Goal: Task Accomplishment & Management: Use online tool/utility

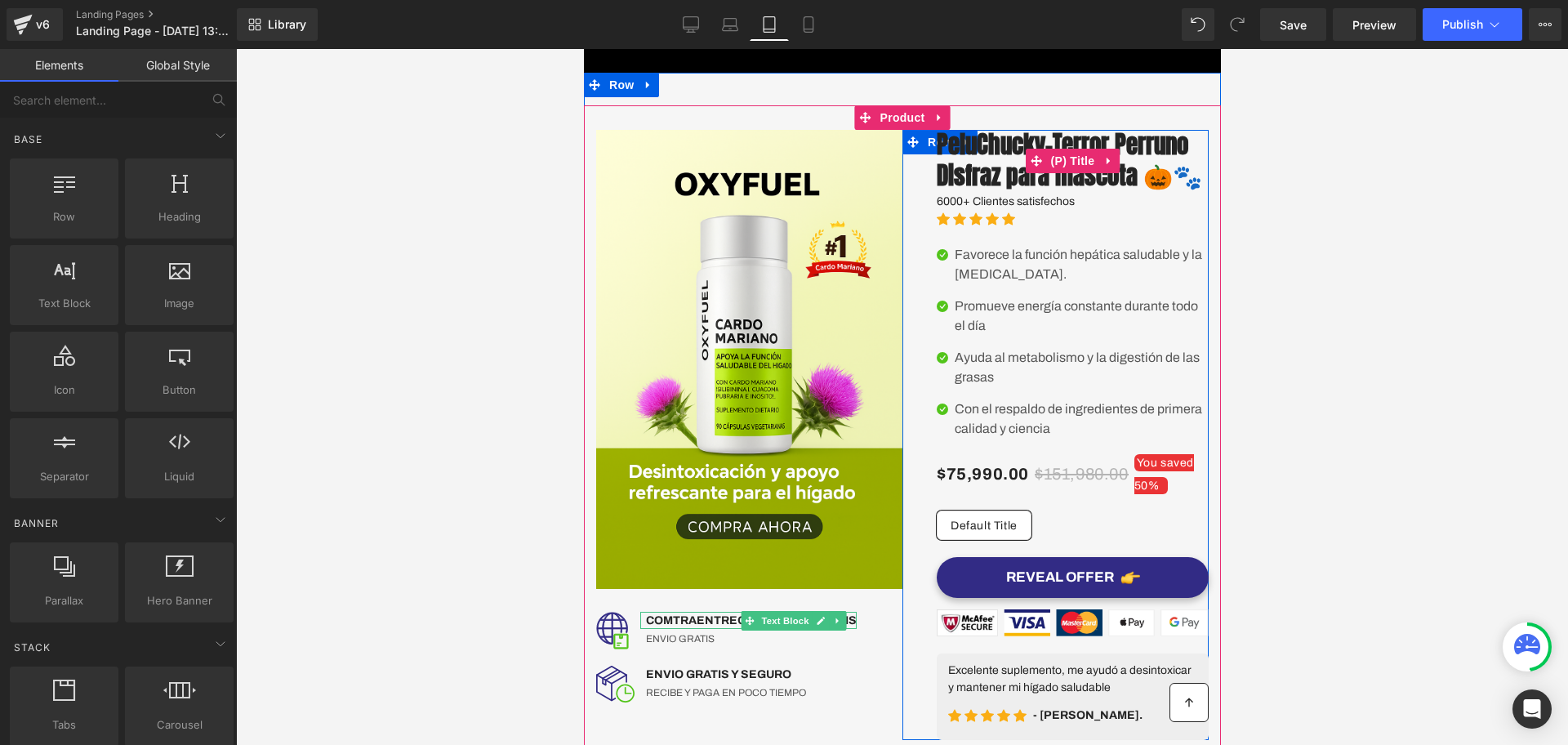
drag, startPoint x: 1058, startPoint y: 182, endPoint x: 1037, endPoint y: 235, distance: 57.0
click at [1058, 173] on span "(P) Title" at bounding box center [1072, 161] width 52 height 25
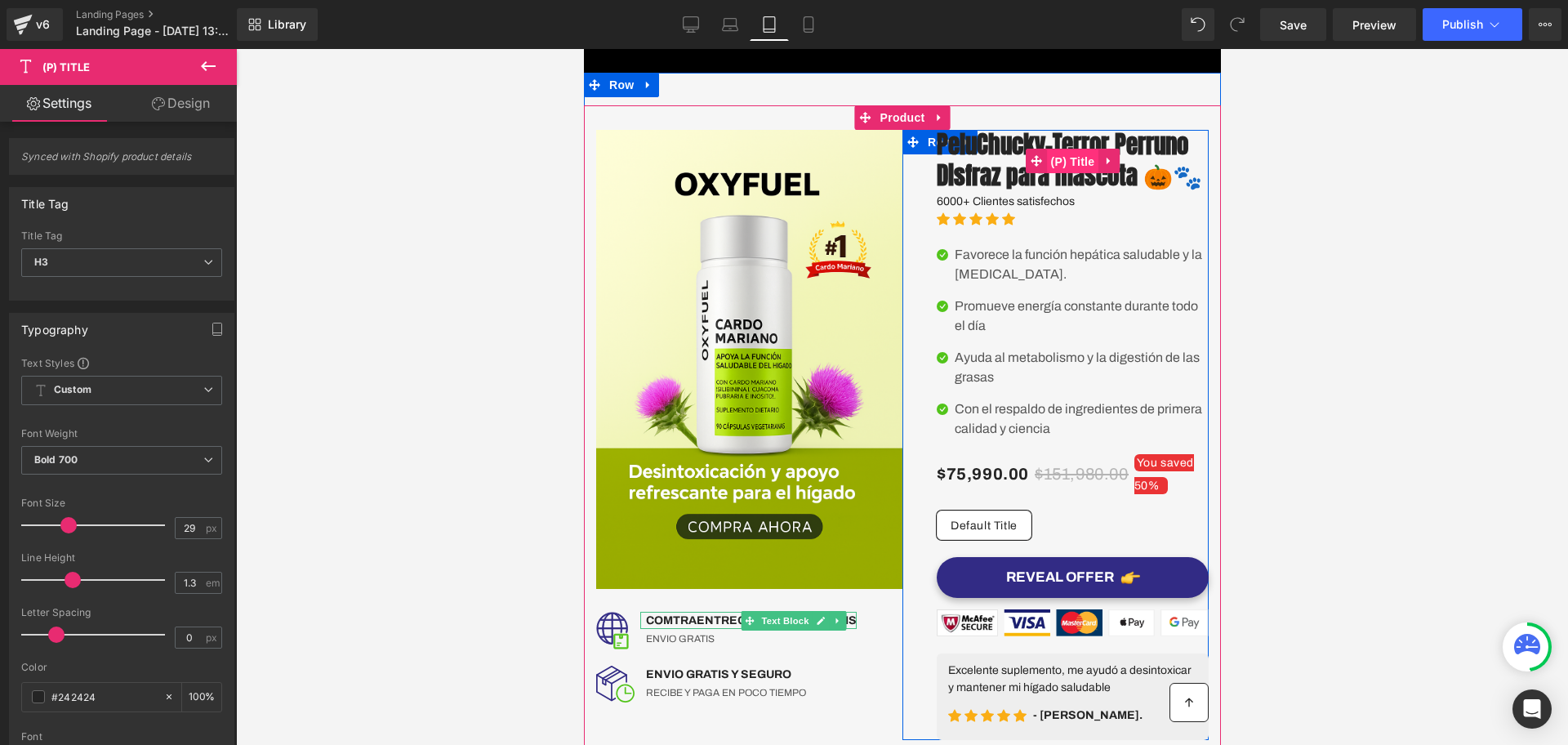
click at [1073, 174] on span "(P) Title" at bounding box center [1072, 162] width 52 height 25
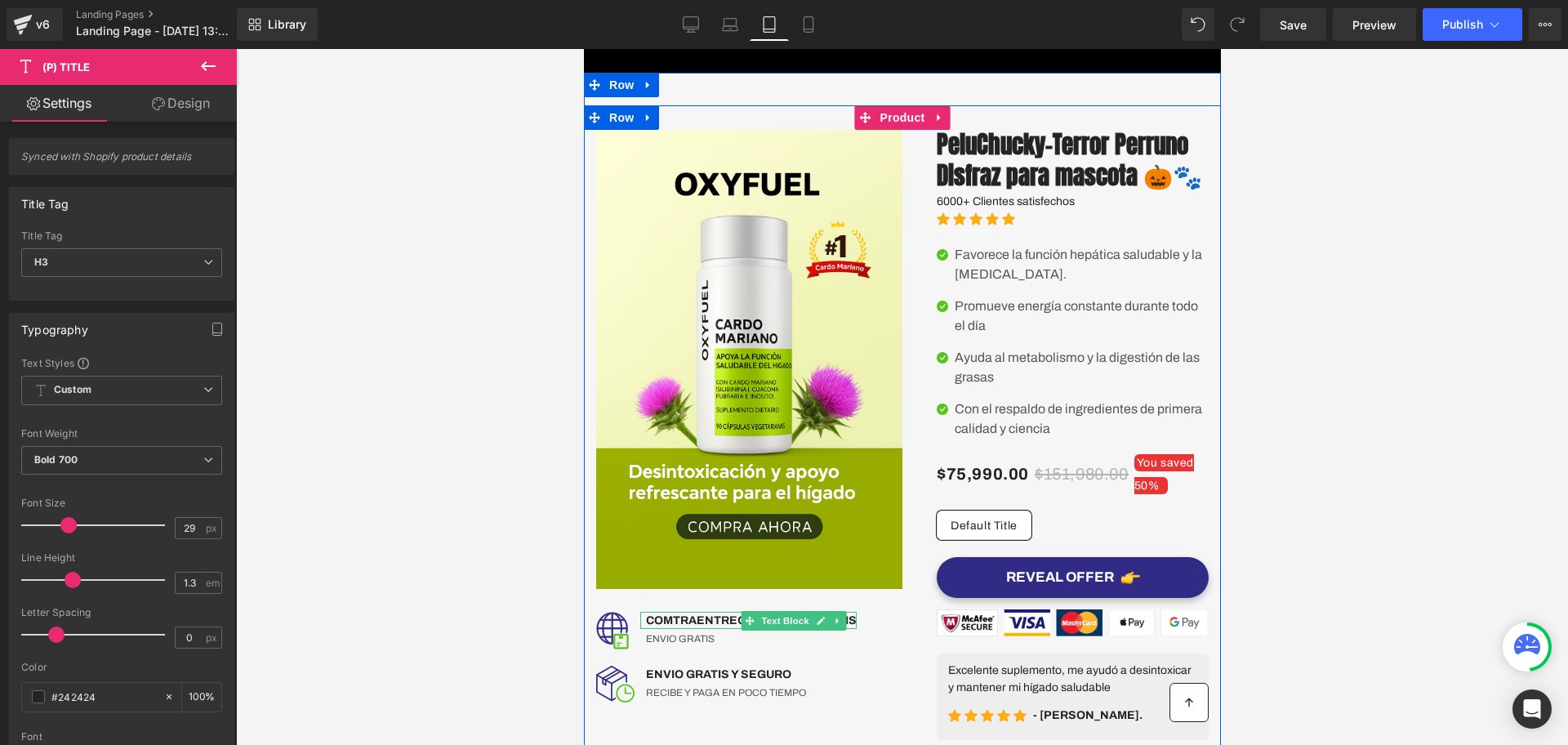
click at [902, 108] on div at bounding box center [901, 107] width 637 height 4
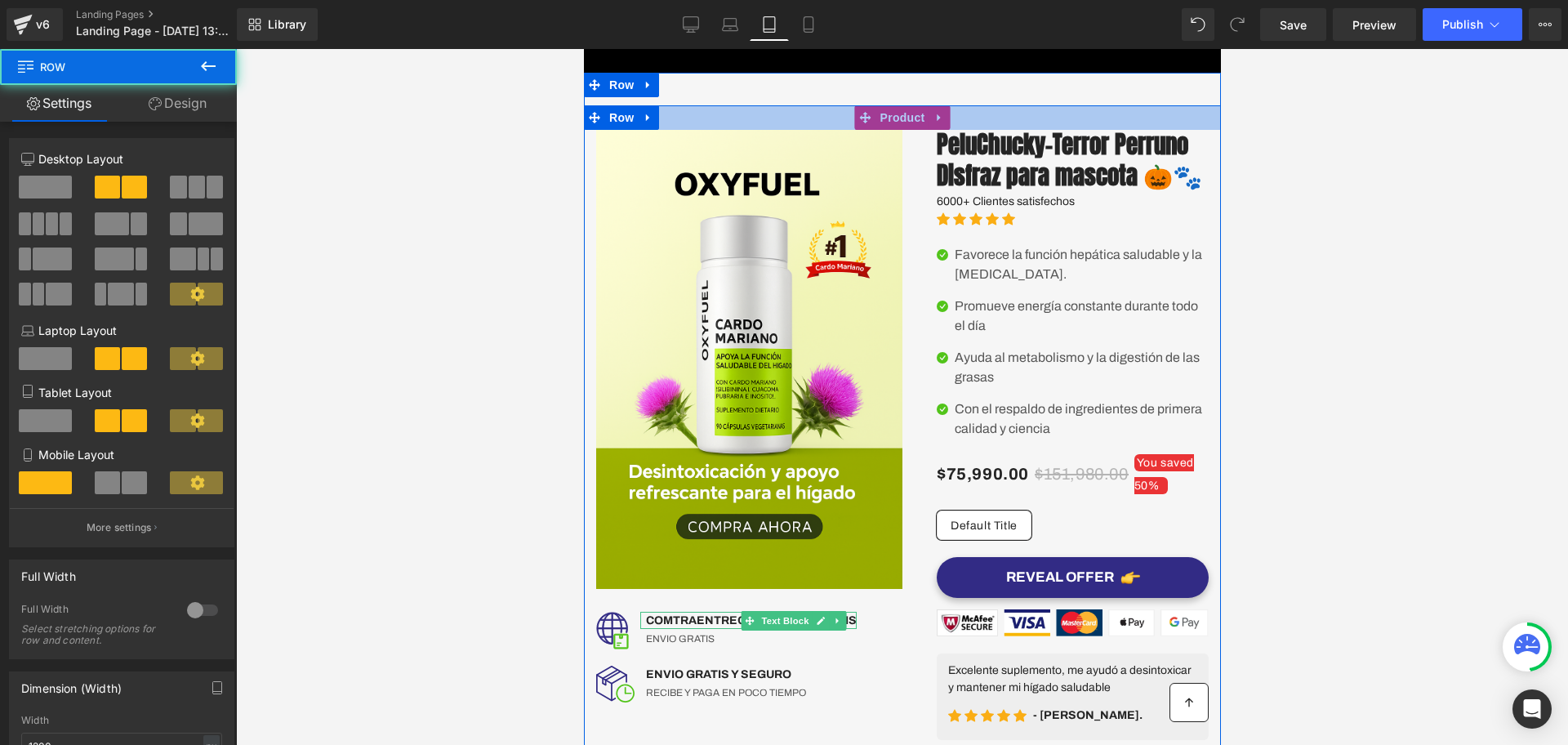
click at [895, 117] on div at bounding box center [901, 118] width 637 height 25
click at [896, 121] on div at bounding box center [901, 118] width 637 height 25
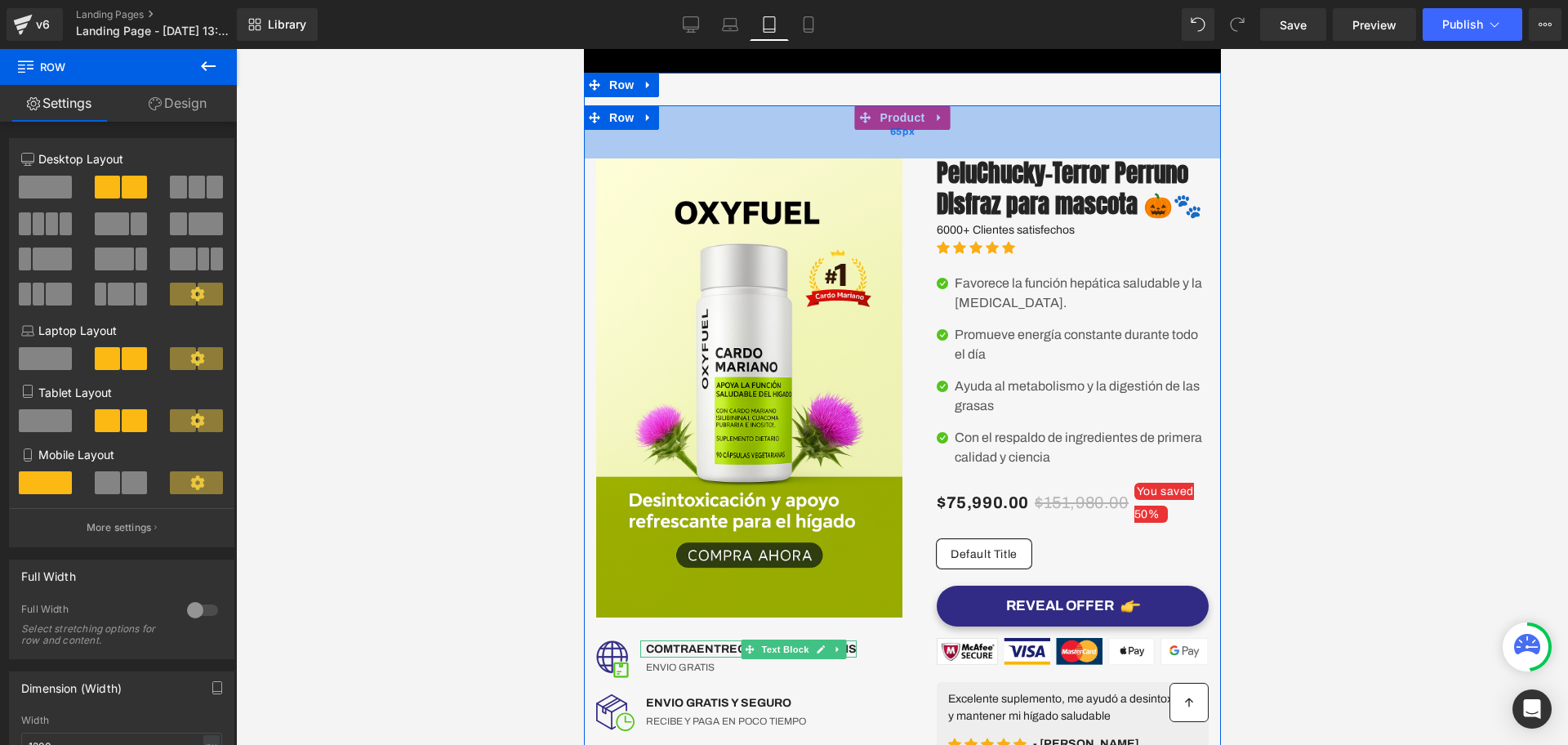
drag, startPoint x: 963, startPoint y: 115, endPoint x: 963, endPoint y: 144, distance: 29.0
click at [963, 144] on div "65px" at bounding box center [901, 132] width 637 height 53
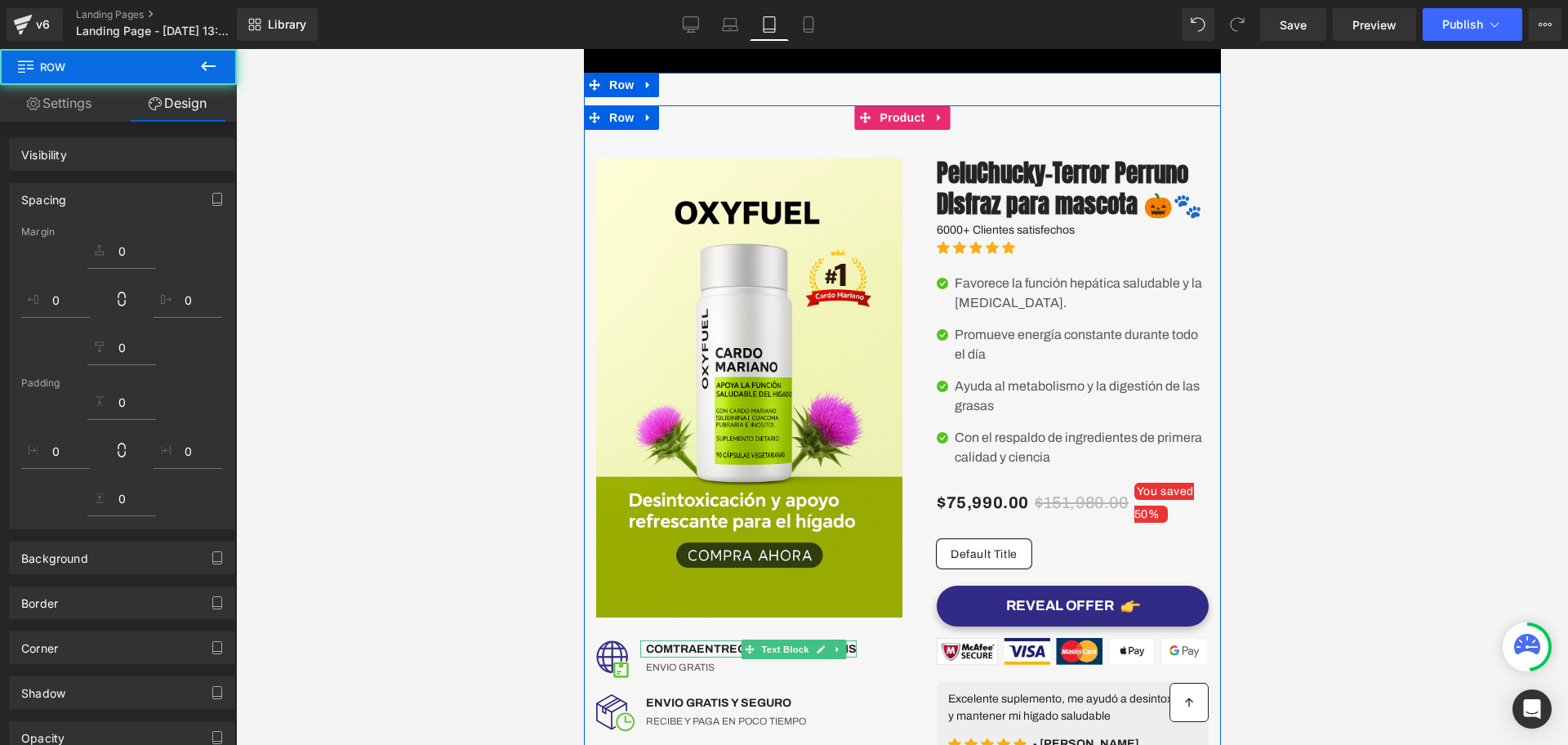
drag, startPoint x: 975, startPoint y: 151, endPoint x: 979, endPoint y: 102, distance: 49.2
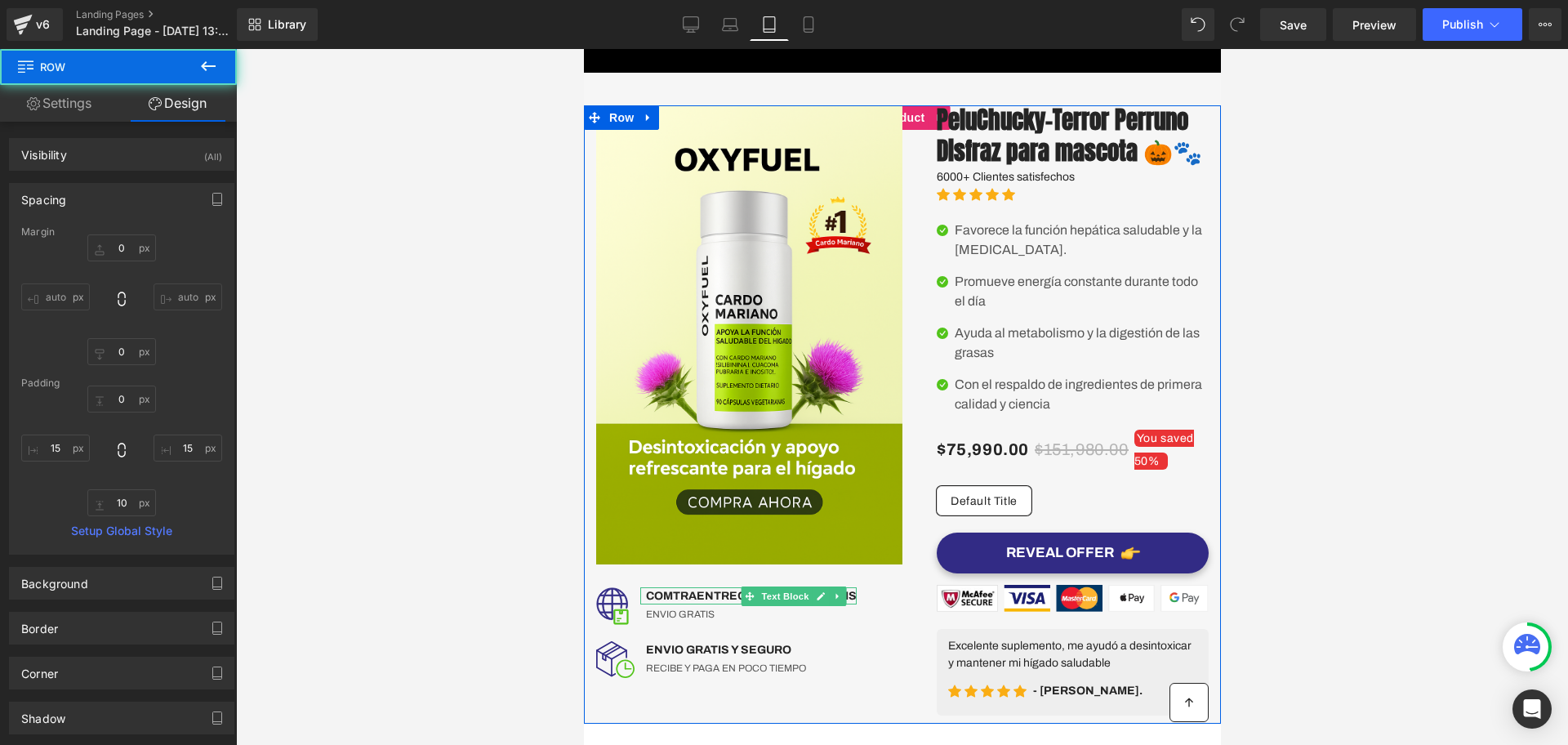
click at [980, 104] on div "Image Image COMTRAENTREGA EN TODO EL PAIS Text Block ENVIO GRATIS Text Block Ic…" at bounding box center [901, 398] width 637 height 651
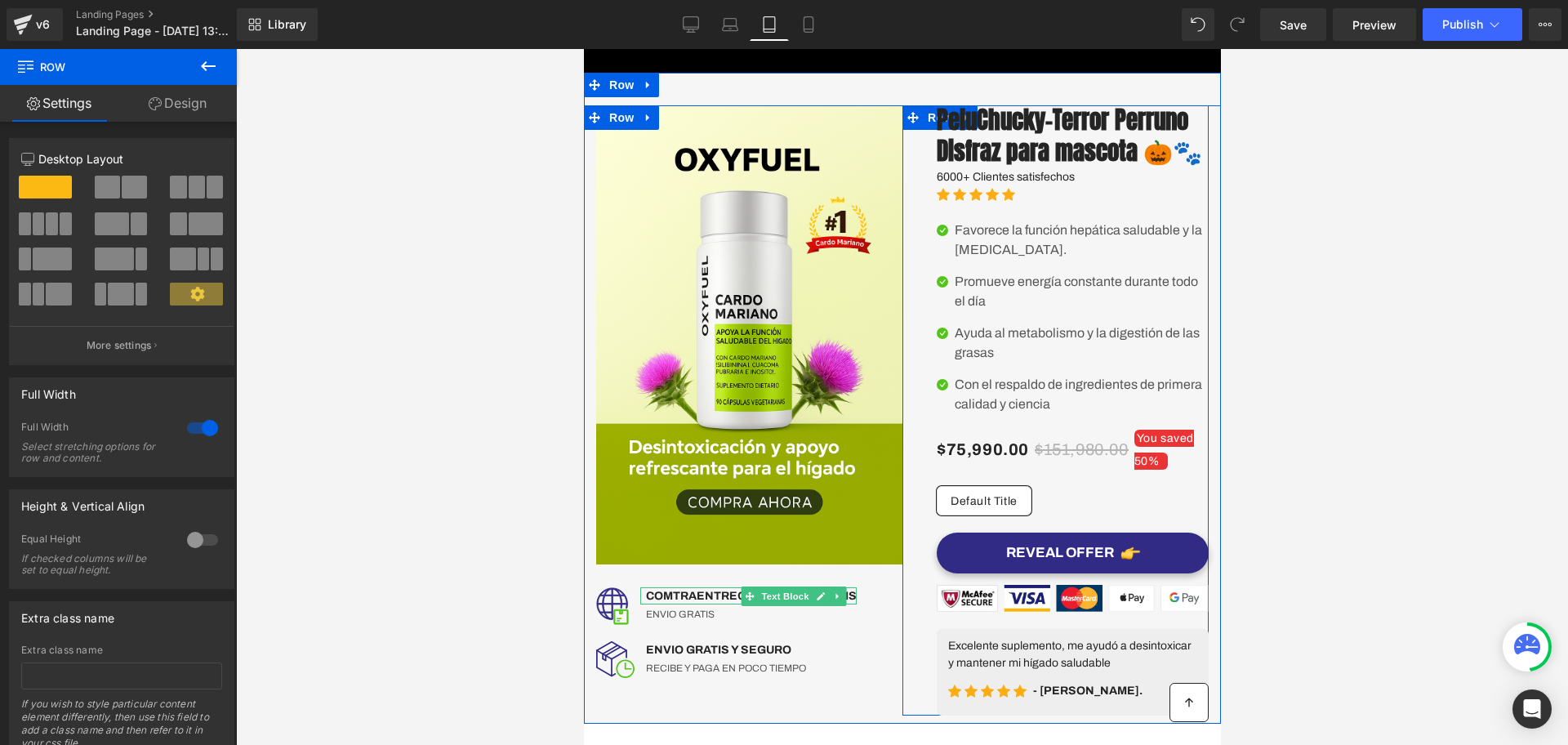
click at [923, 110] on span "Row" at bounding box center [939, 118] width 33 height 25
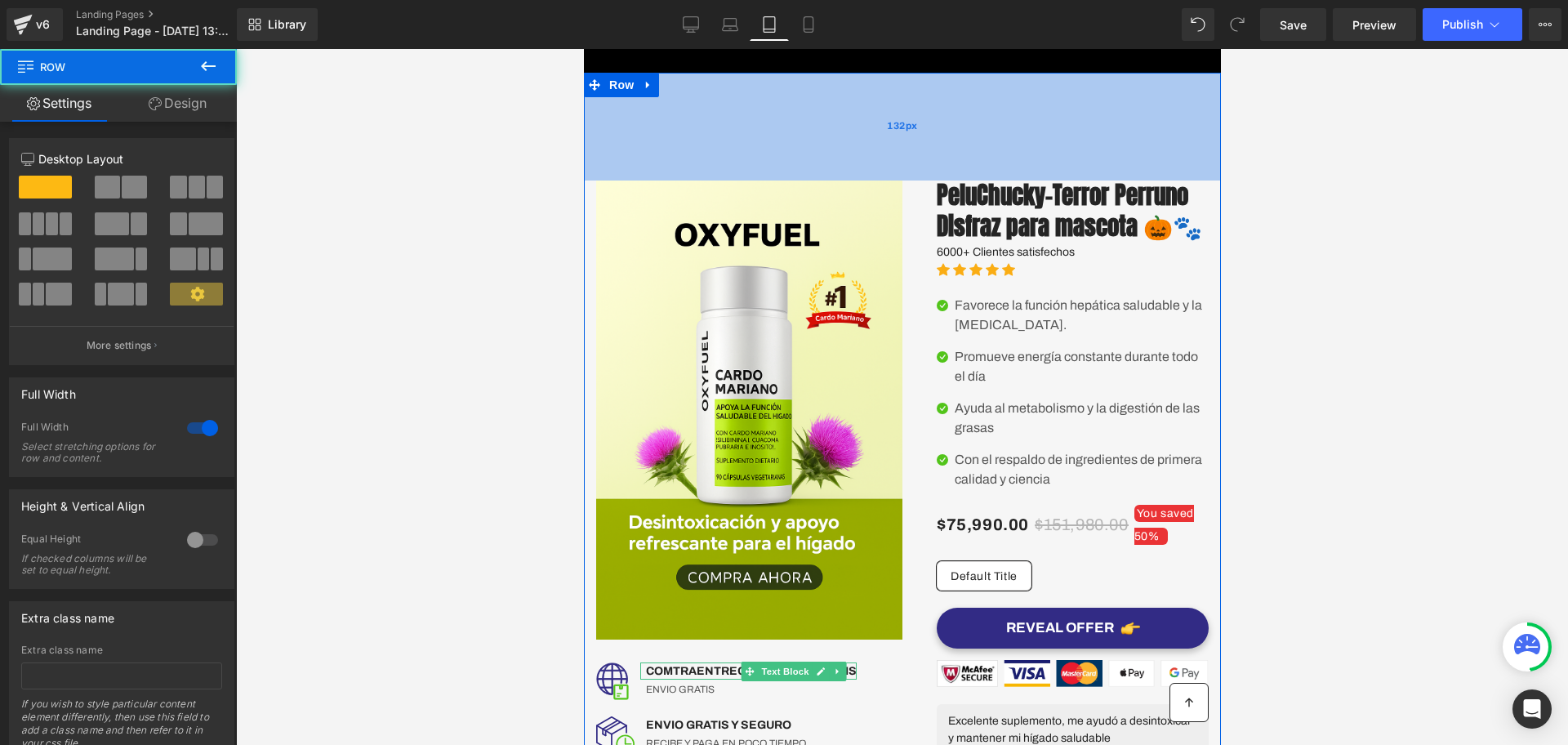
drag, startPoint x: 912, startPoint y: 99, endPoint x: 881, endPoint y: 111, distance: 33.2
click at [929, 175] on div "132px" at bounding box center [901, 127] width 637 height 108
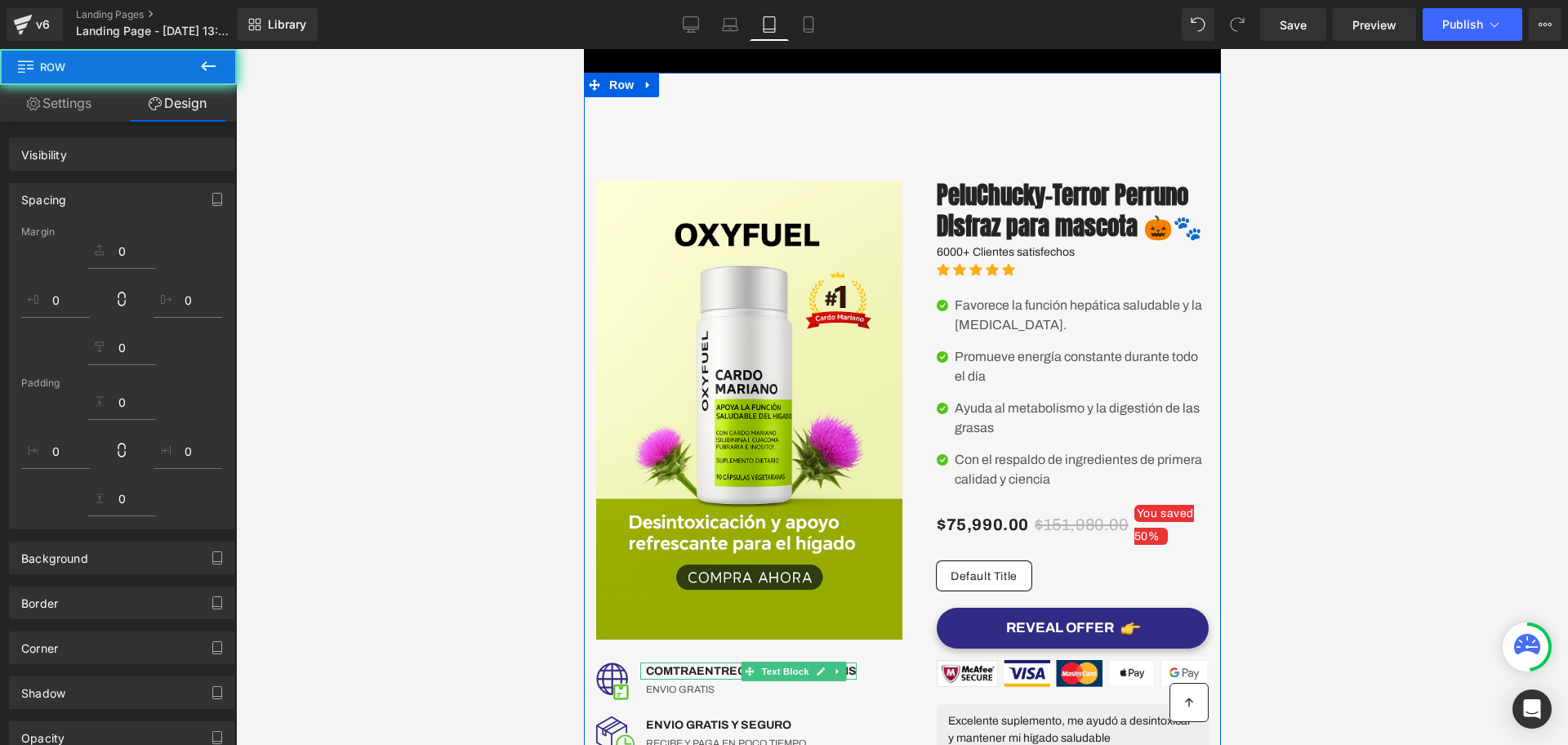
click at [613, 86] on span "Row" at bounding box center [620, 85] width 33 height 25
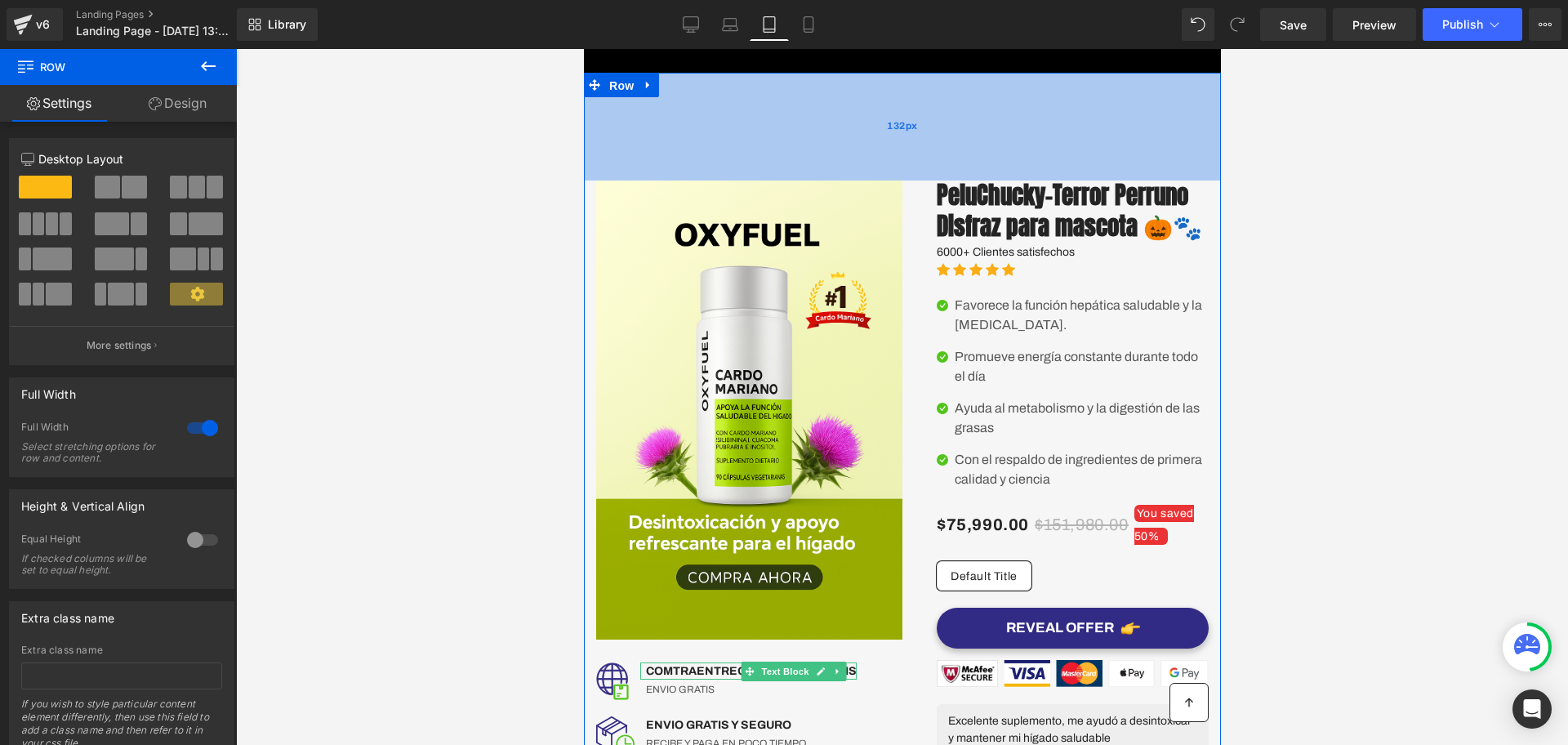
click at [879, 168] on div "132px" at bounding box center [901, 127] width 637 height 108
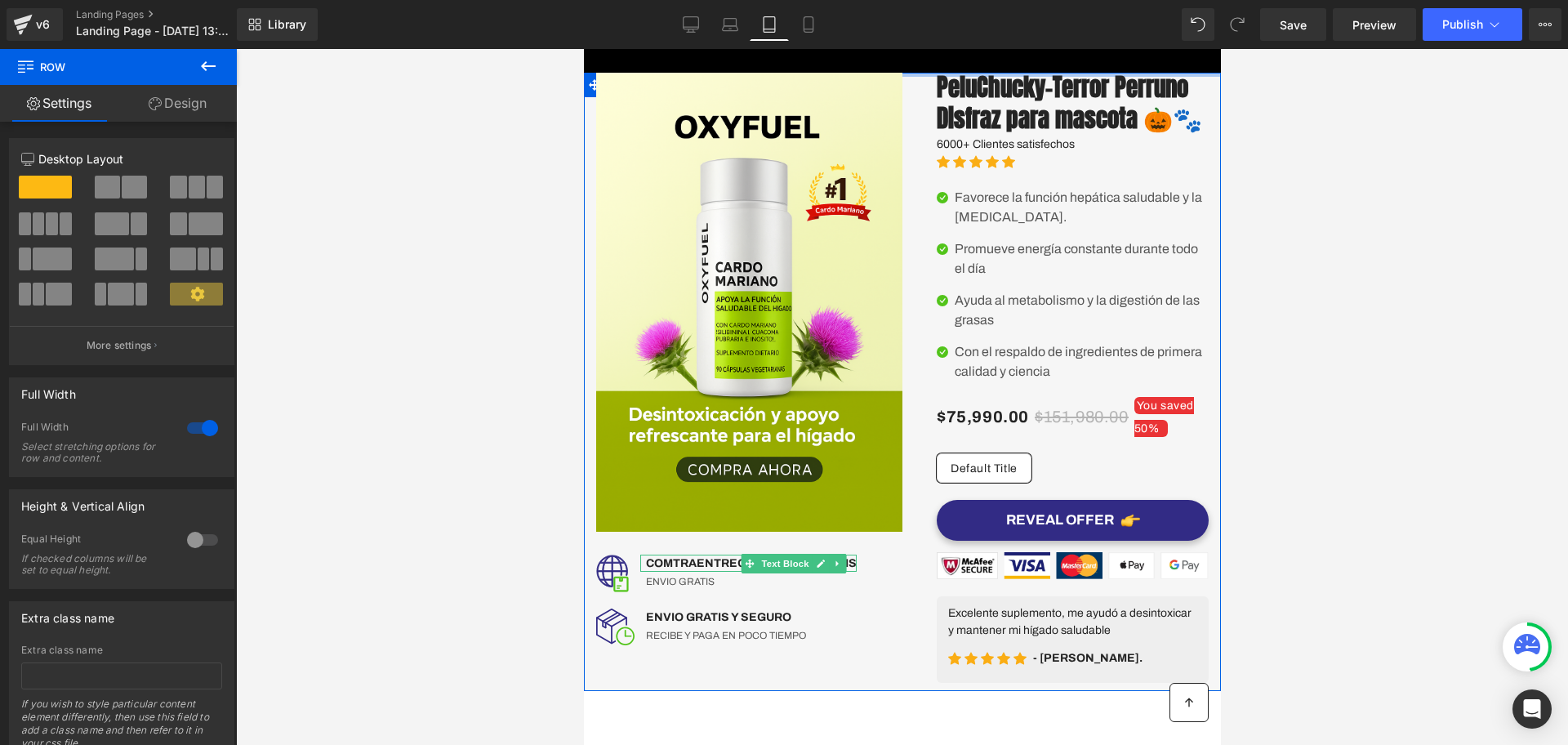
drag, startPoint x: 876, startPoint y: 166, endPoint x: 894, endPoint y: 27, distance: 140.2
click at [894, 49] on html "​ MI TIENDA Ir directamente al contenido Image Image COMTRAENTREGA EN TODO EL P…" at bounding box center [901, 396] width 637 height 695
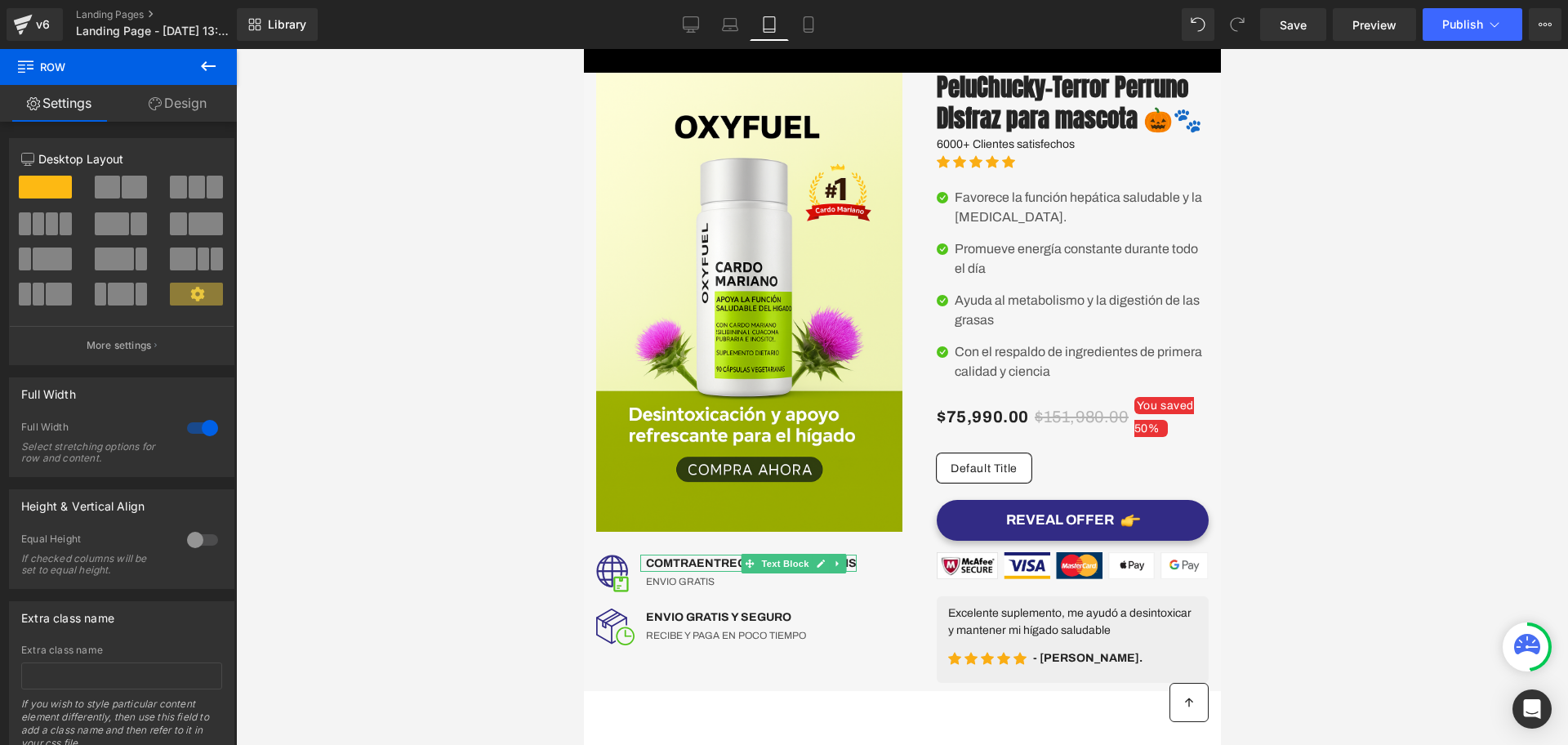
click at [1339, 169] on div at bounding box center [901, 396] width 1331 height 695
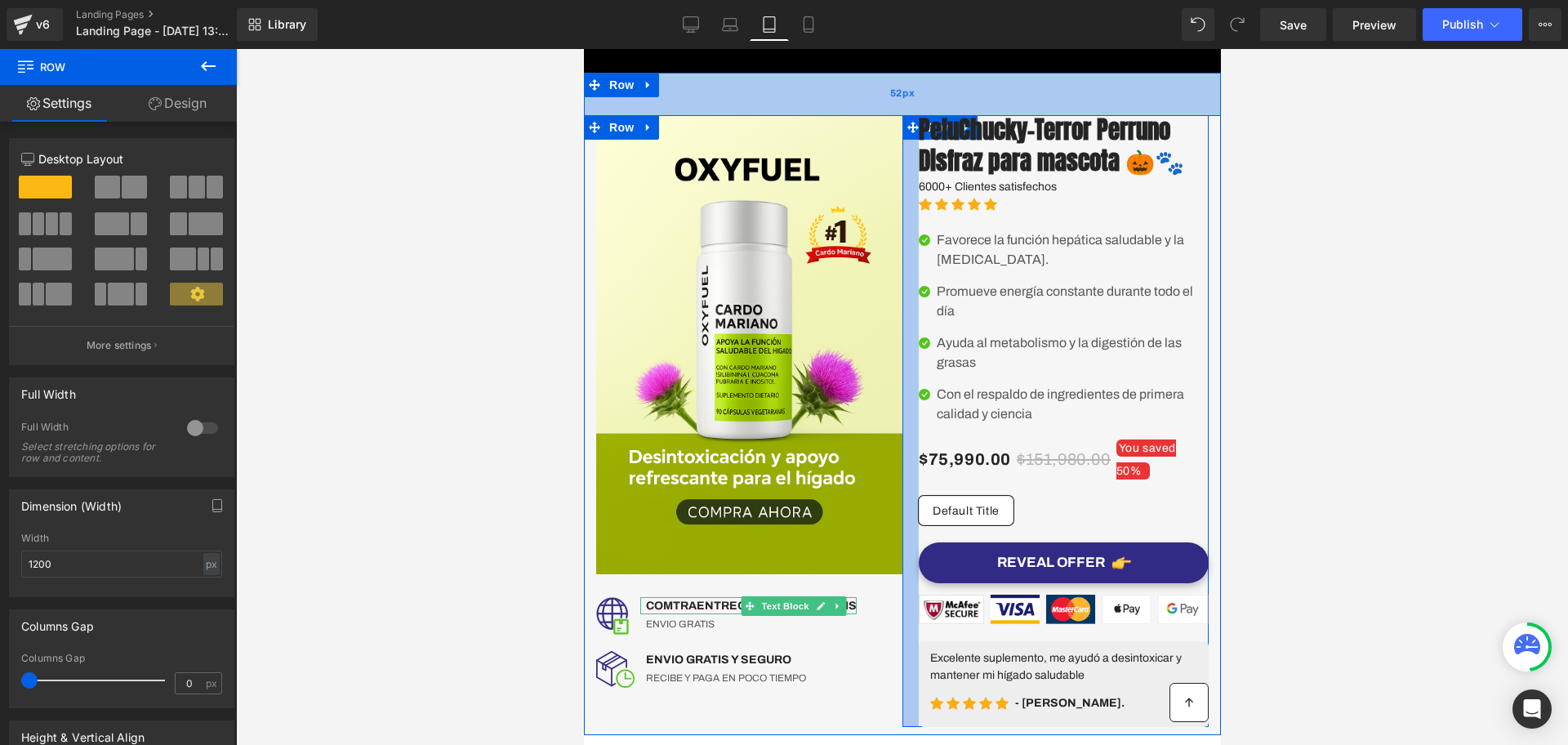
click at [887, 100] on div "Image Image COMTRAENTREGA EN TODO EL PAIS Text Block ENVIO GRATIS Text Block Ic…" at bounding box center [901, 404] width 637 height 663
click at [1444, 234] on div at bounding box center [901, 396] width 1331 height 695
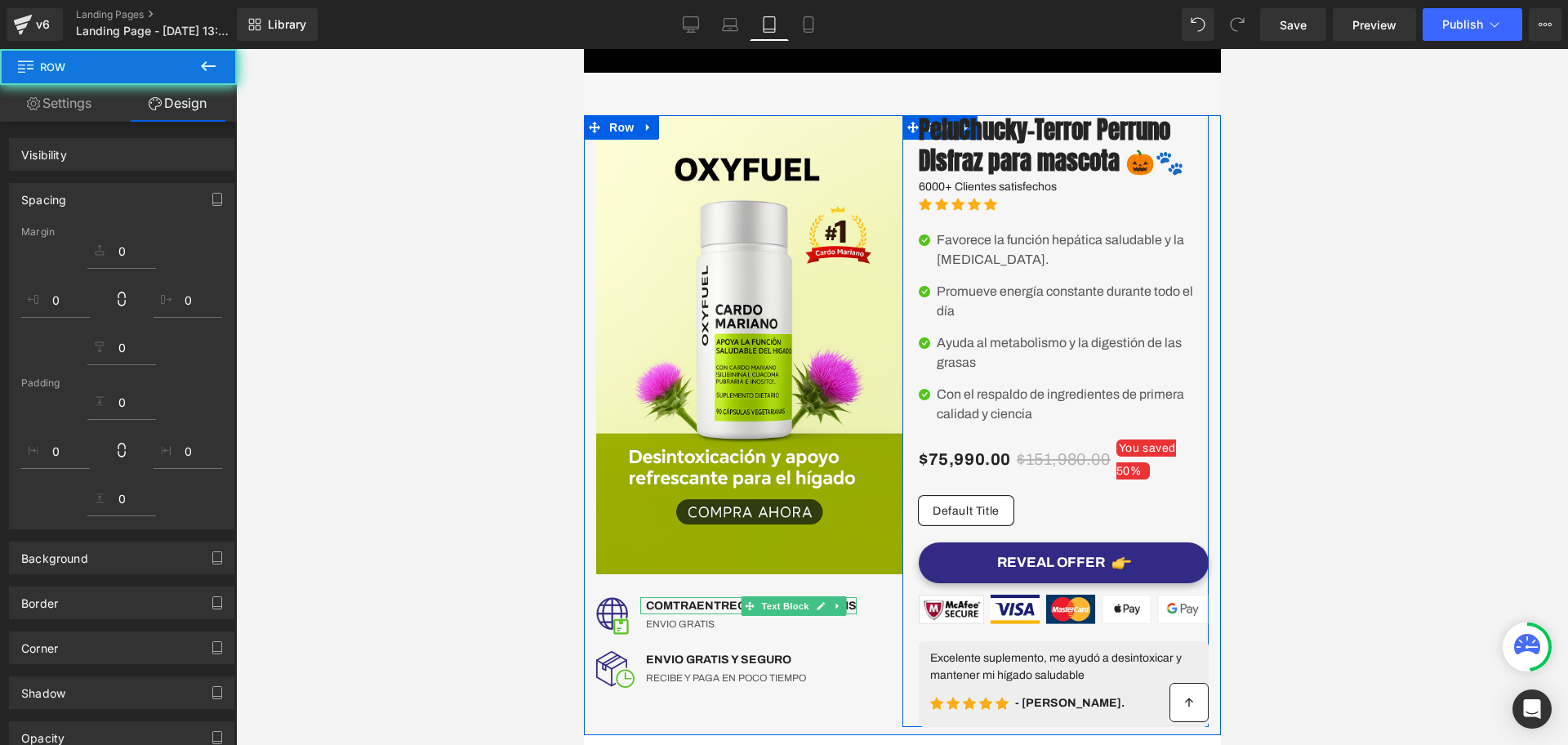
click at [863, 101] on div "Image Image COMTRAENTREGA EN TODO EL PAIS Text Block ENVIO GRATIS Text Block Ic…" at bounding box center [901, 404] width 637 height 663
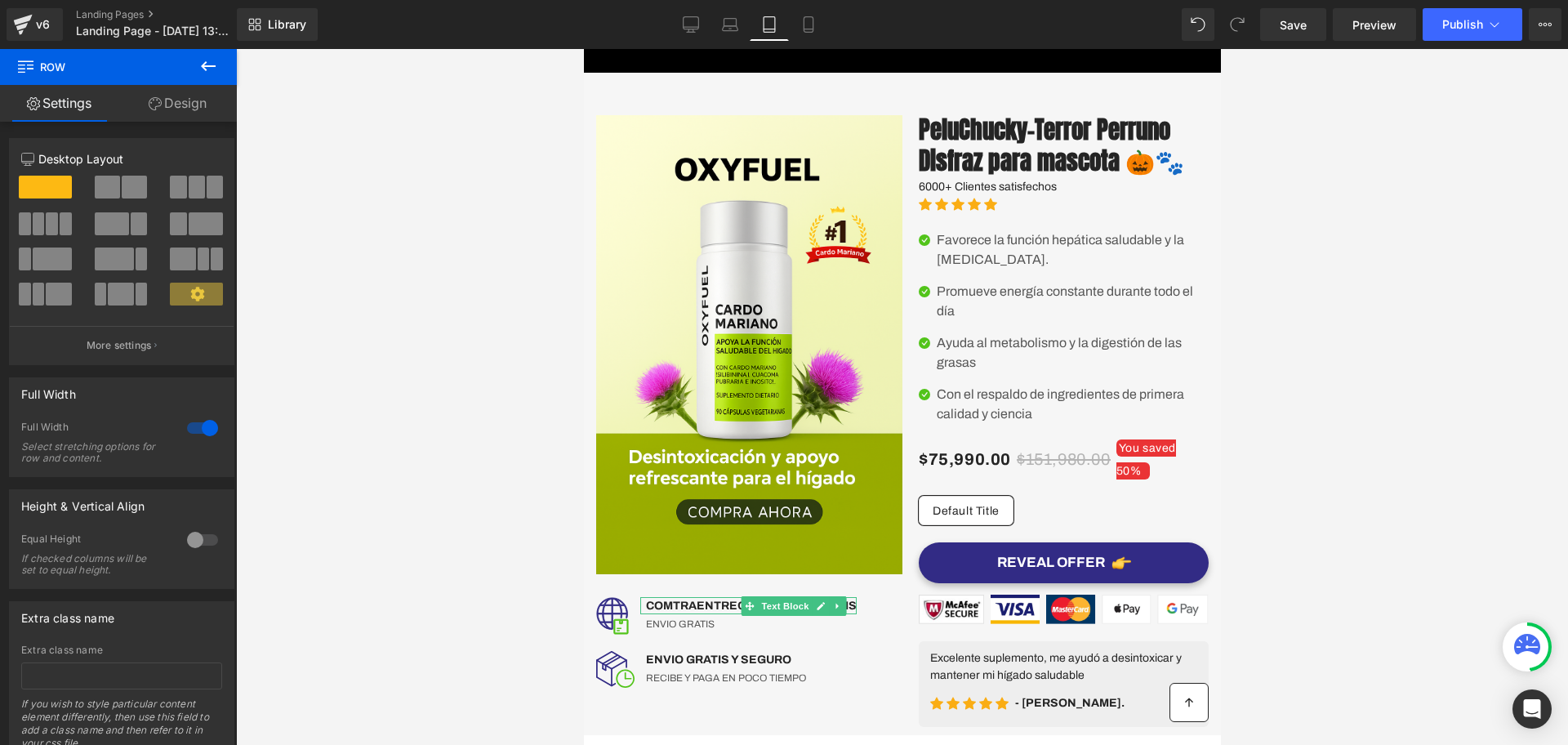
click at [788, 27] on link "Tablet" at bounding box center [769, 24] width 39 height 33
click at [803, 26] on icon at bounding box center [808, 24] width 16 height 16
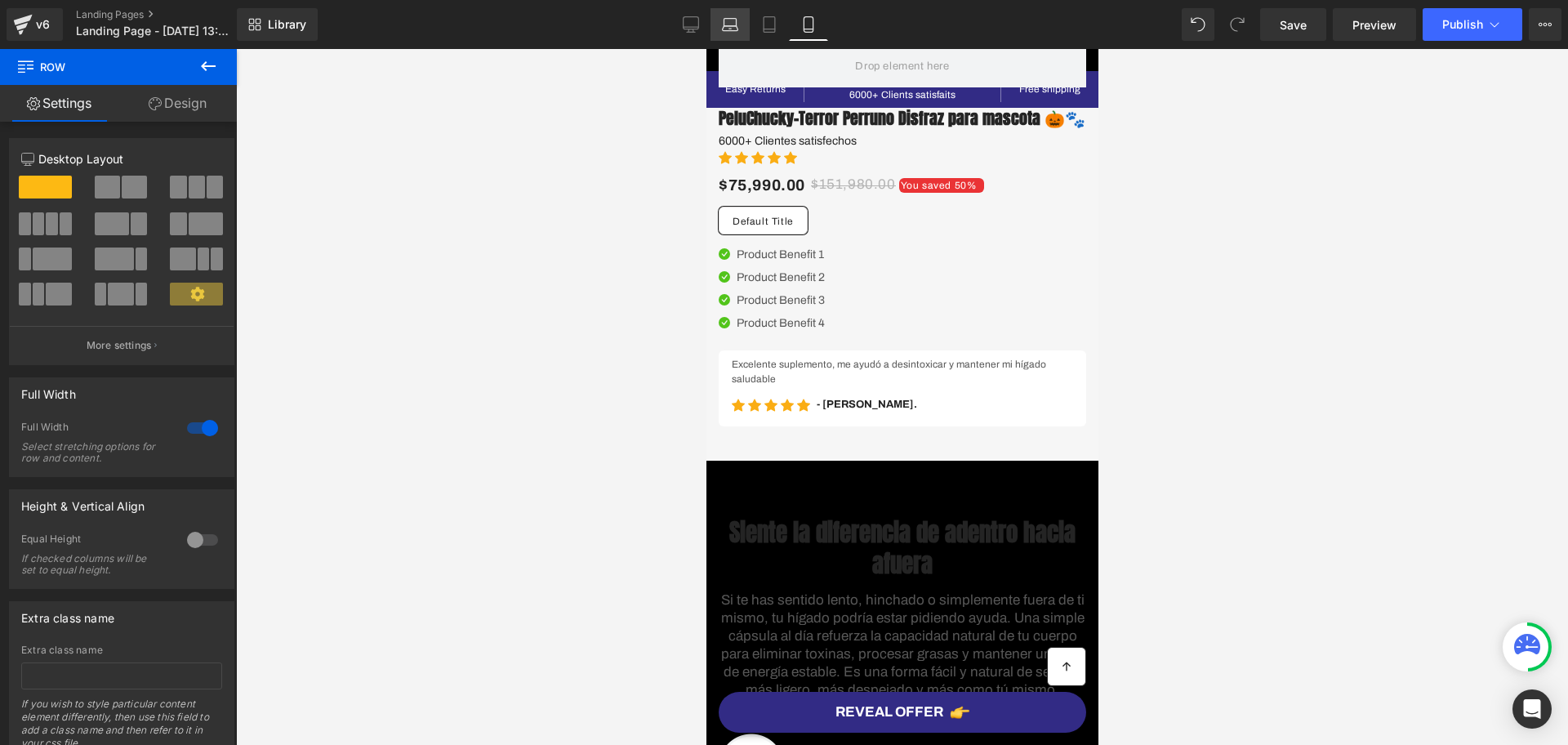
click at [693, 17] on icon at bounding box center [691, 24] width 16 height 16
click at [725, 17] on icon at bounding box center [730, 24] width 16 height 16
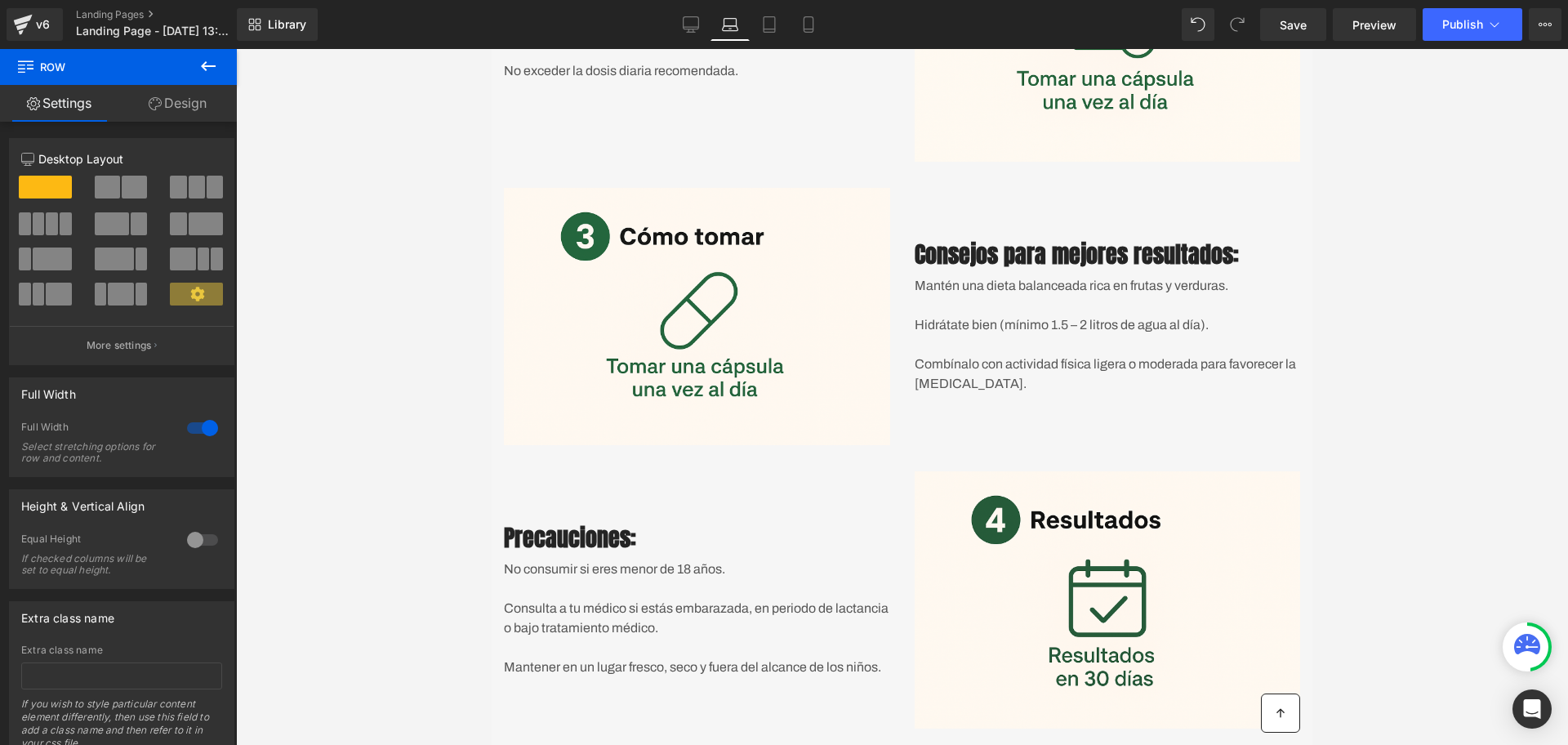
scroll to position [614, 0]
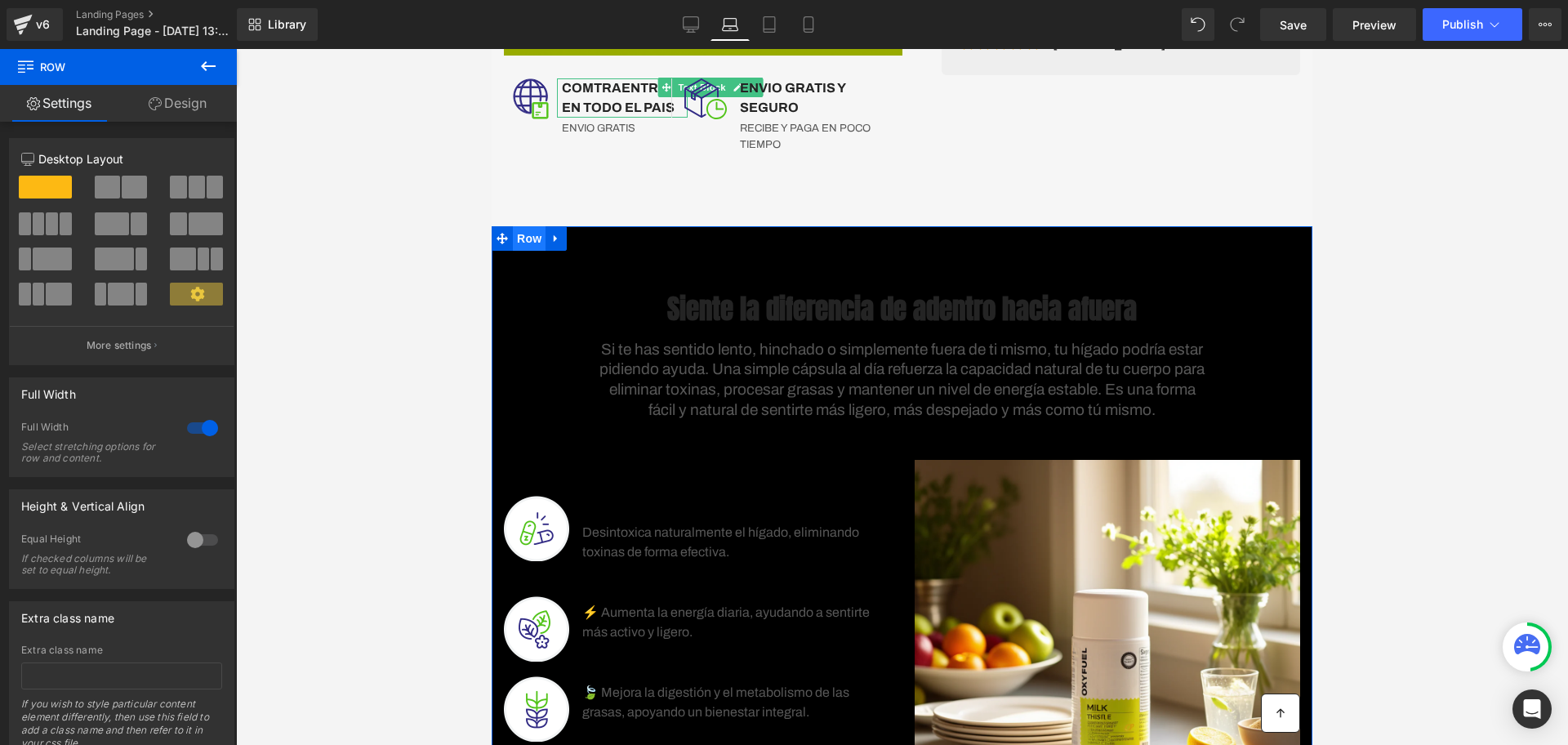
click at [525, 237] on span "Row" at bounding box center [529, 238] width 33 height 25
click at [205, 109] on link "Design" at bounding box center [178, 103] width 119 height 36
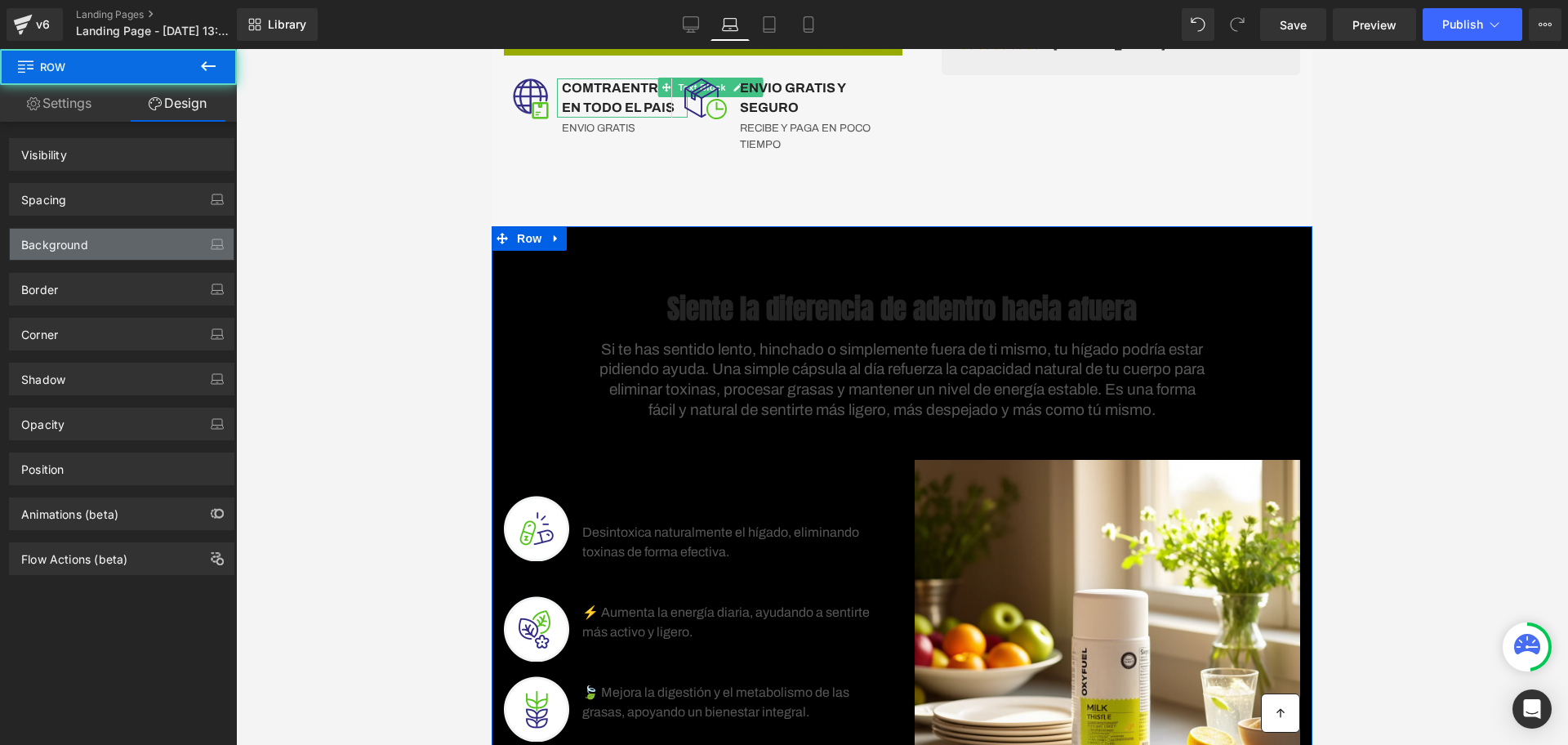
click at [50, 250] on div "Background" at bounding box center [55, 240] width 67 height 23
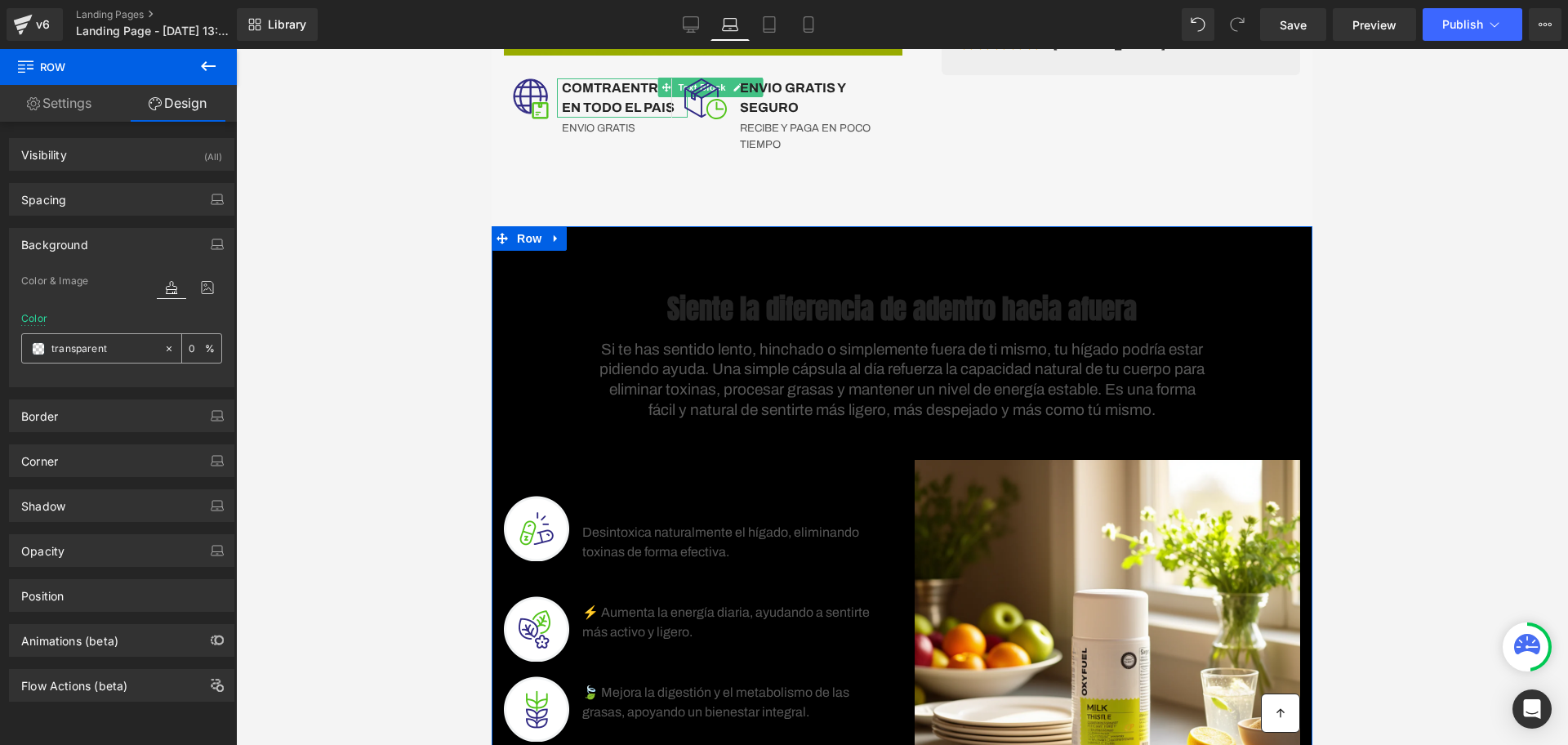
click at [34, 349] on span at bounding box center [38, 348] width 13 height 13
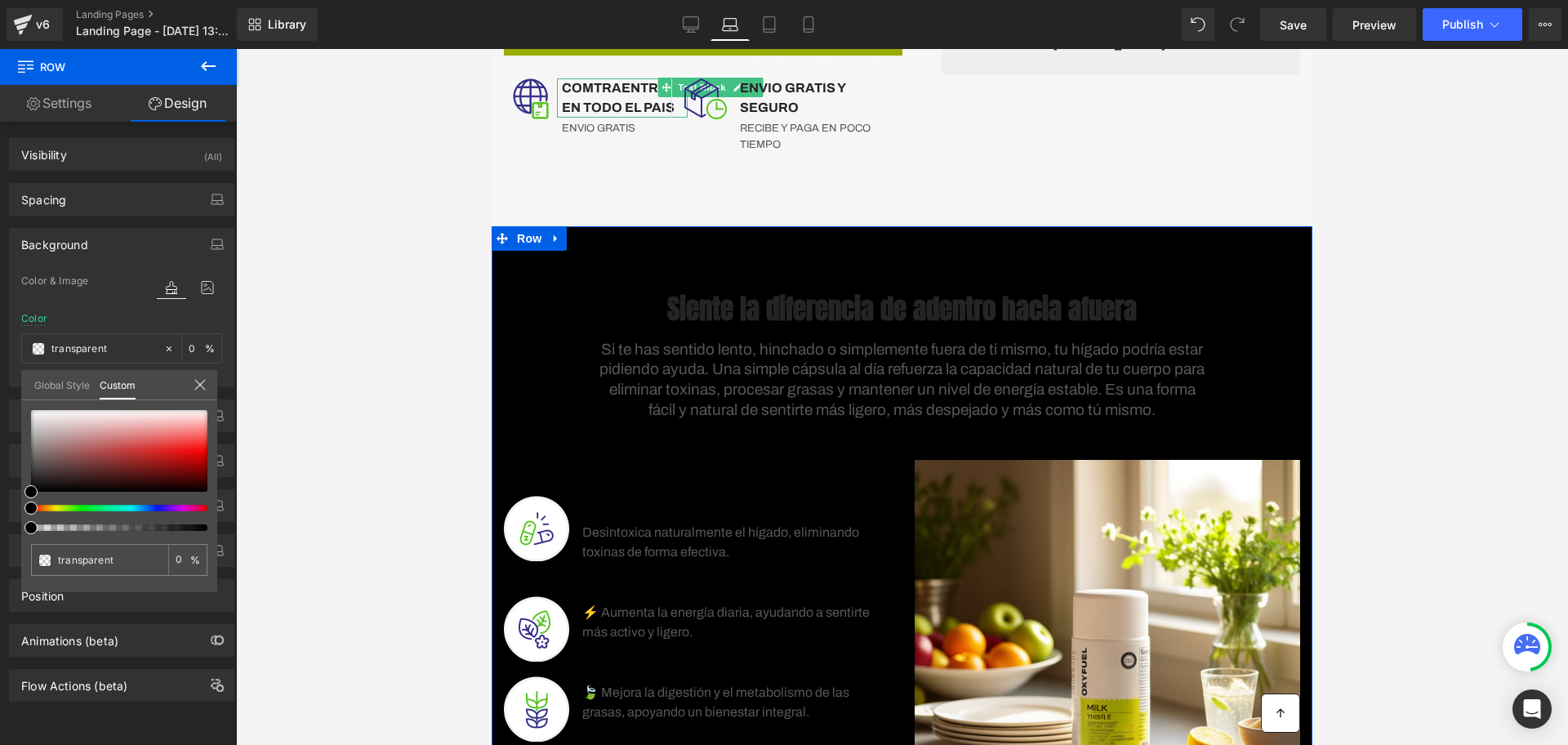
click at [29, 406] on div "transparent 0 %" at bounding box center [119, 410] width 196 height 19
click at [36, 408] on div "transparent 0 %" at bounding box center [119, 410] width 196 height 19
type input "#edecec"
type input "100"
type input "#edecec"
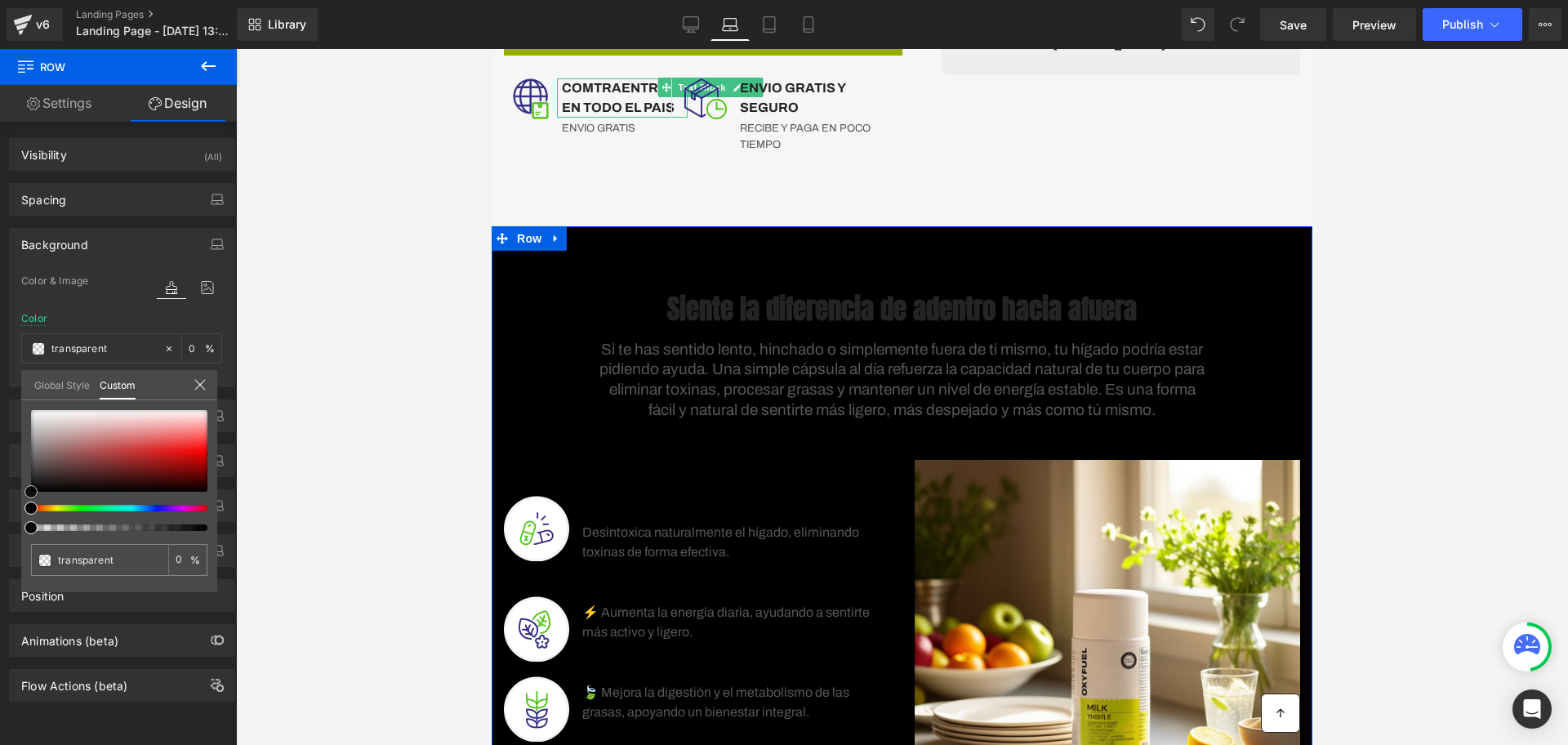
type input "100"
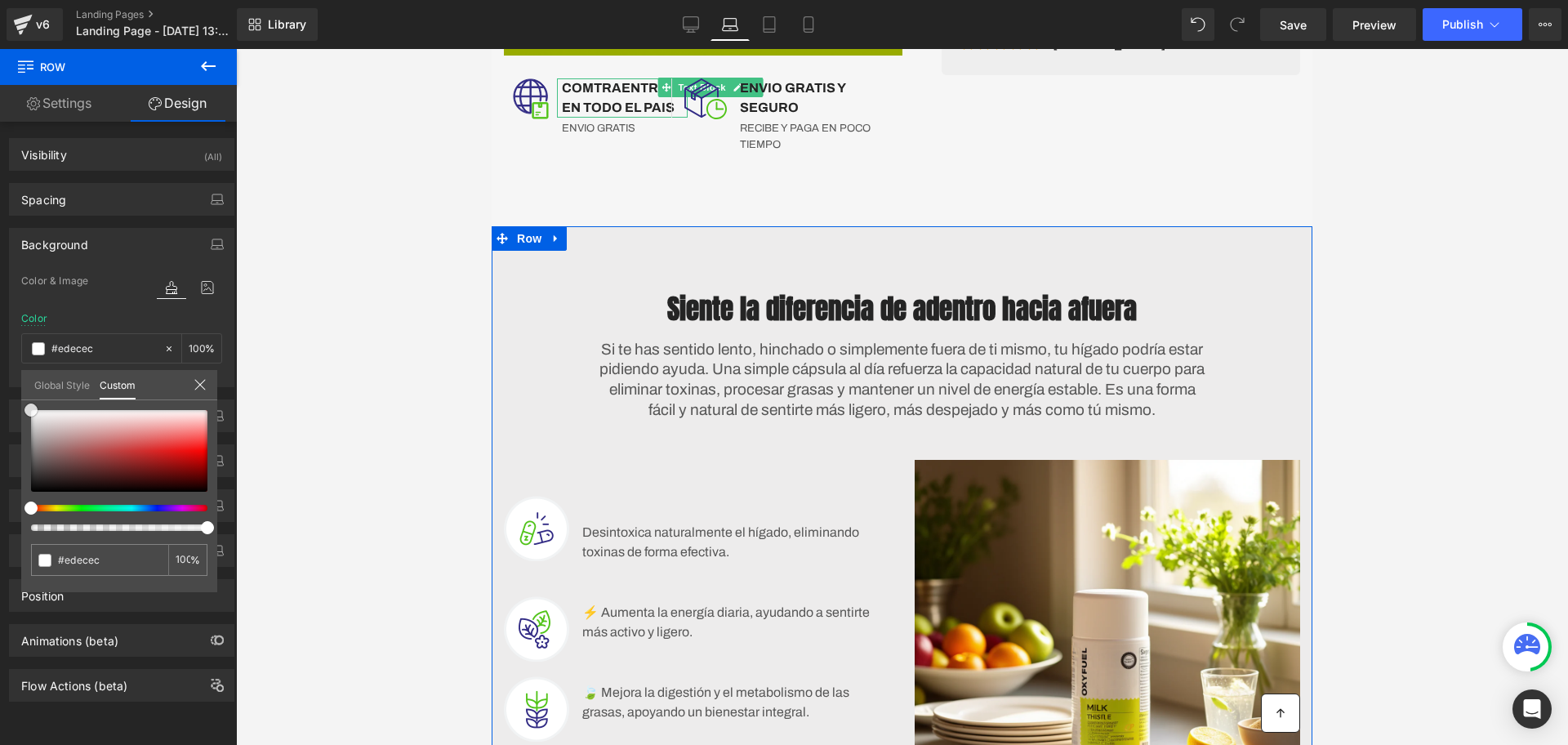
type input "#ffffff"
drag, startPoint x: 34, startPoint y: 415, endPoint x: 18, endPoint y: 407, distance: 17.9
click at [18, 387] on div "Background Color & Image color rgba(255, 255, 255, 1) Color #ffffff 100 % Image…" at bounding box center [122, 301] width 245 height 172
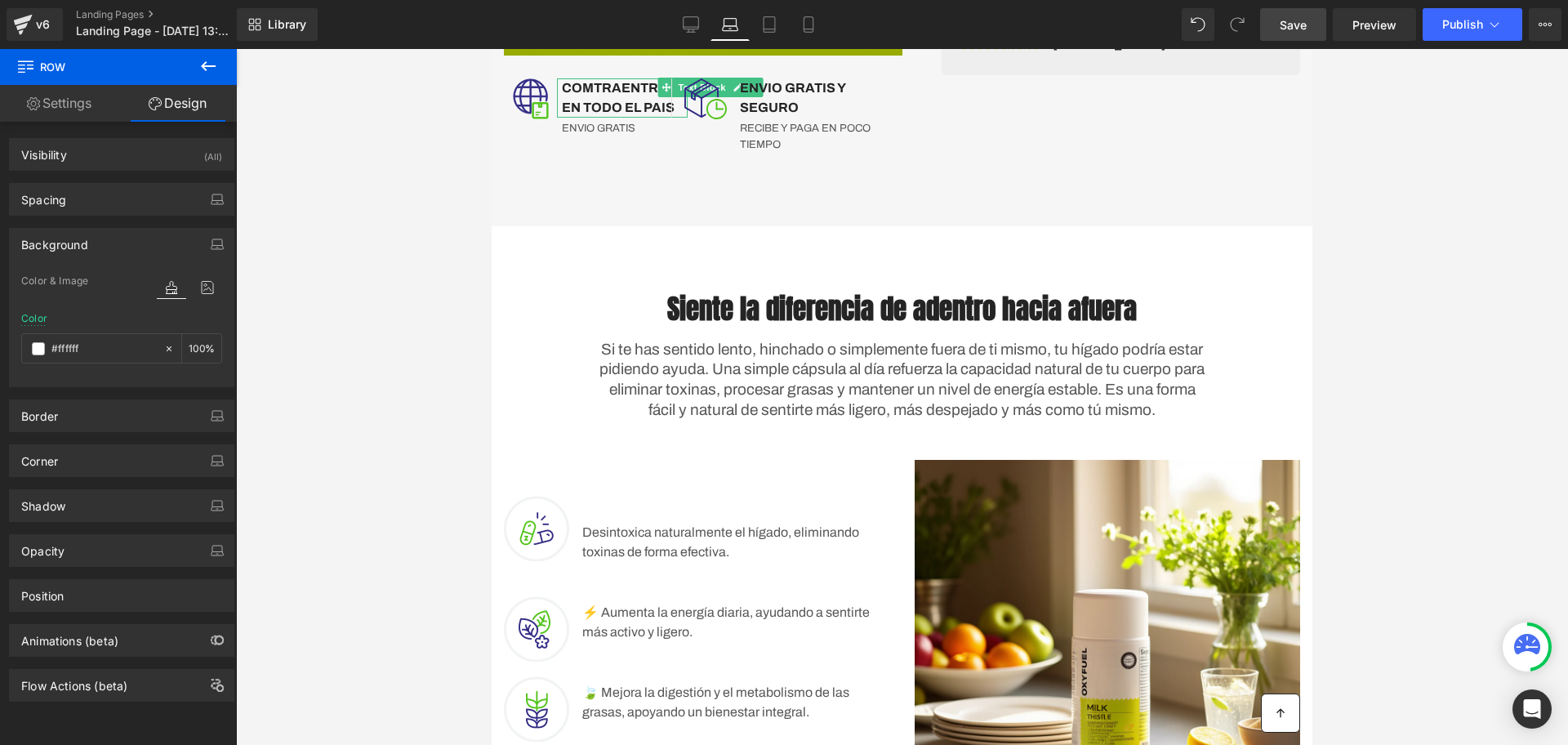
click at [1308, 26] on link "Save" at bounding box center [1292, 24] width 66 height 33
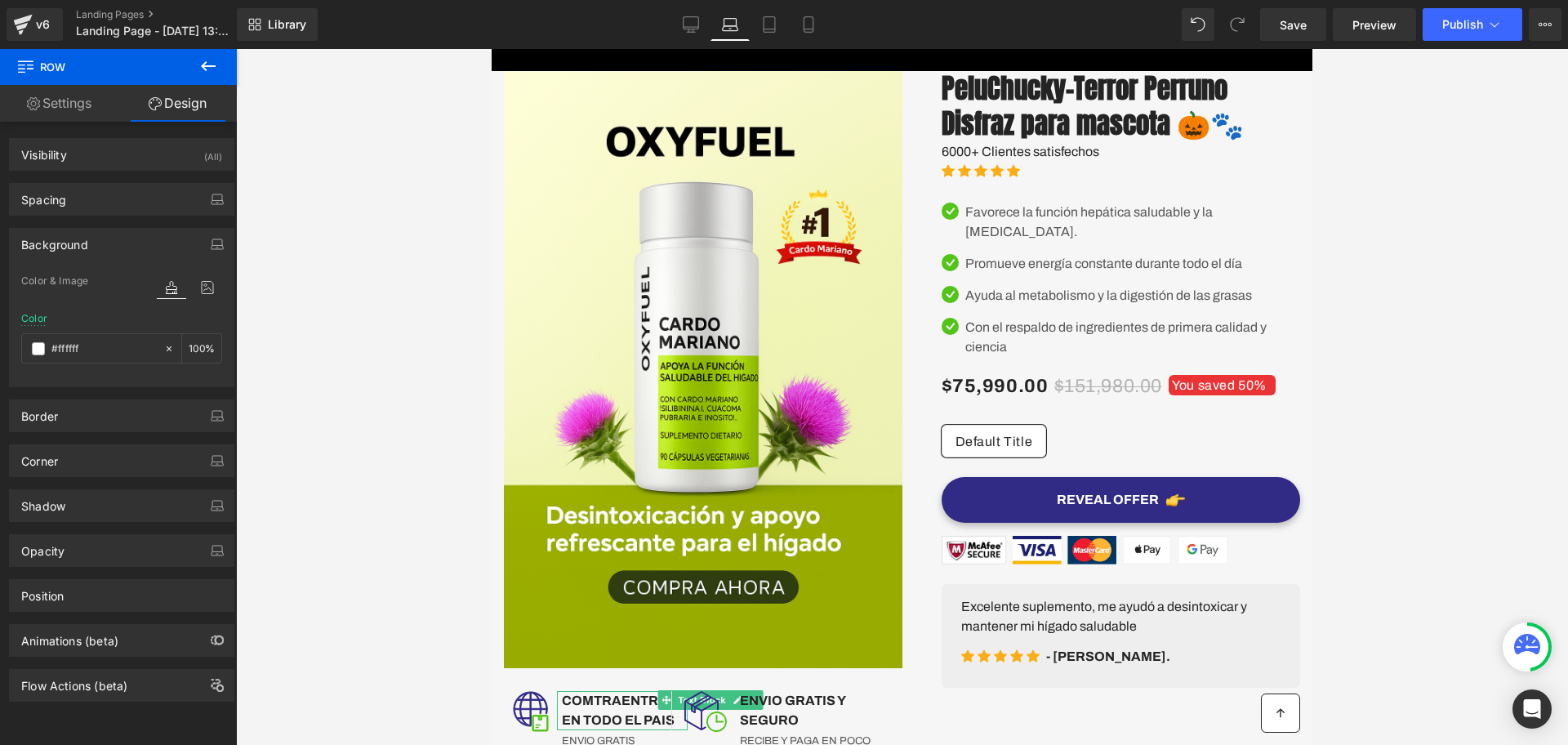
scroll to position [0, 0]
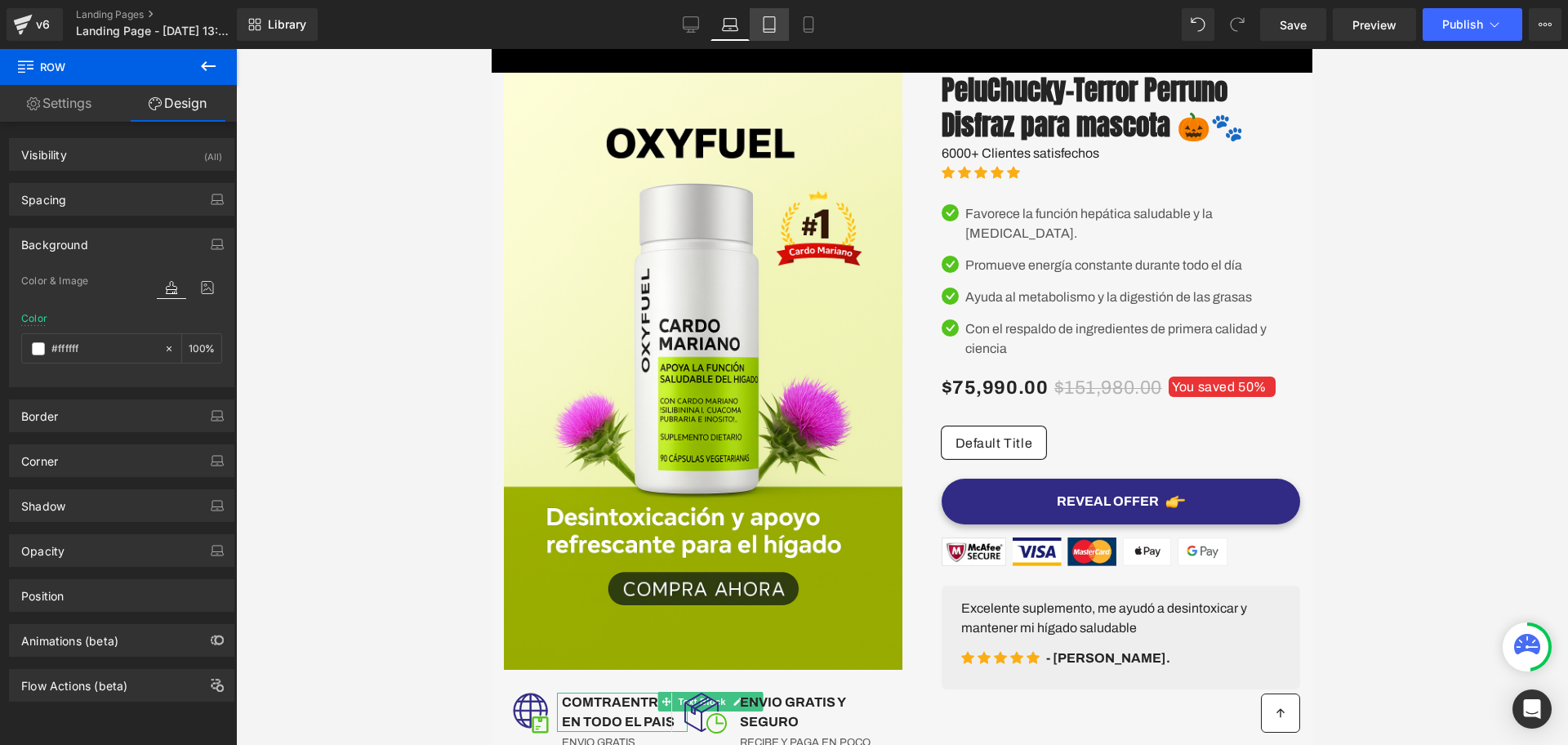
click at [760, 19] on link "Tablet" at bounding box center [769, 24] width 39 height 33
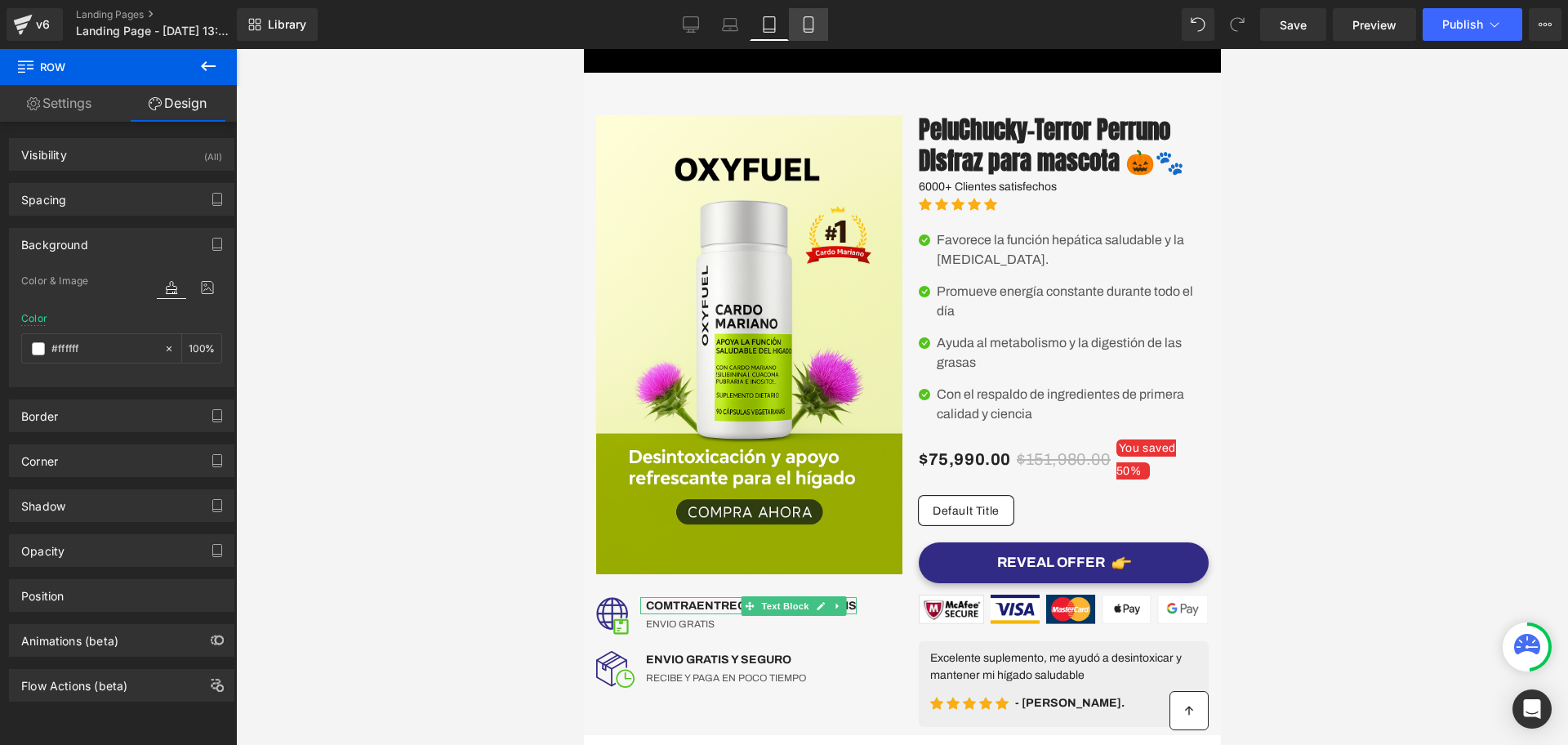
type input "100"
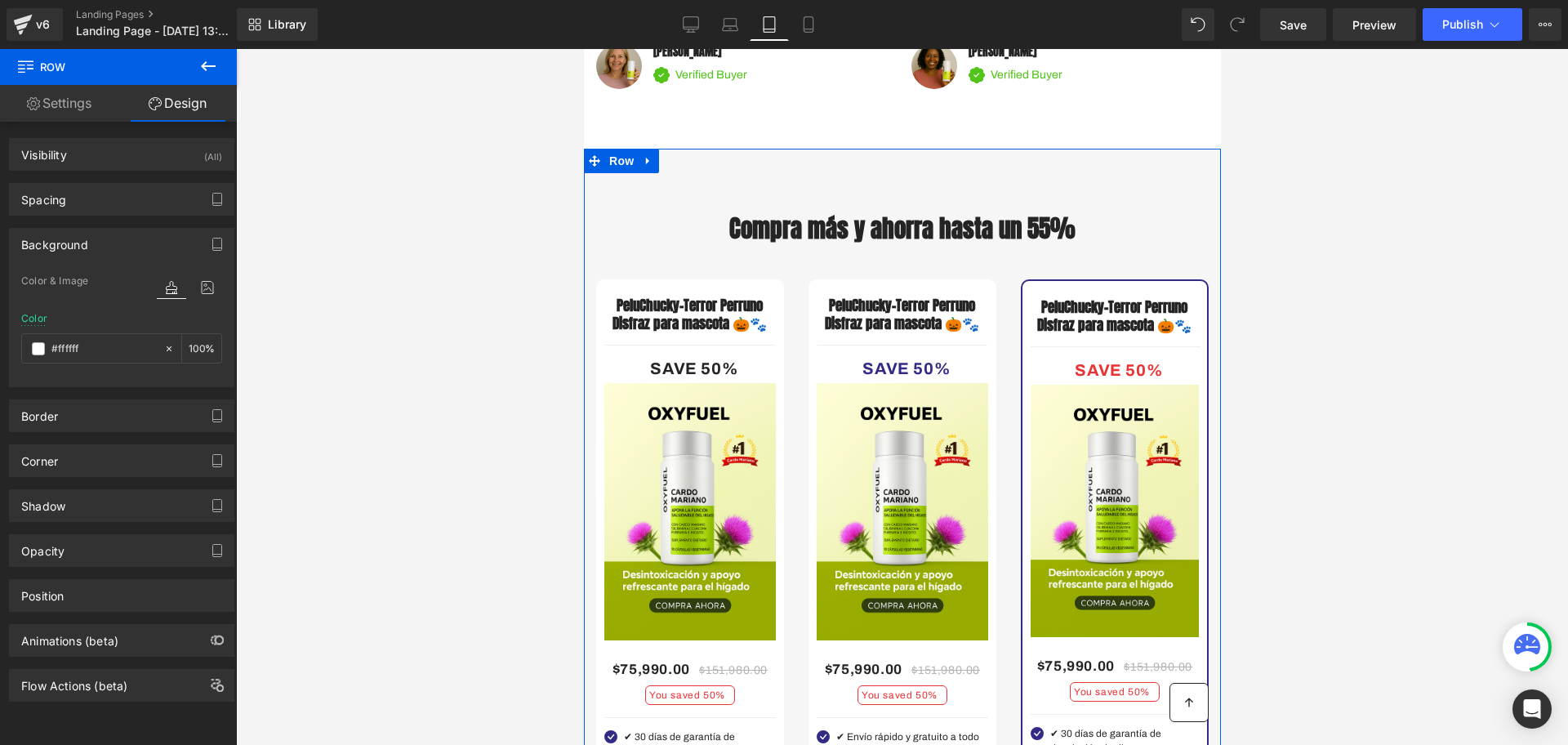
scroll to position [2551, 0]
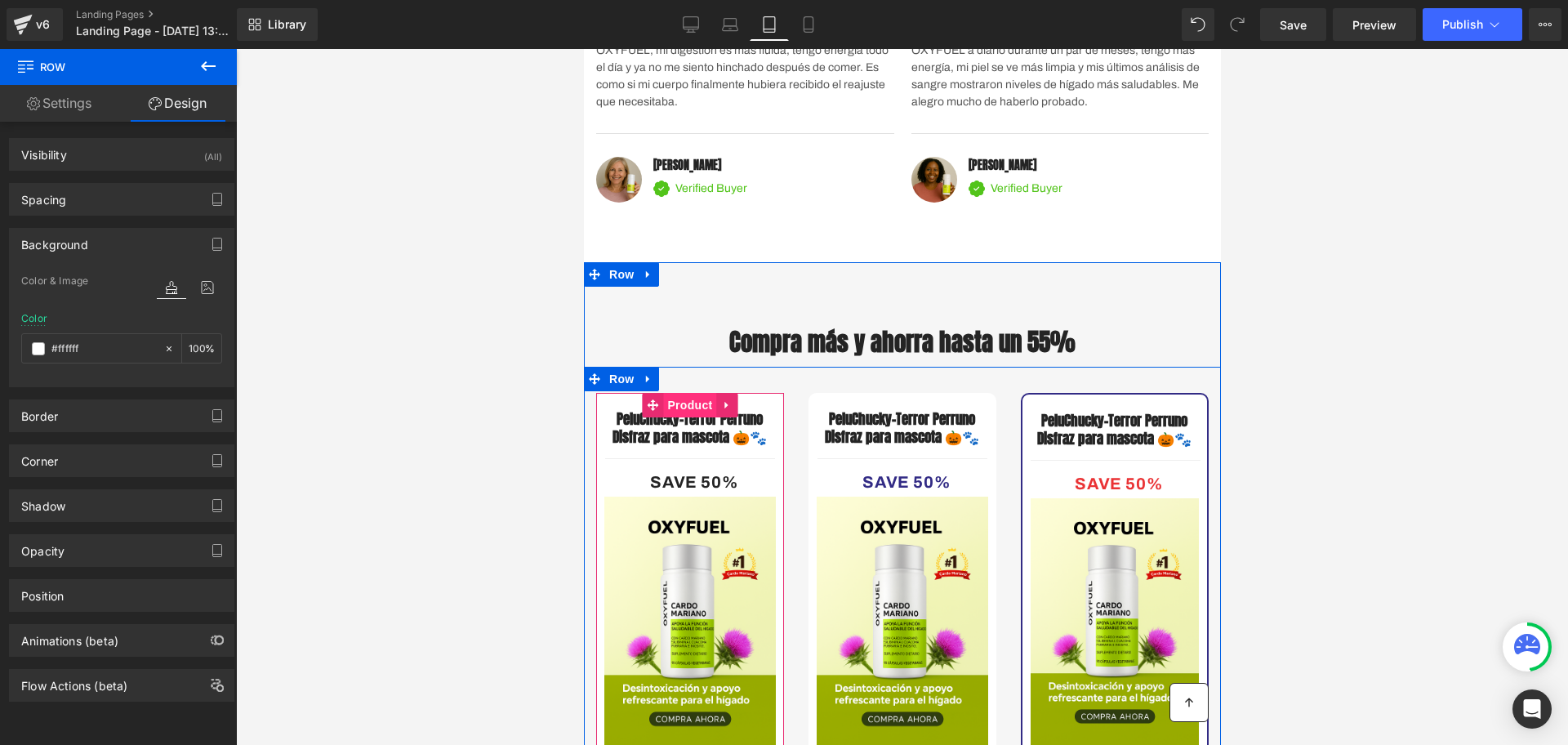
click at [673, 417] on span "Product" at bounding box center [689, 405] width 53 height 25
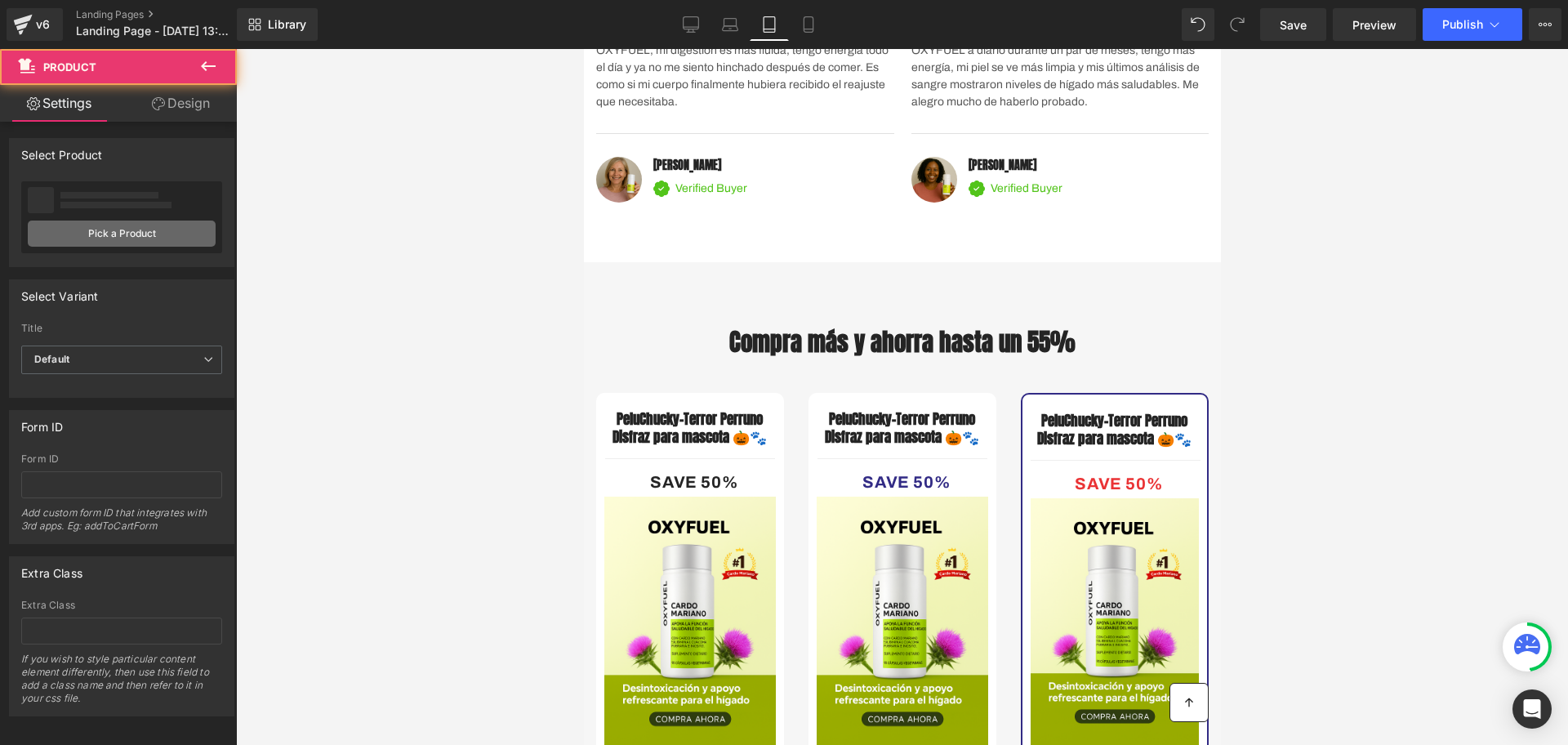
click at [150, 233] on link "Pick a Product" at bounding box center [121, 233] width 188 height 26
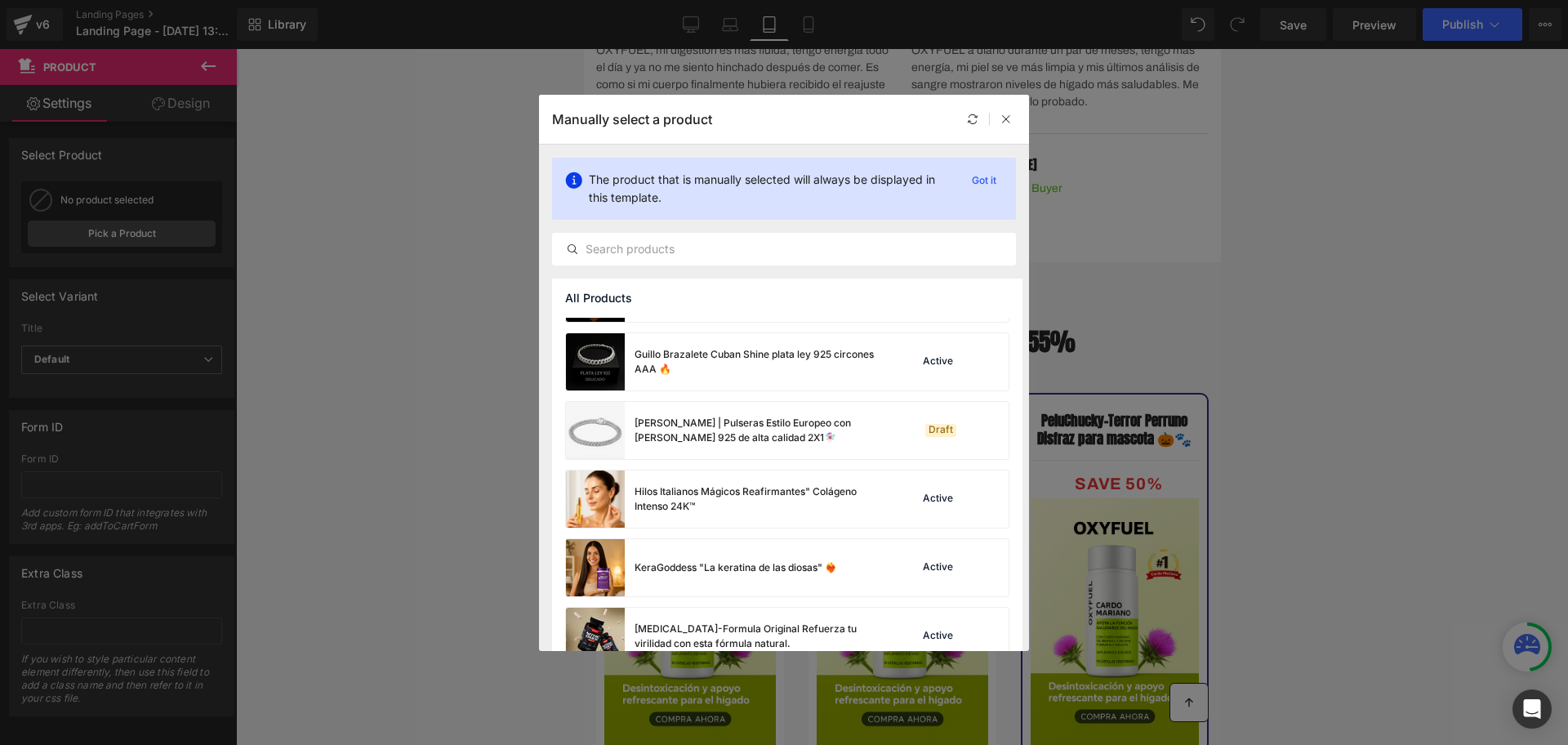
scroll to position [919, 0]
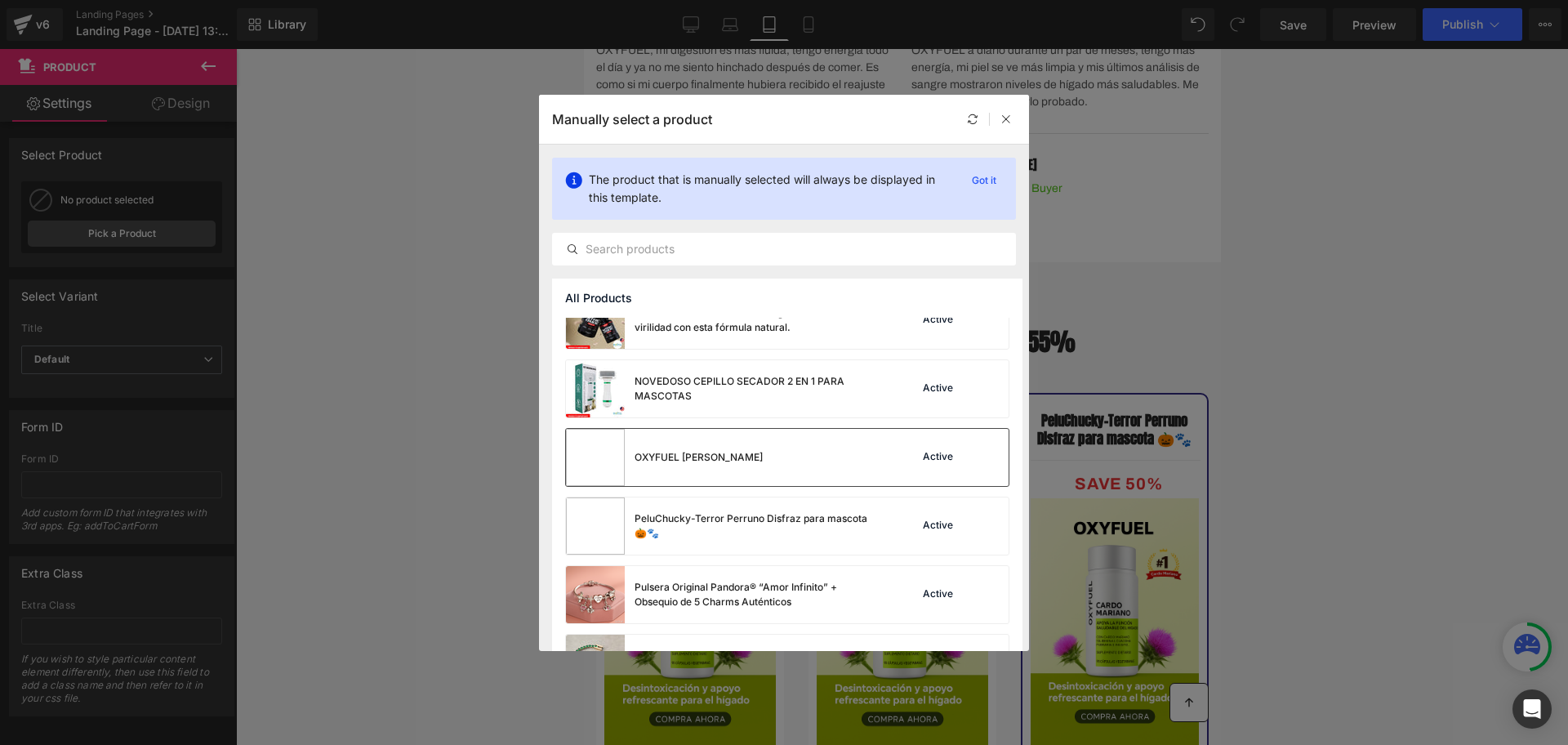
click at [747, 454] on div "OXYFUEL [PERSON_NAME]" at bounding box center [698, 457] width 128 height 15
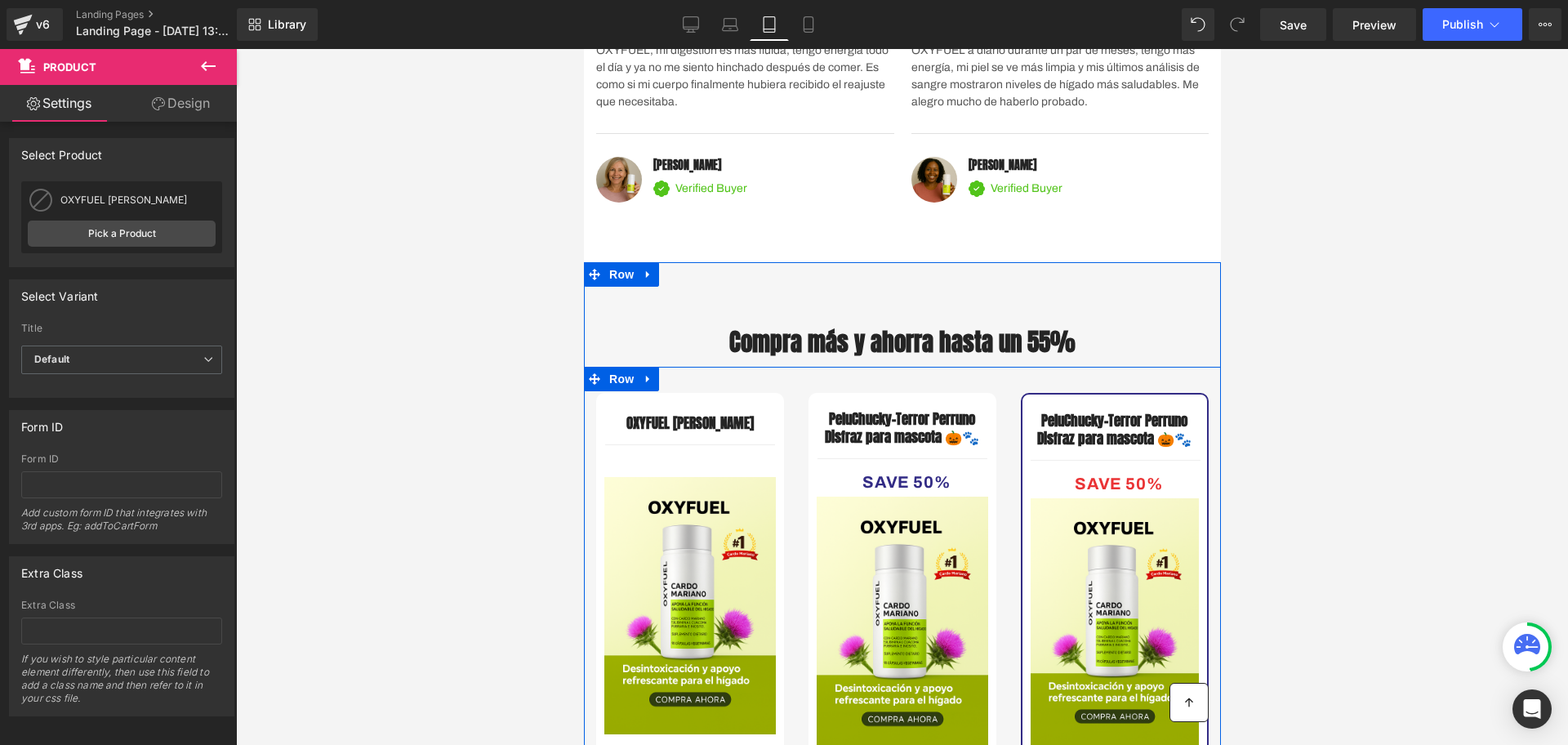
scroll to position [2756, 0]
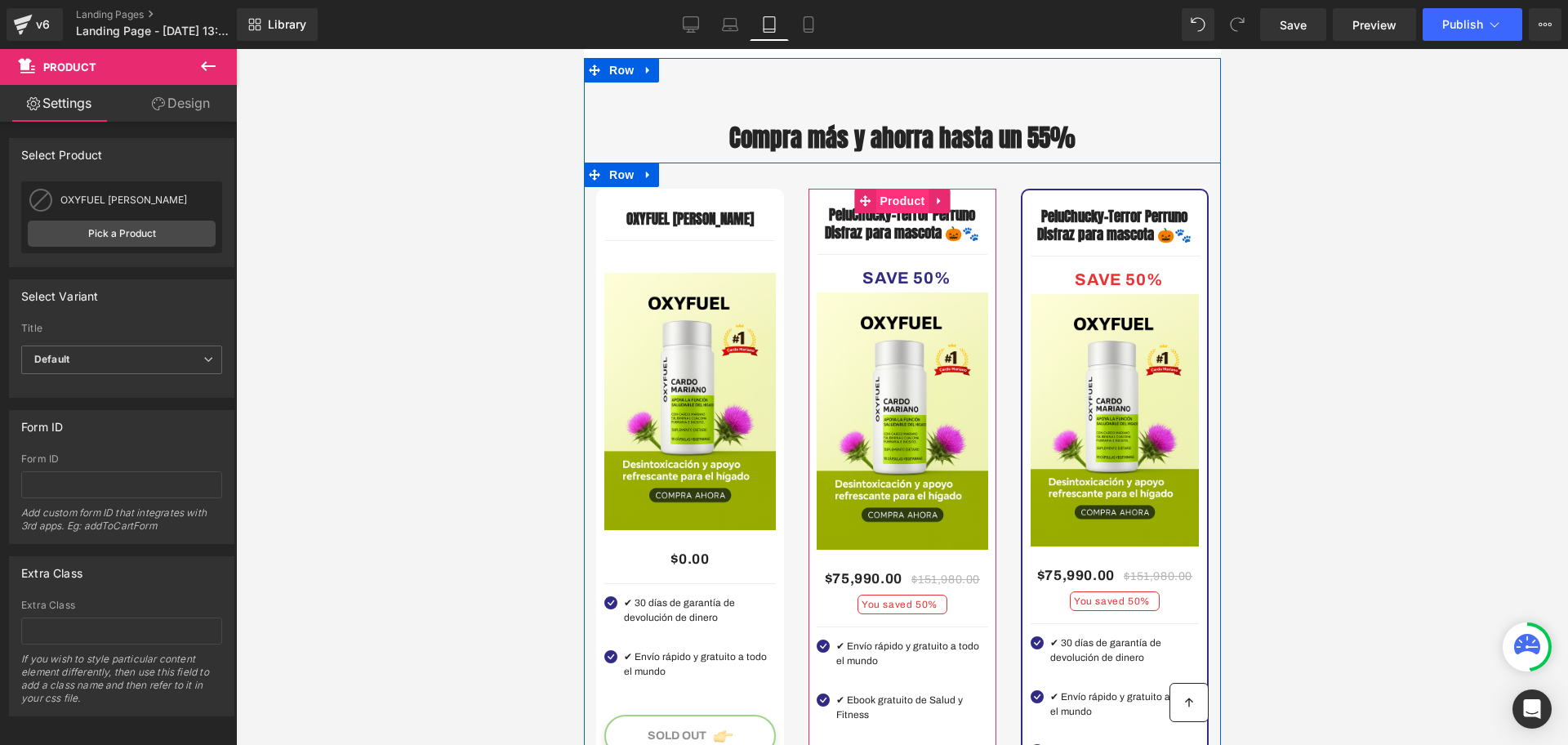
click at [885, 213] on span "Product" at bounding box center [901, 201] width 53 height 25
click at [132, 237] on link "Pick a Product" at bounding box center [121, 233] width 188 height 26
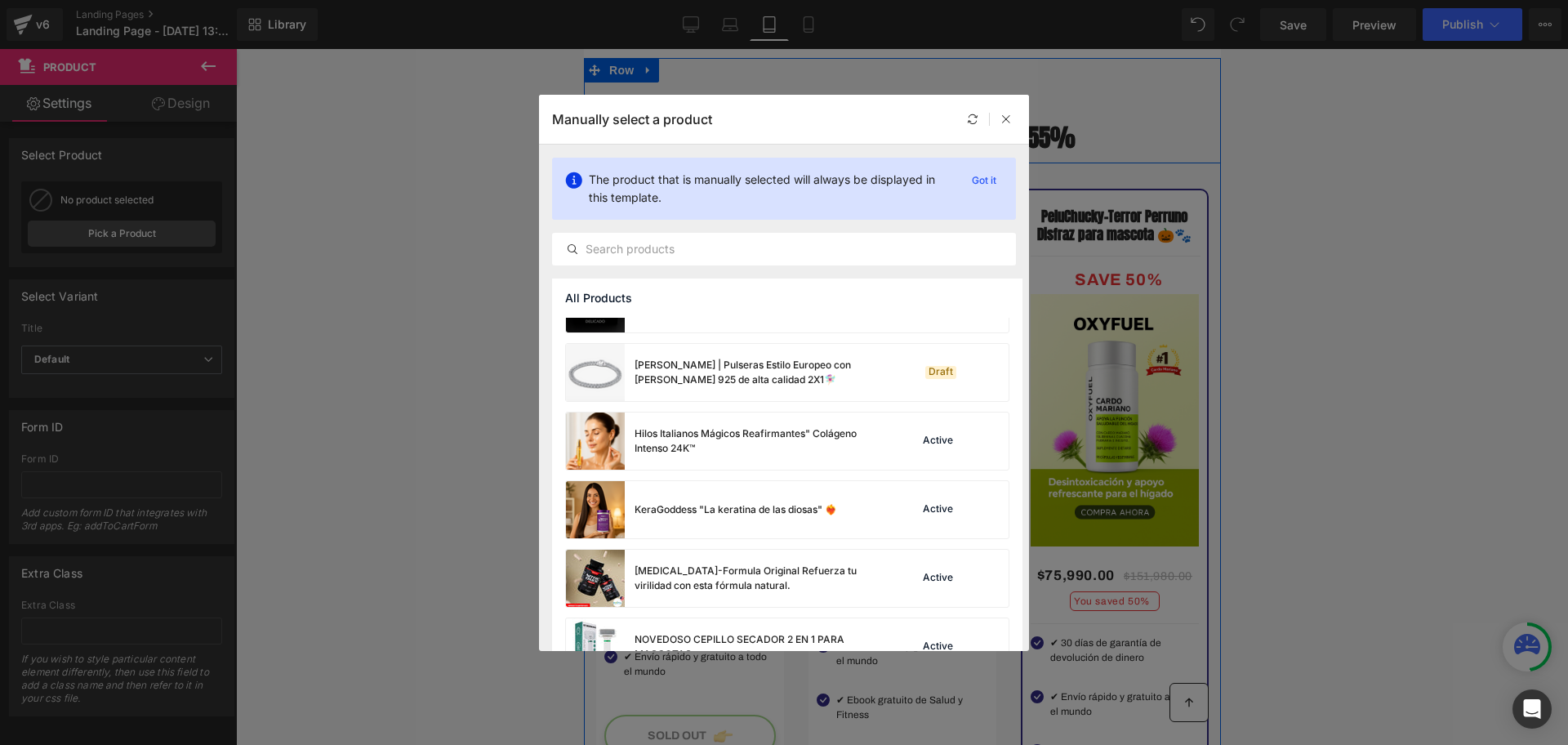
scroll to position [817, 0]
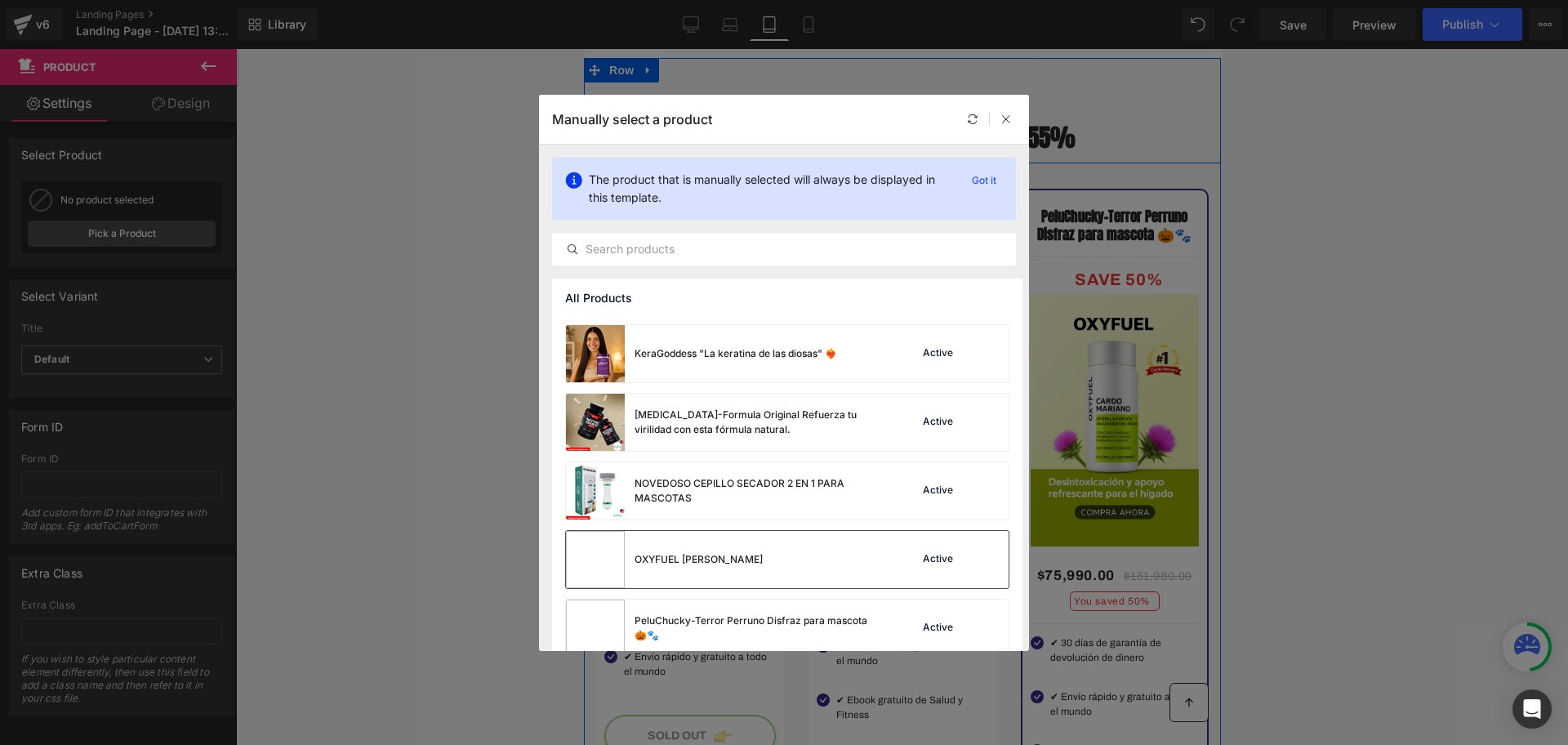
click at [737, 545] on div "OXYFUEL [PERSON_NAME]" at bounding box center [664, 559] width 197 height 58
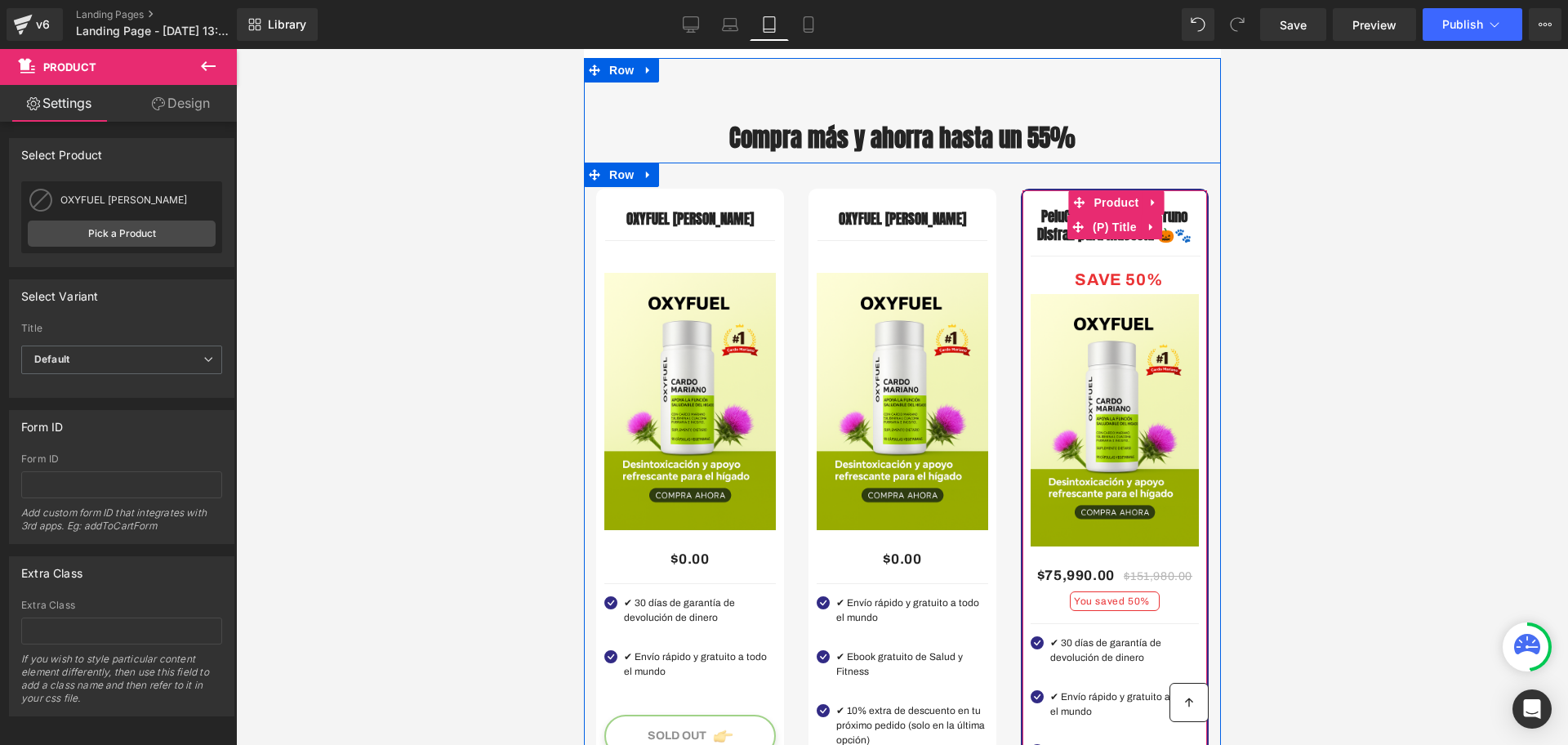
click at [1101, 239] on span "(P) Title" at bounding box center [1114, 227] width 52 height 25
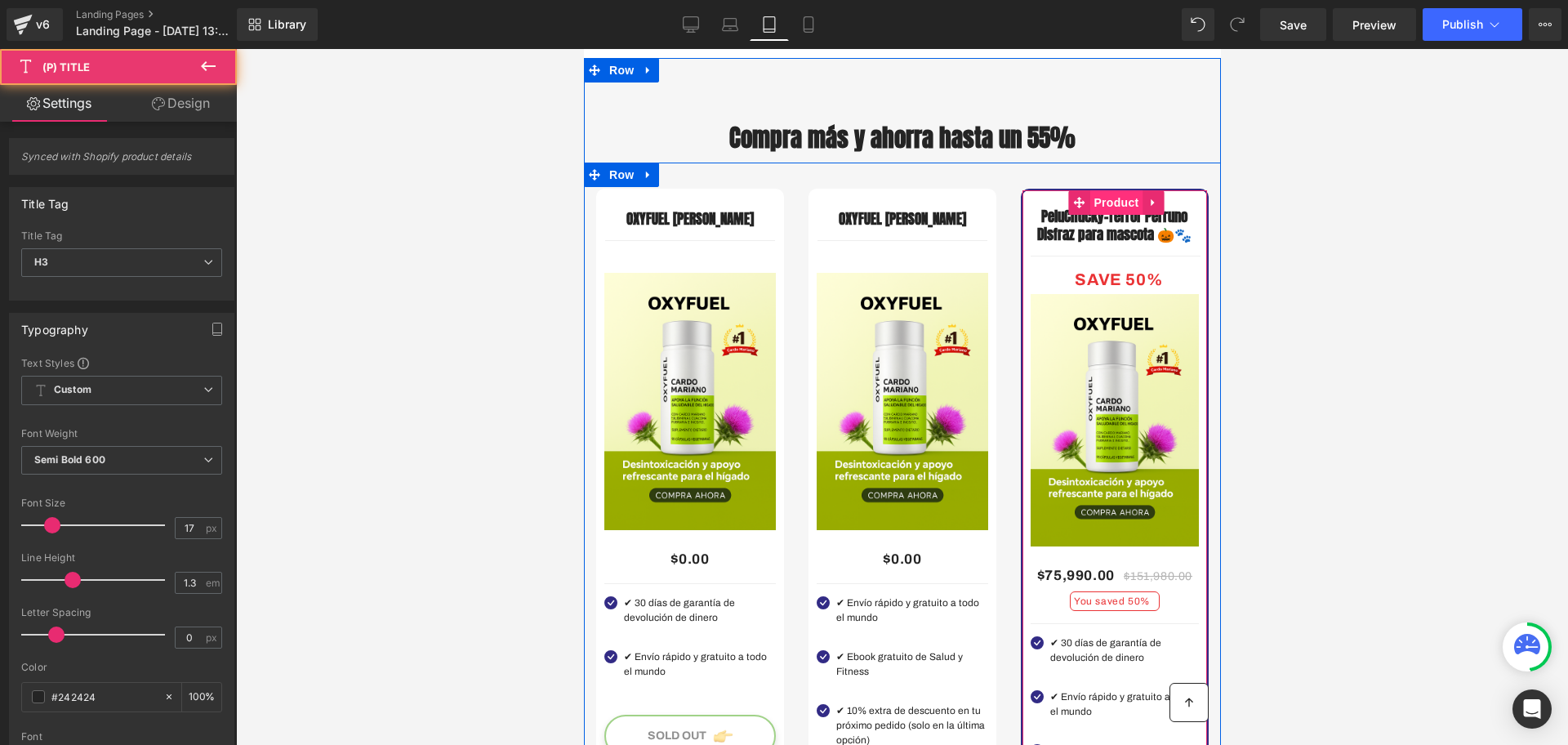
click at [1091, 214] on span "Product" at bounding box center [1115, 203] width 53 height 25
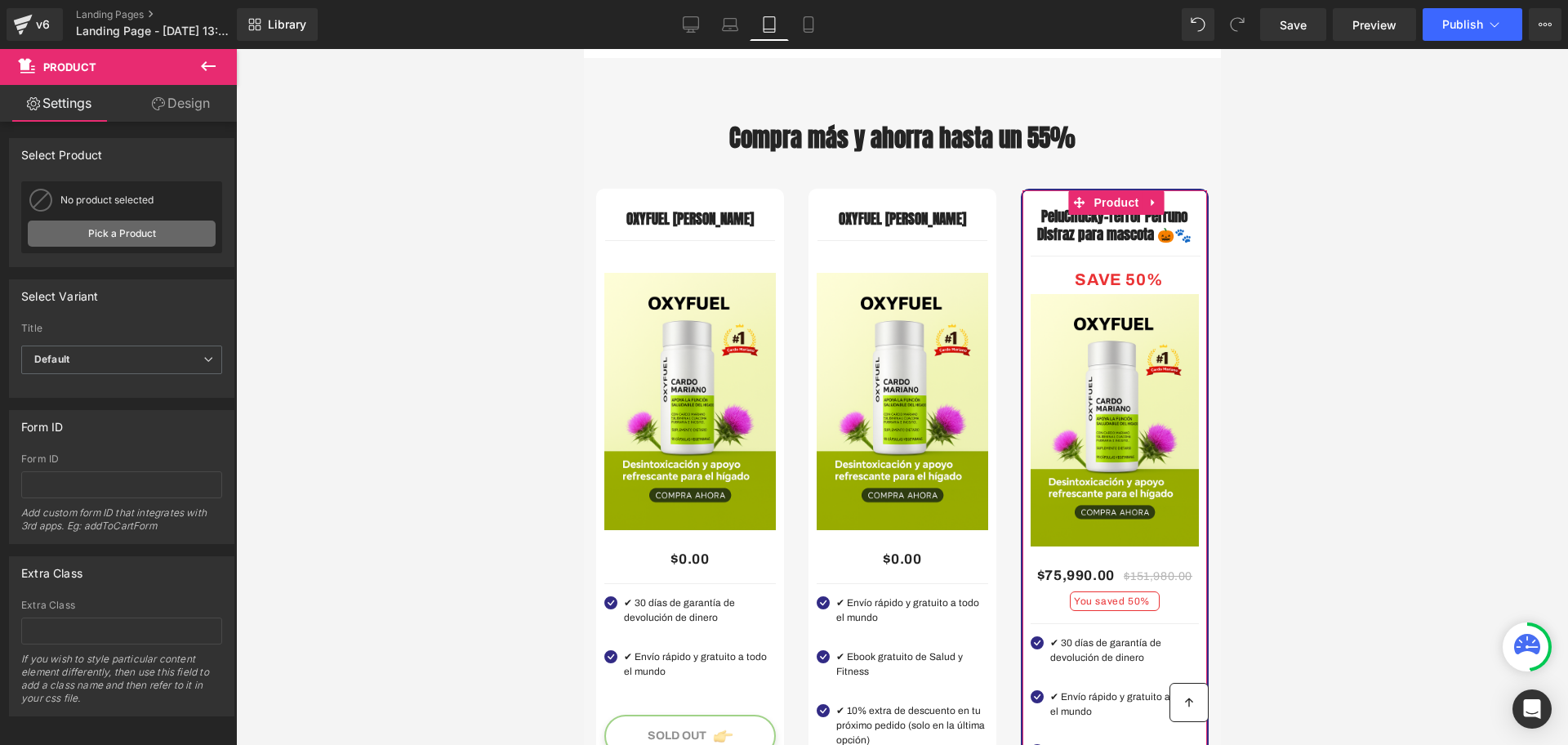
click at [128, 229] on link "Pick a Product" at bounding box center [121, 233] width 188 height 26
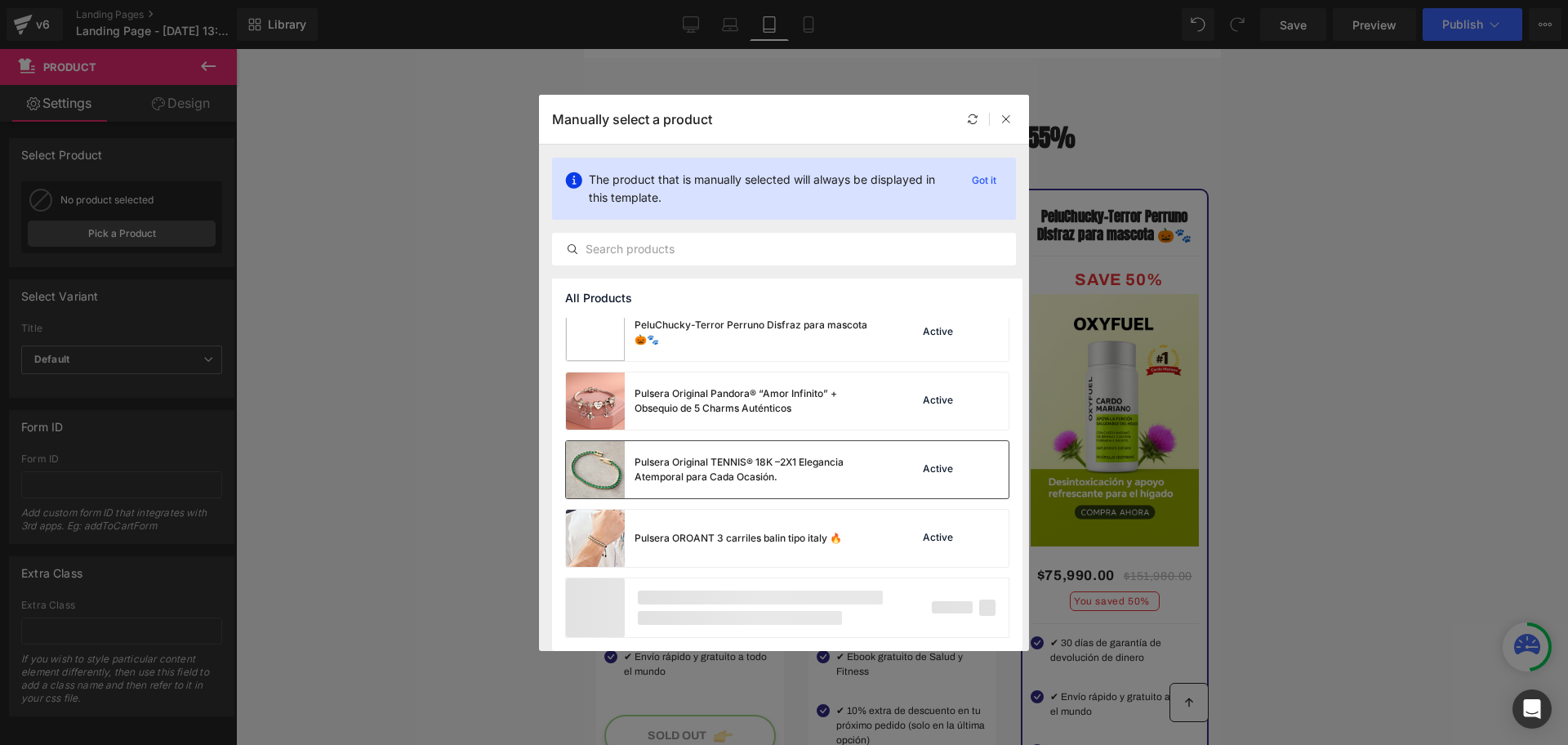
scroll to position [1010, 0]
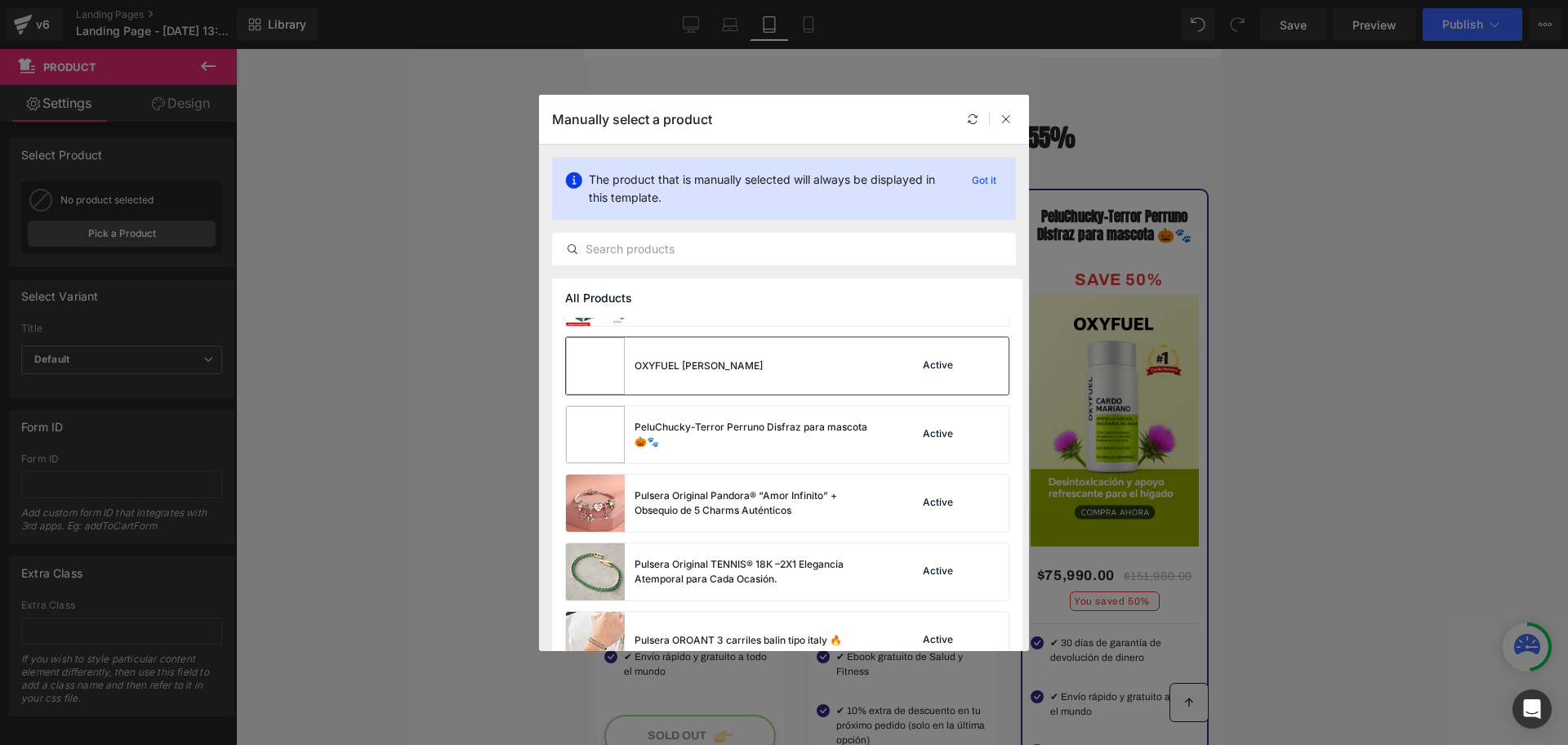
click at [718, 340] on div "OXYFUEL [PERSON_NAME]" at bounding box center [664, 366] width 197 height 58
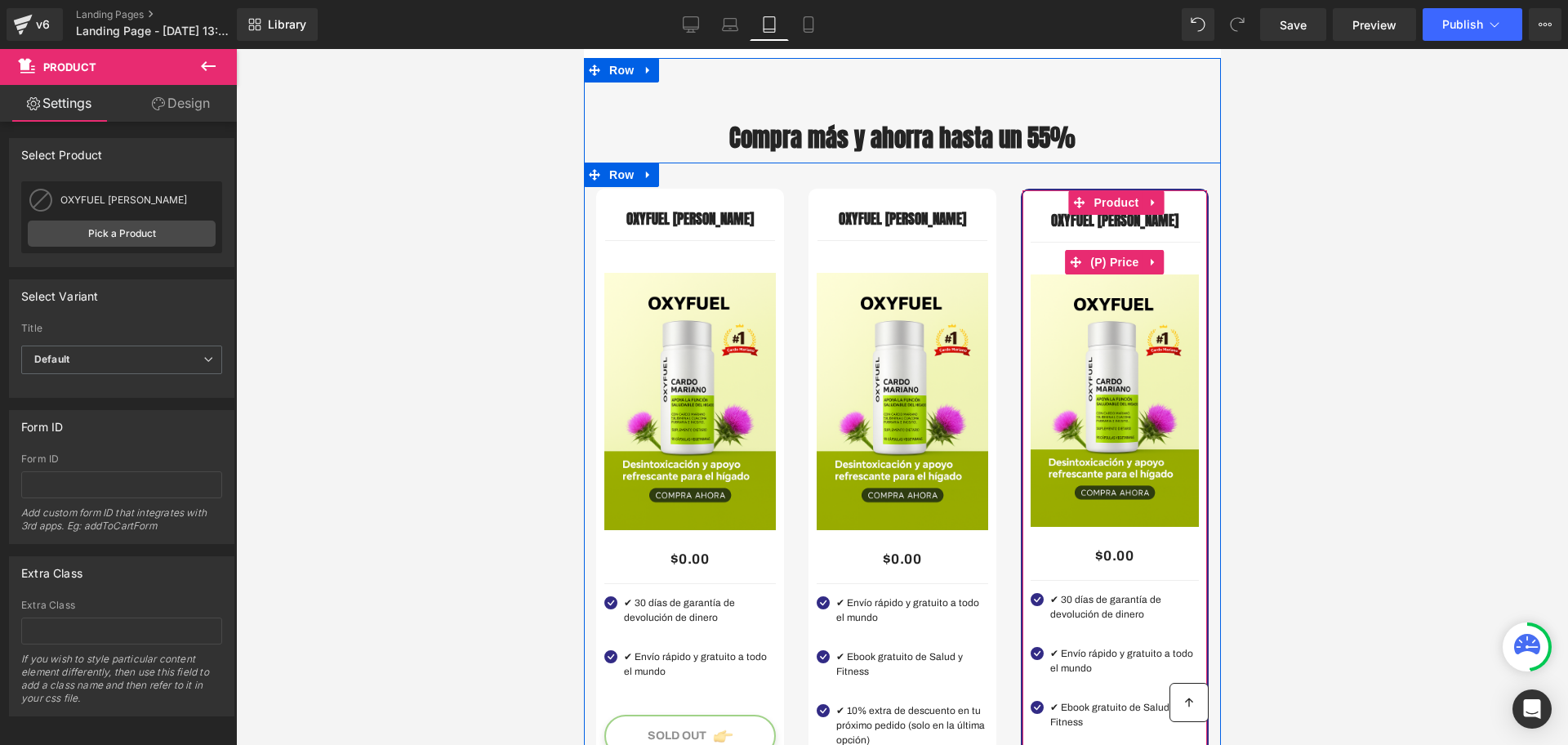
click at [1050, 275] on div "$0.00 SAVE 100%" at bounding box center [1114, 262] width 168 height 24
click at [1198, 346] on div "OXYFUEL [PERSON_NAME] (P) Title Separator $0.00 SAVE 100% (P) Price Image $0.00…" at bounding box center [1114, 578] width 188 height 778
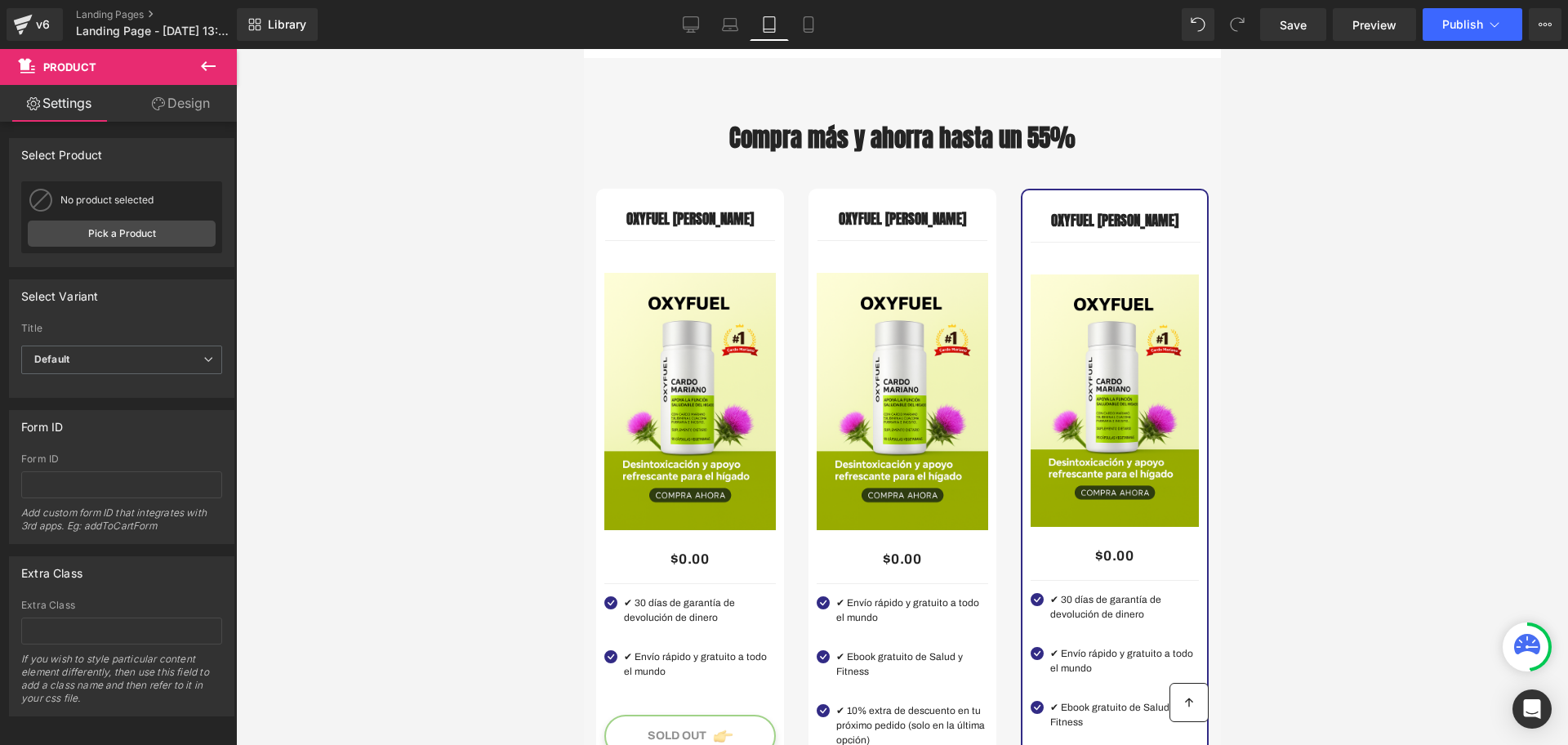
click at [1339, 358] on div at bounding box center [901, 396] width 1331 height 695
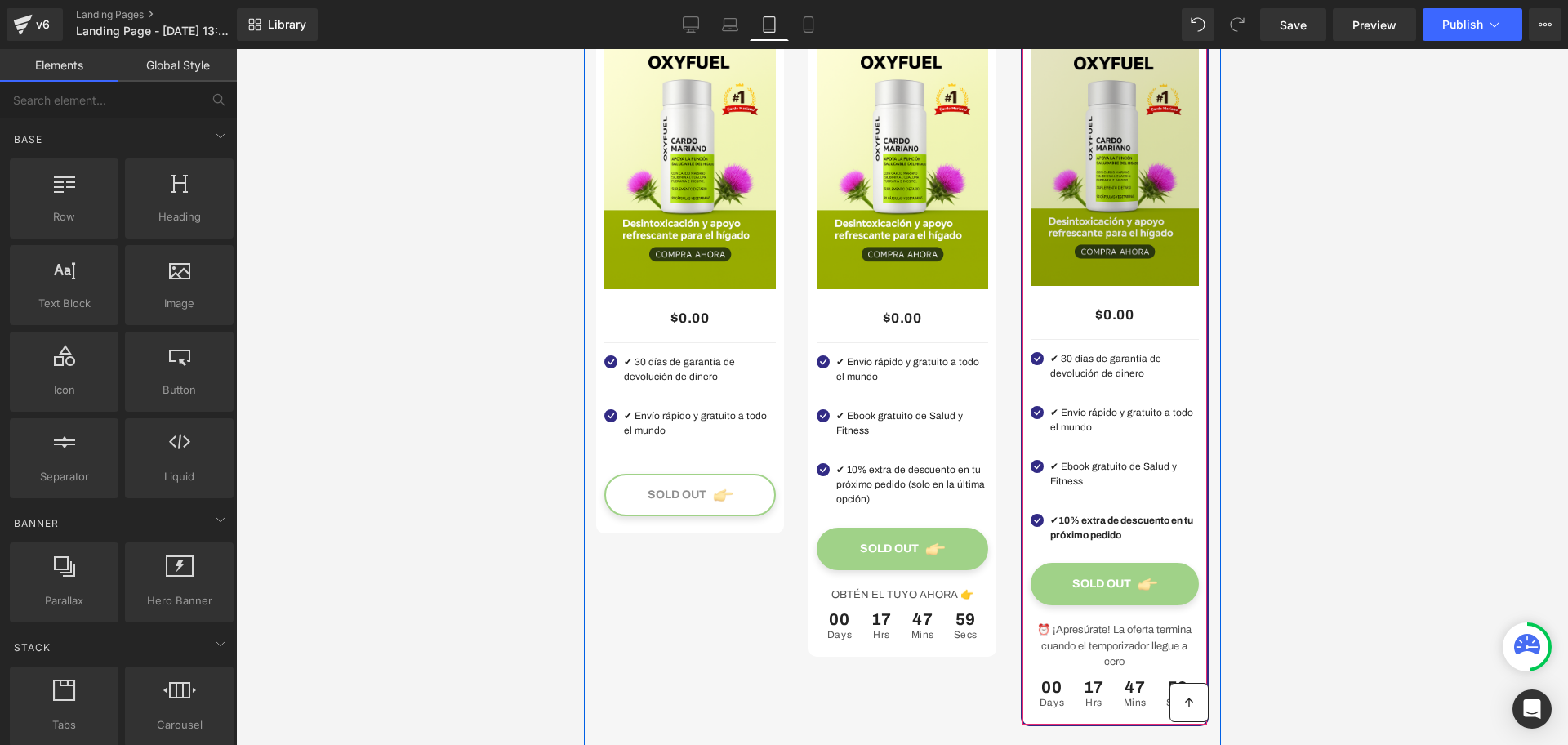
scroll to position [2756, 0]
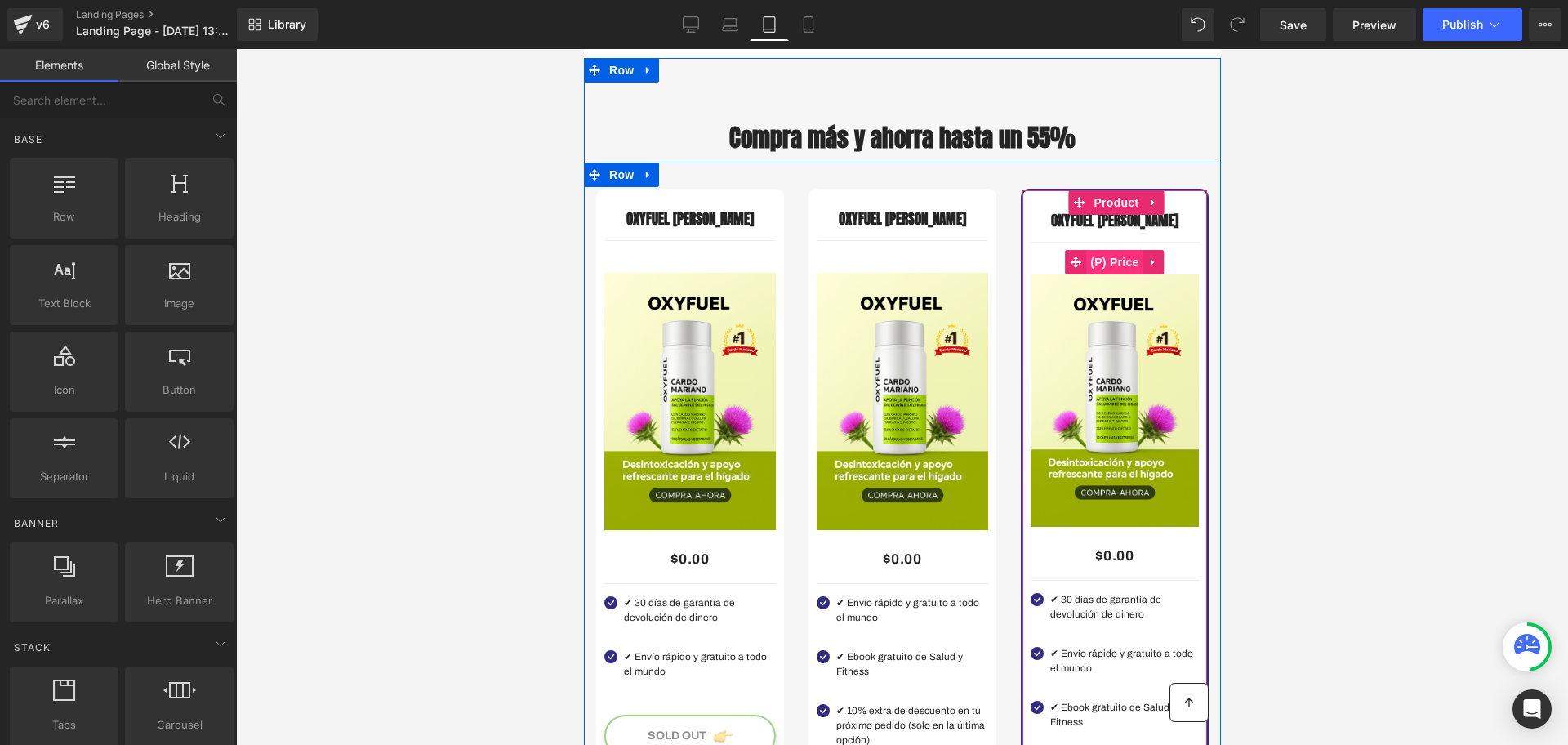
click at [1111, 275] on span "(P) Price" at bounding box center [1114, 262] width 58 height 25
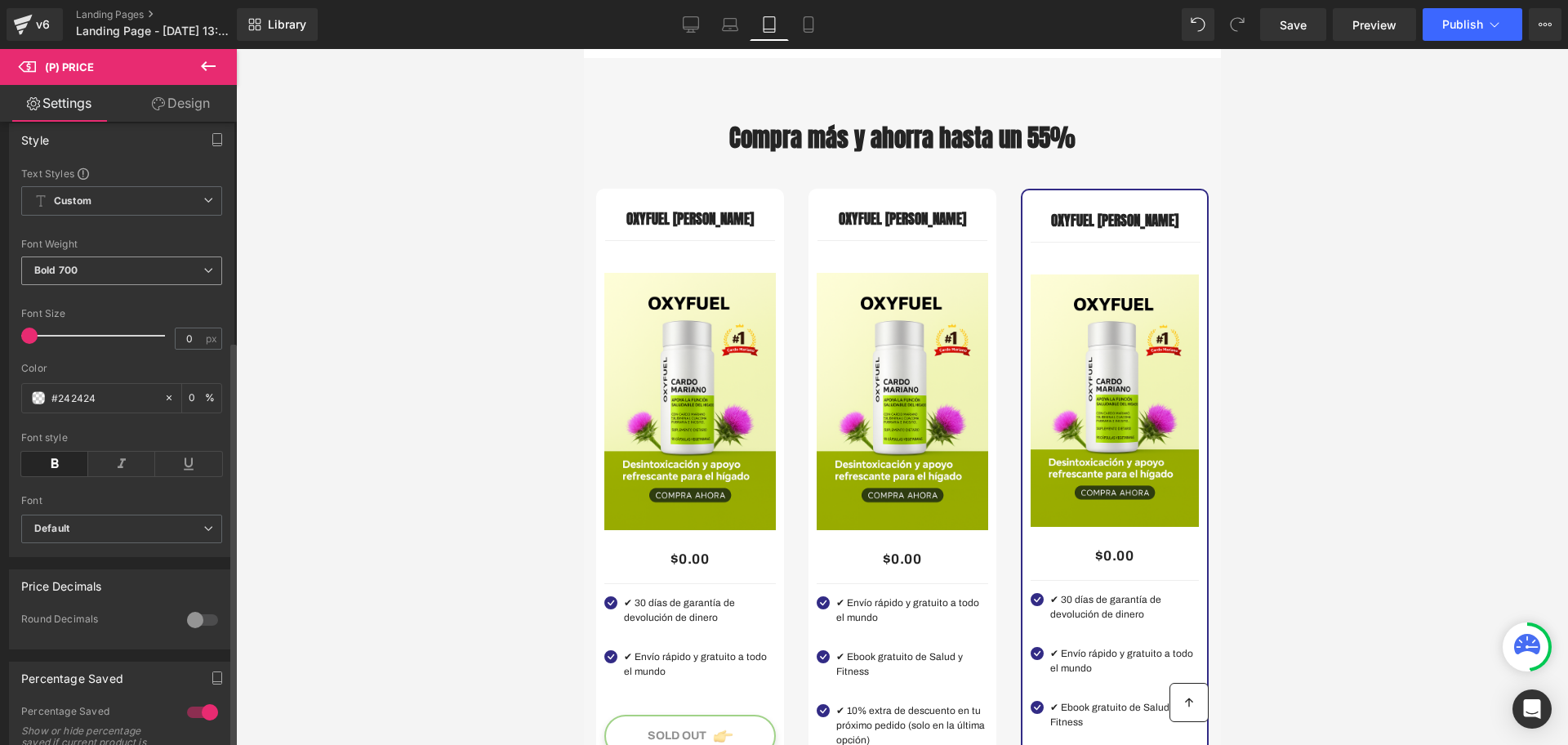
scroll to position [408, 0]
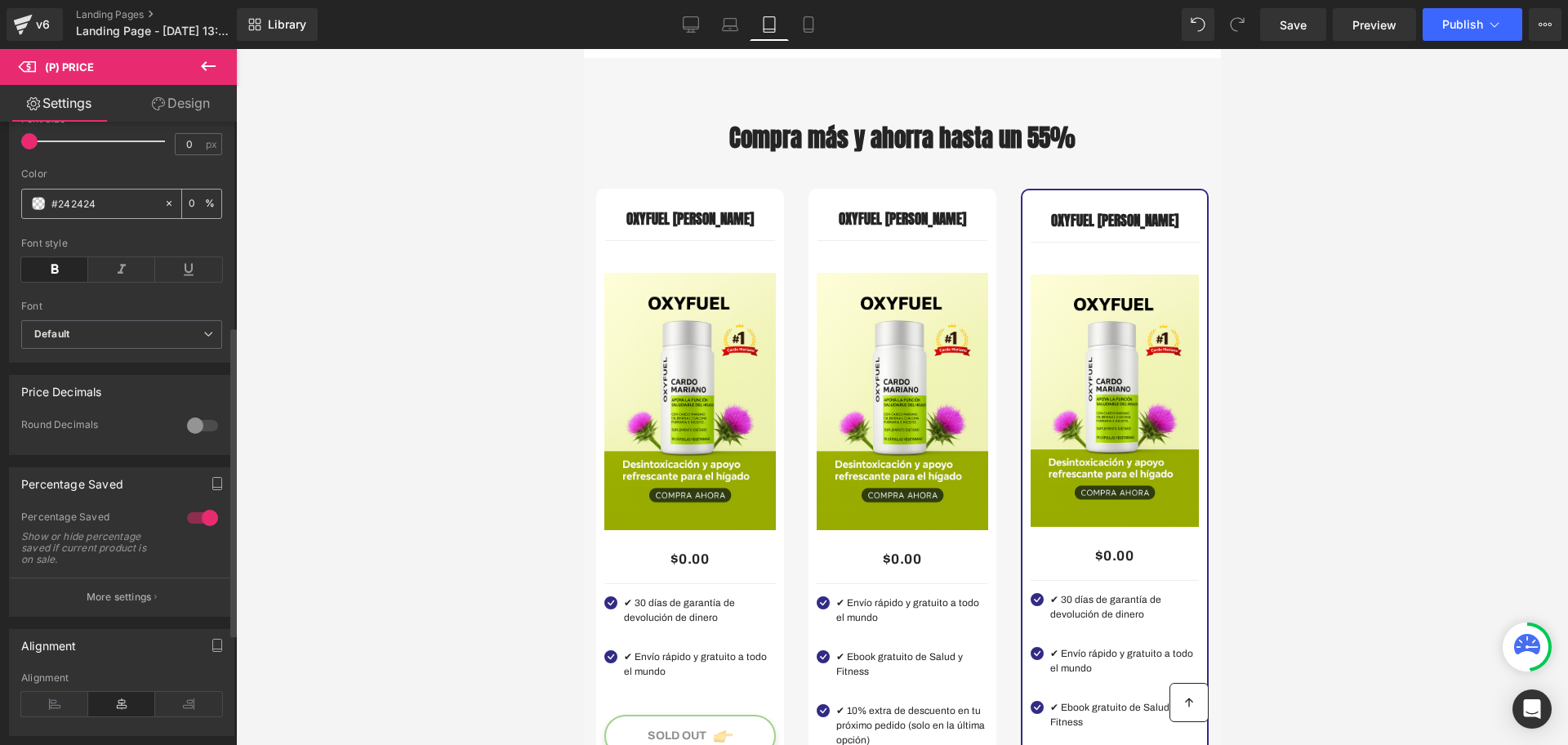
click at [43, 210] on span at bounding box center [38, 203] width 13 height 13
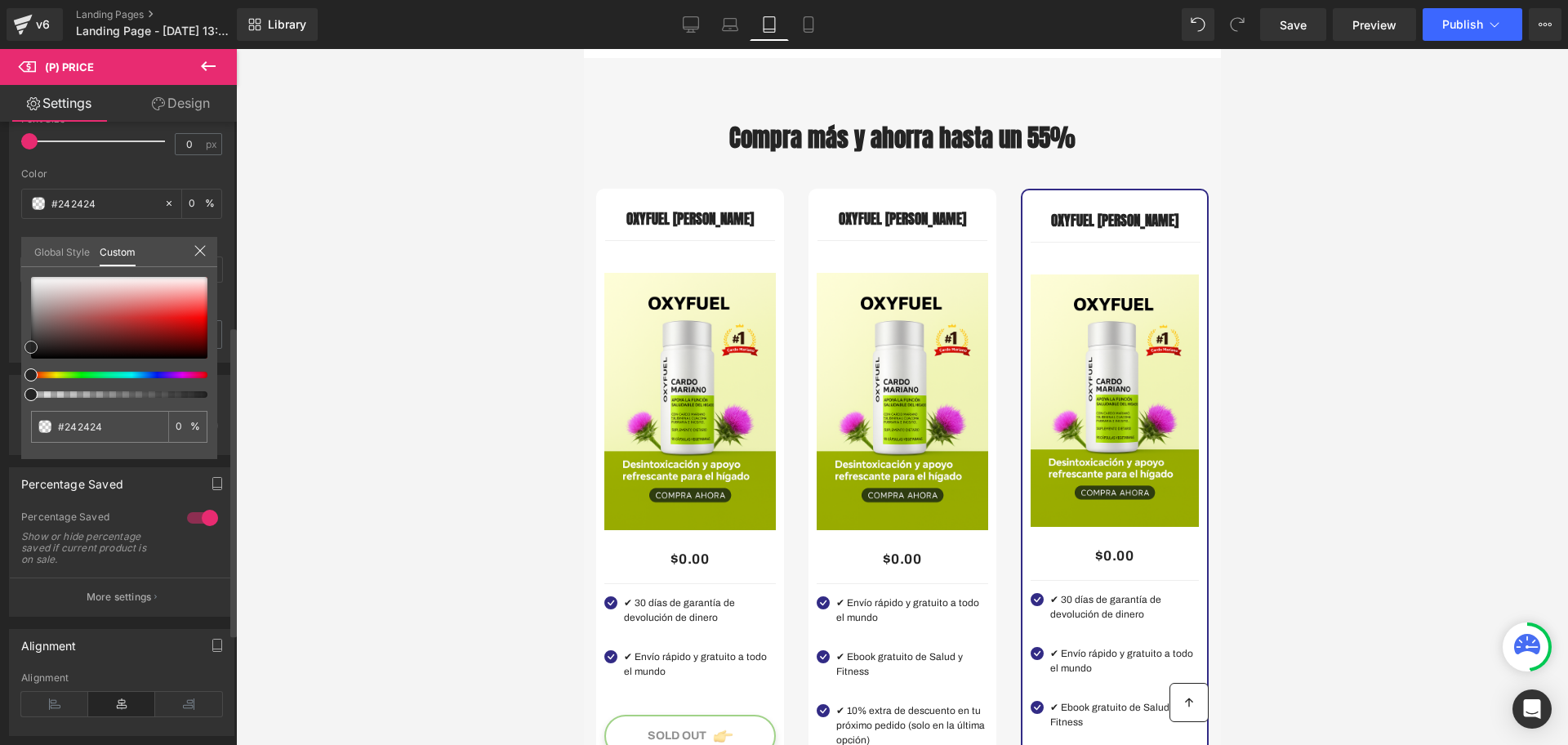
type input "#242222"
type input "#b41c1c"
type input "#cf0202"
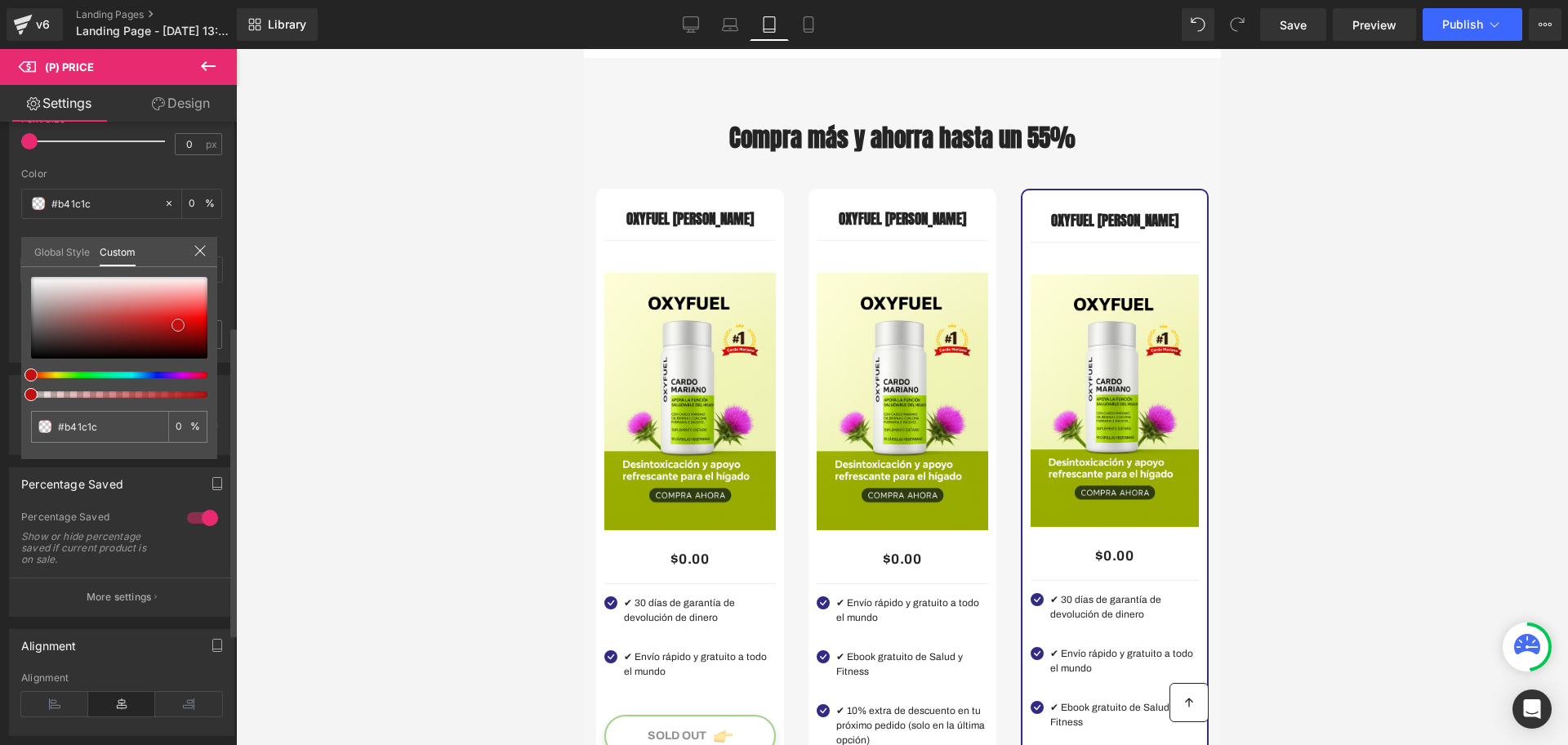
type input "#cf0202"
drag, startPoint x: 35, startPoint y: 349, endPoint x: 210, endPoint y: 327, distance: 176.4
click at [210, 327] on span at bounding box center [206, 324] width 13 height 13
type input "#d10000"
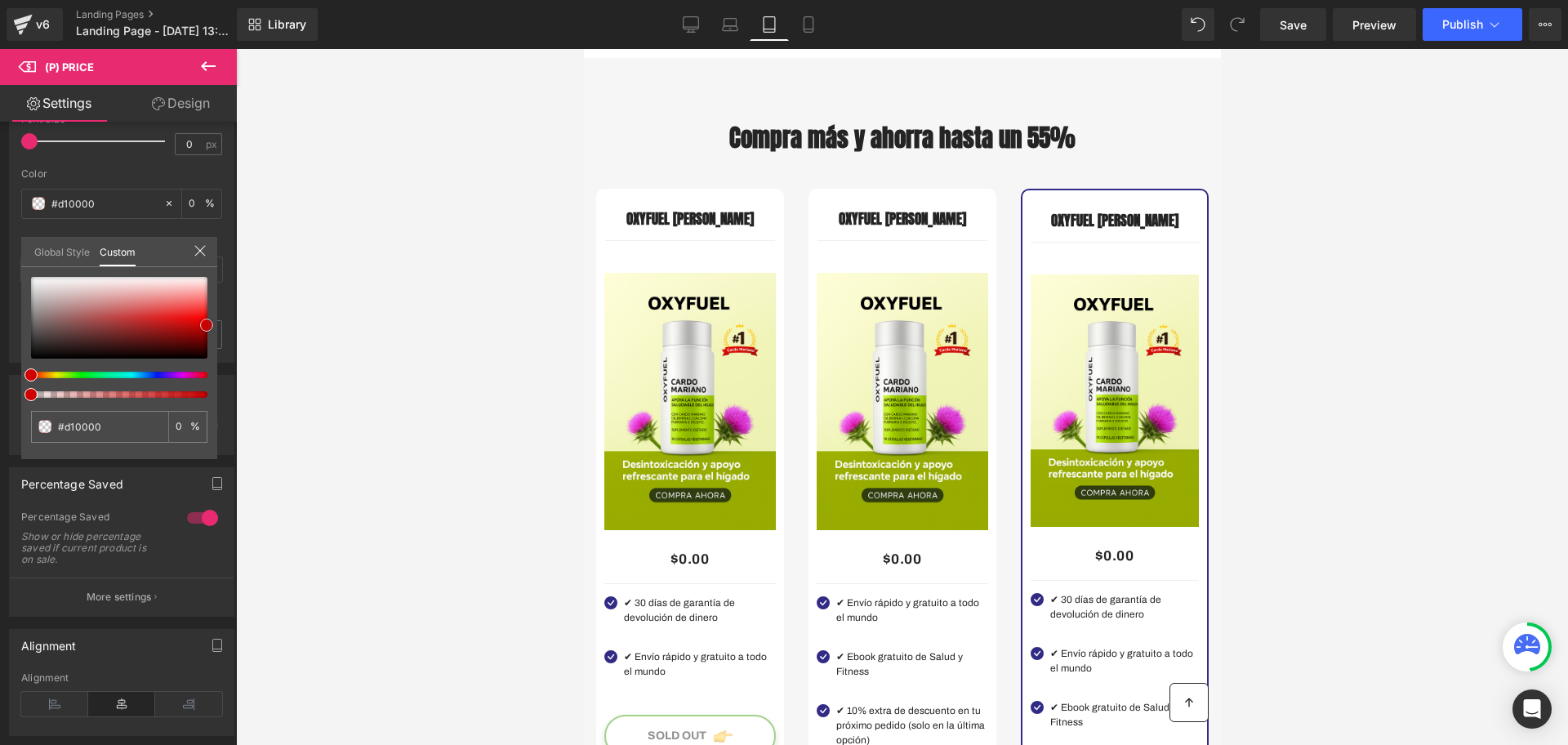
scroll to position [2960, 0]
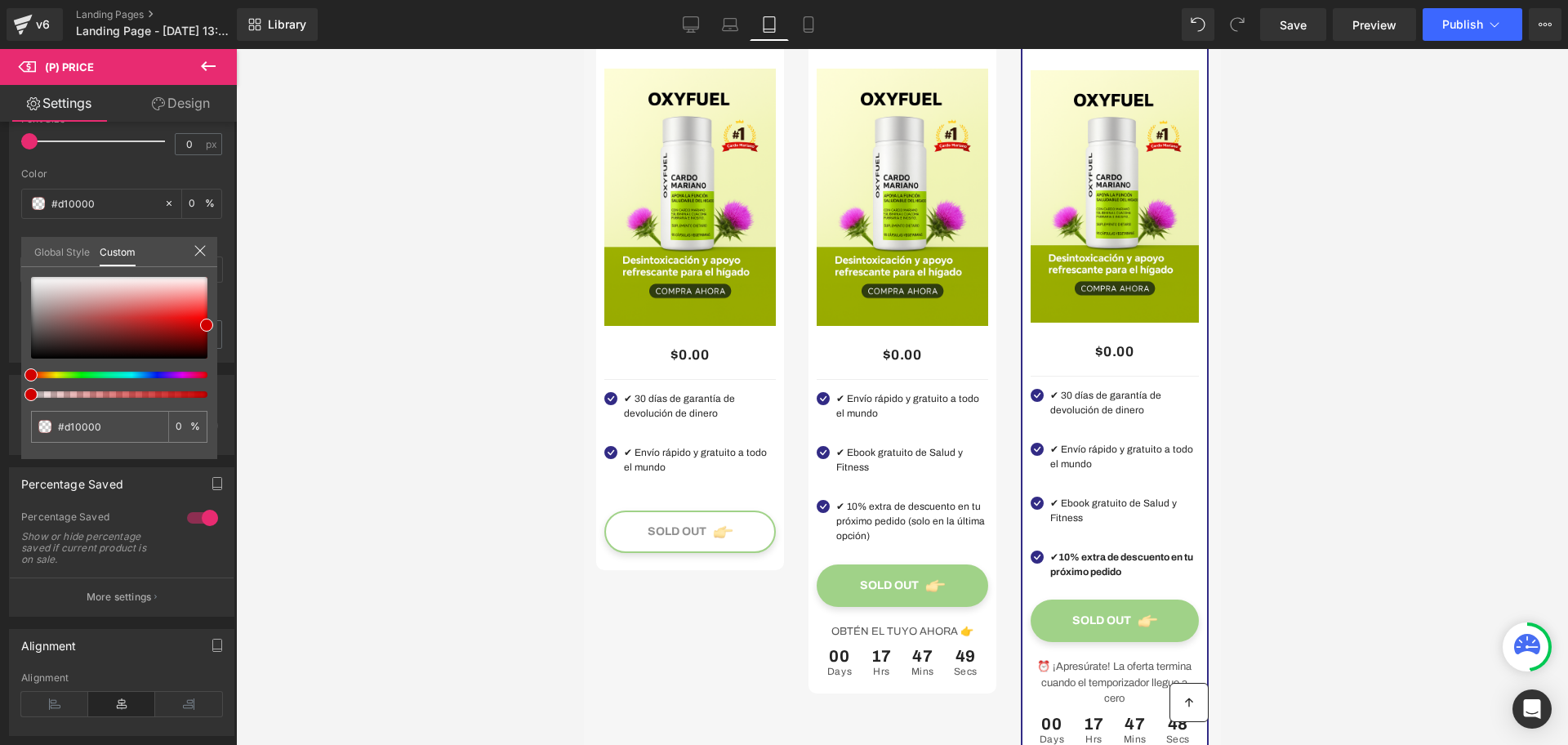
click at [1333, 506] on div at bounding box center [901, 396] width 1331 height 695
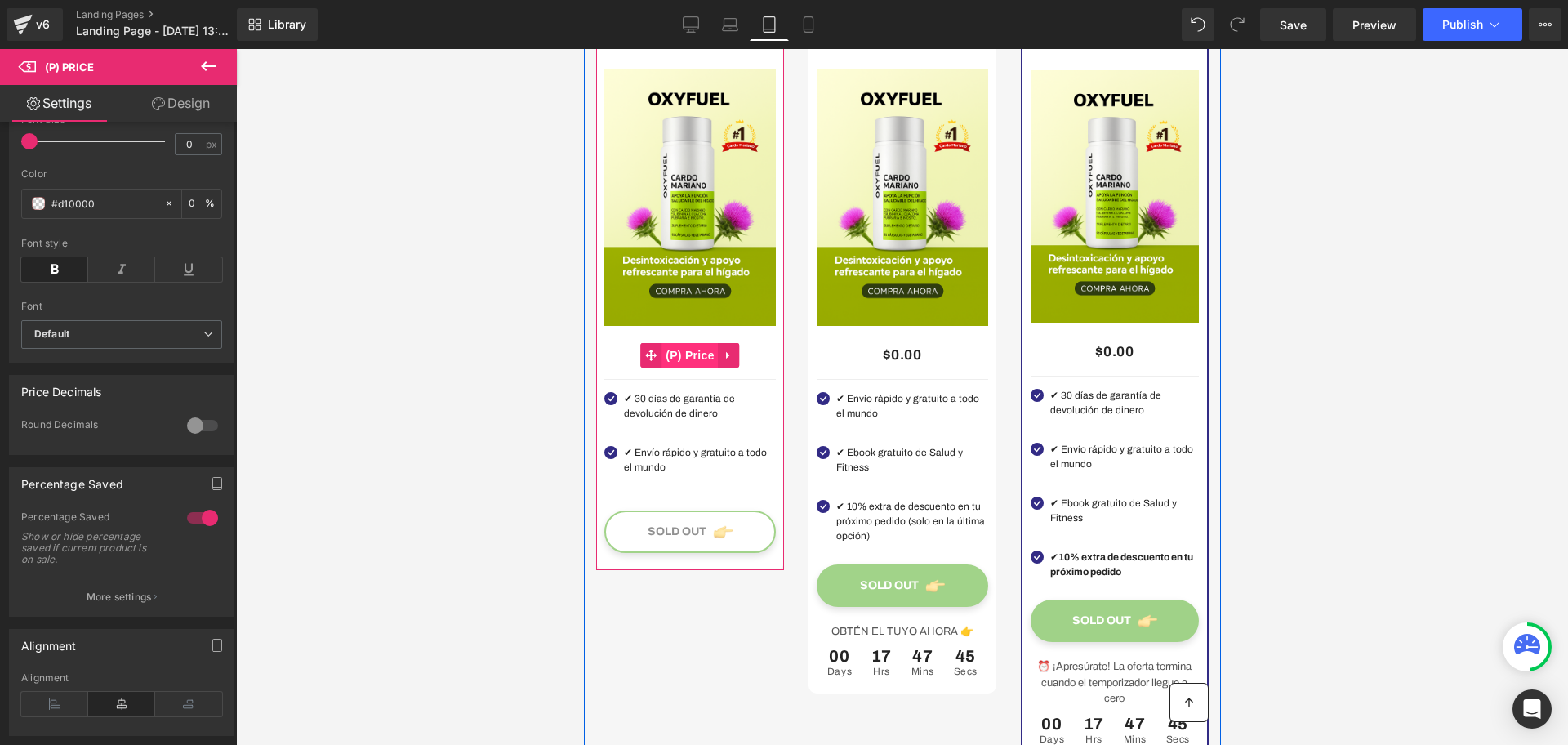
click at [670, 368] on span "(P) Price" at bounding box center [689, 355] width 58 height 25
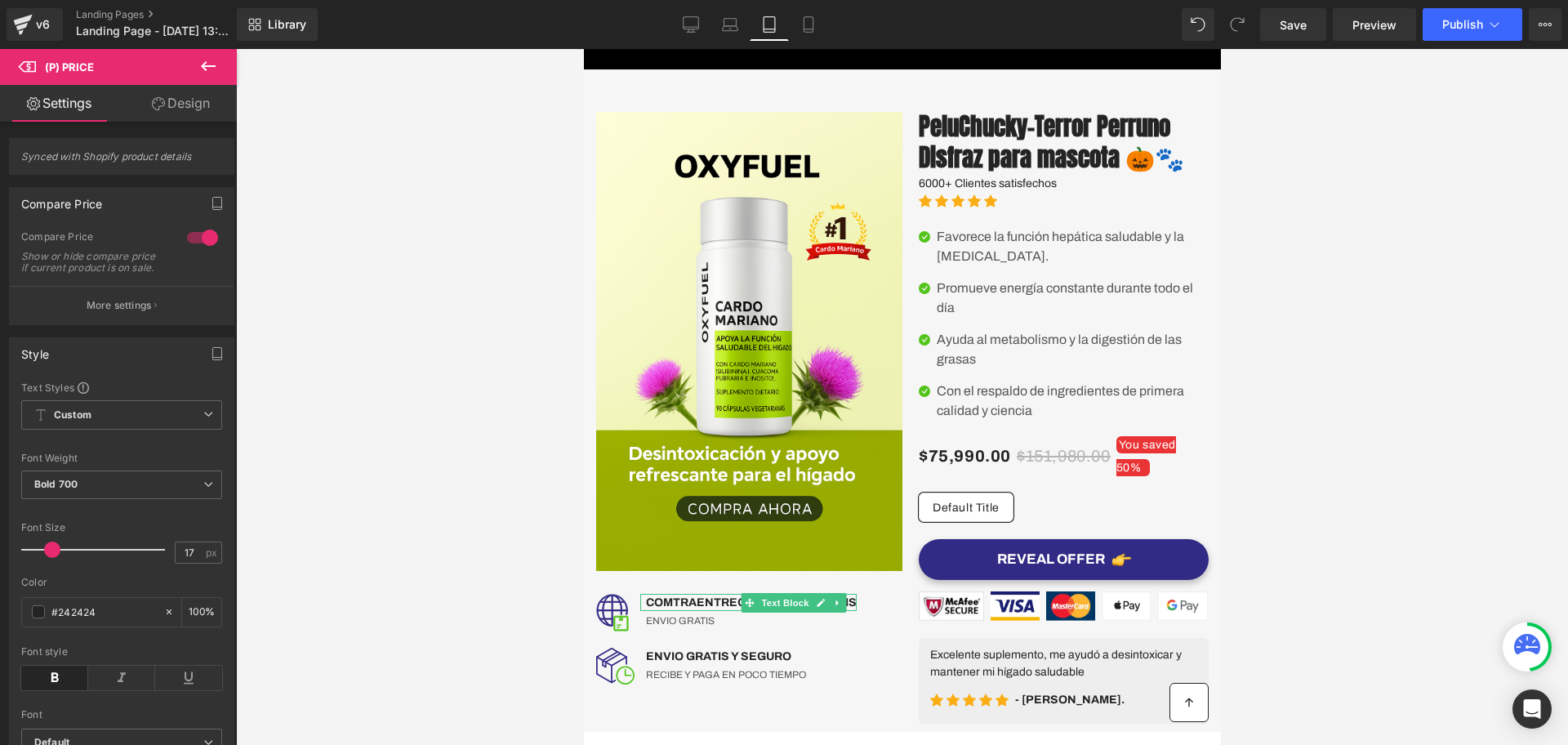
scroll to position [0, 0]
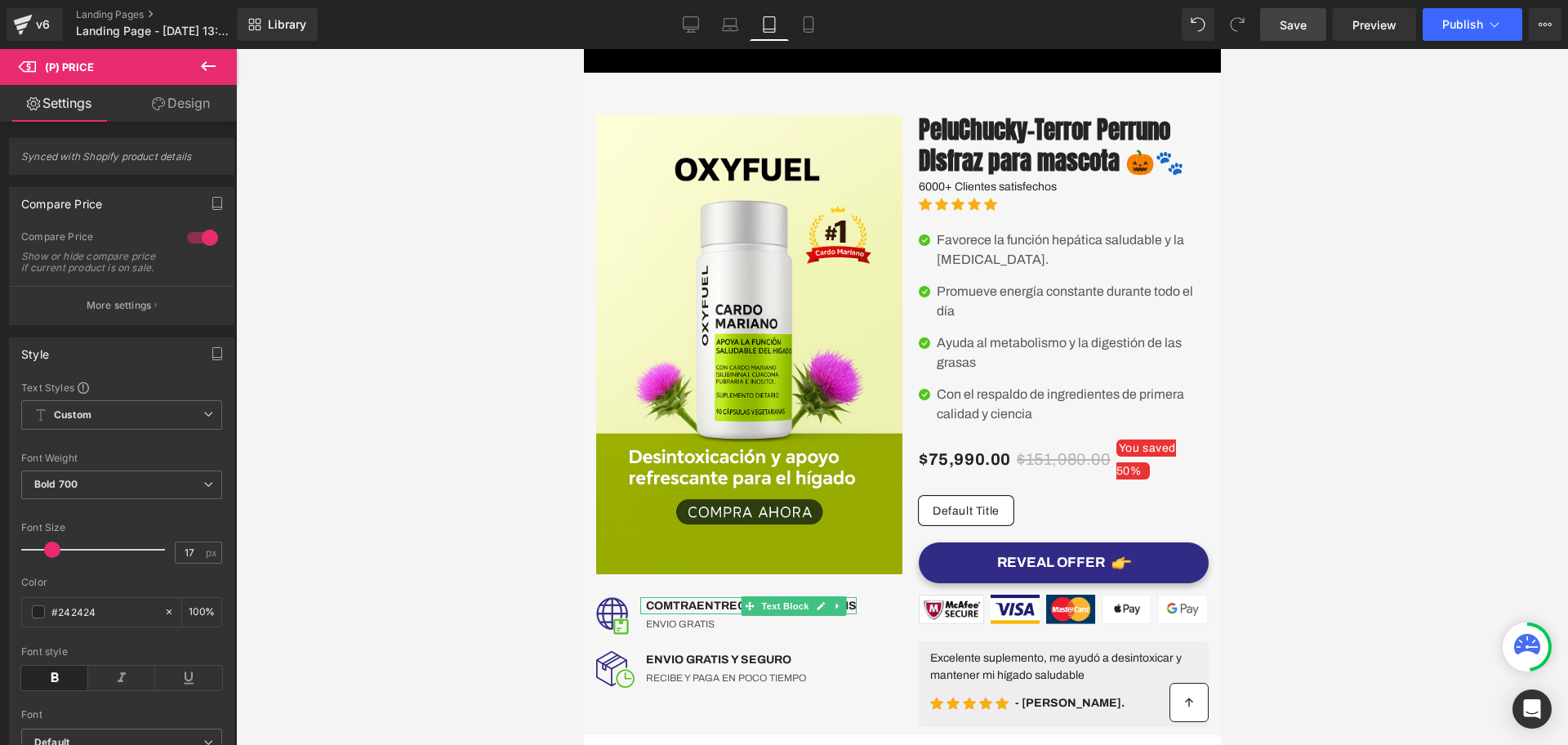
click at [1272, 29] on link "Save" at bounding box center [1292, 24] width 66 height 33
click at [1365, 27] on span "Preview" at bounding box center [1374, 24] width 44 height 17
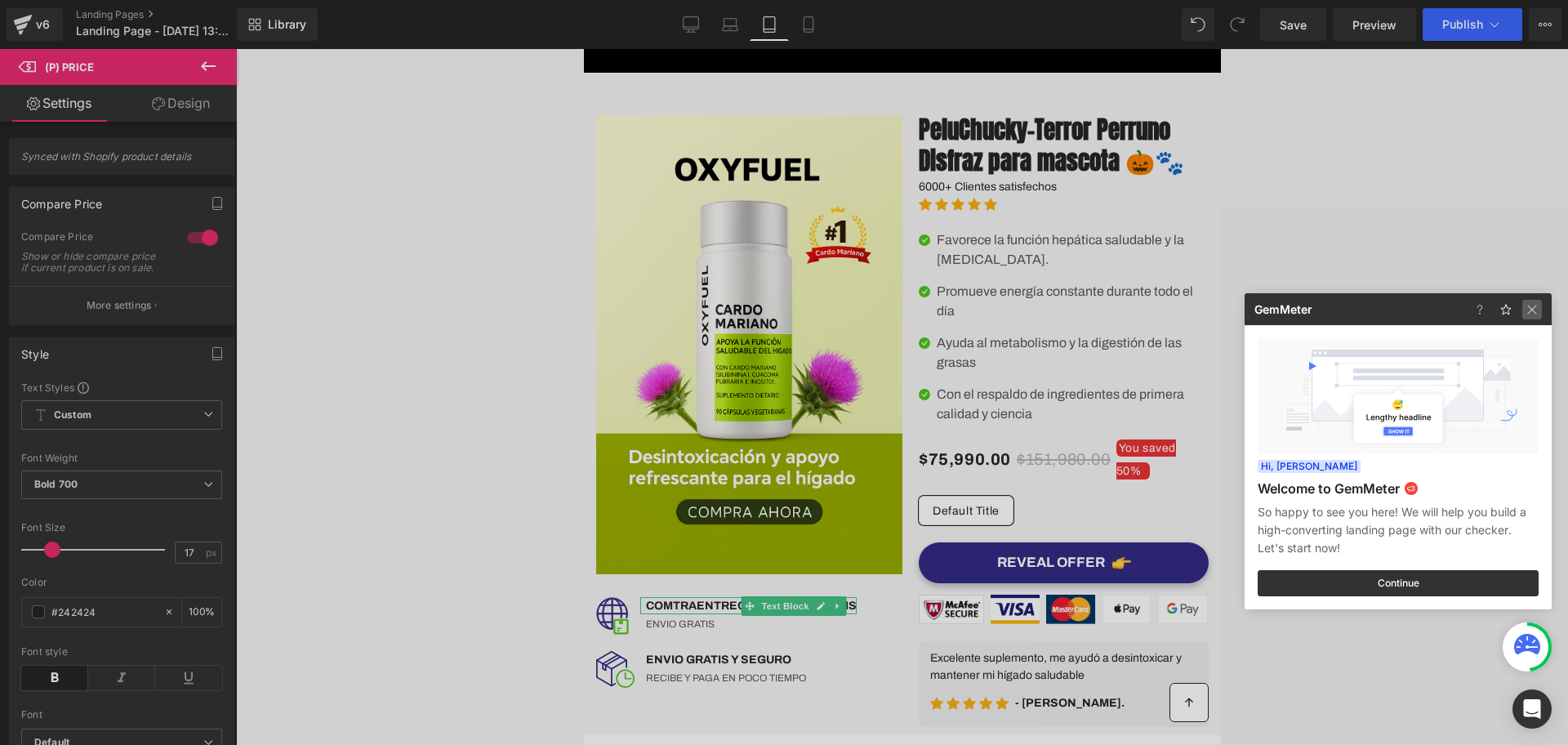
click at [1532, 299] on img at bounding box center [1532, 309] width 19 height 19
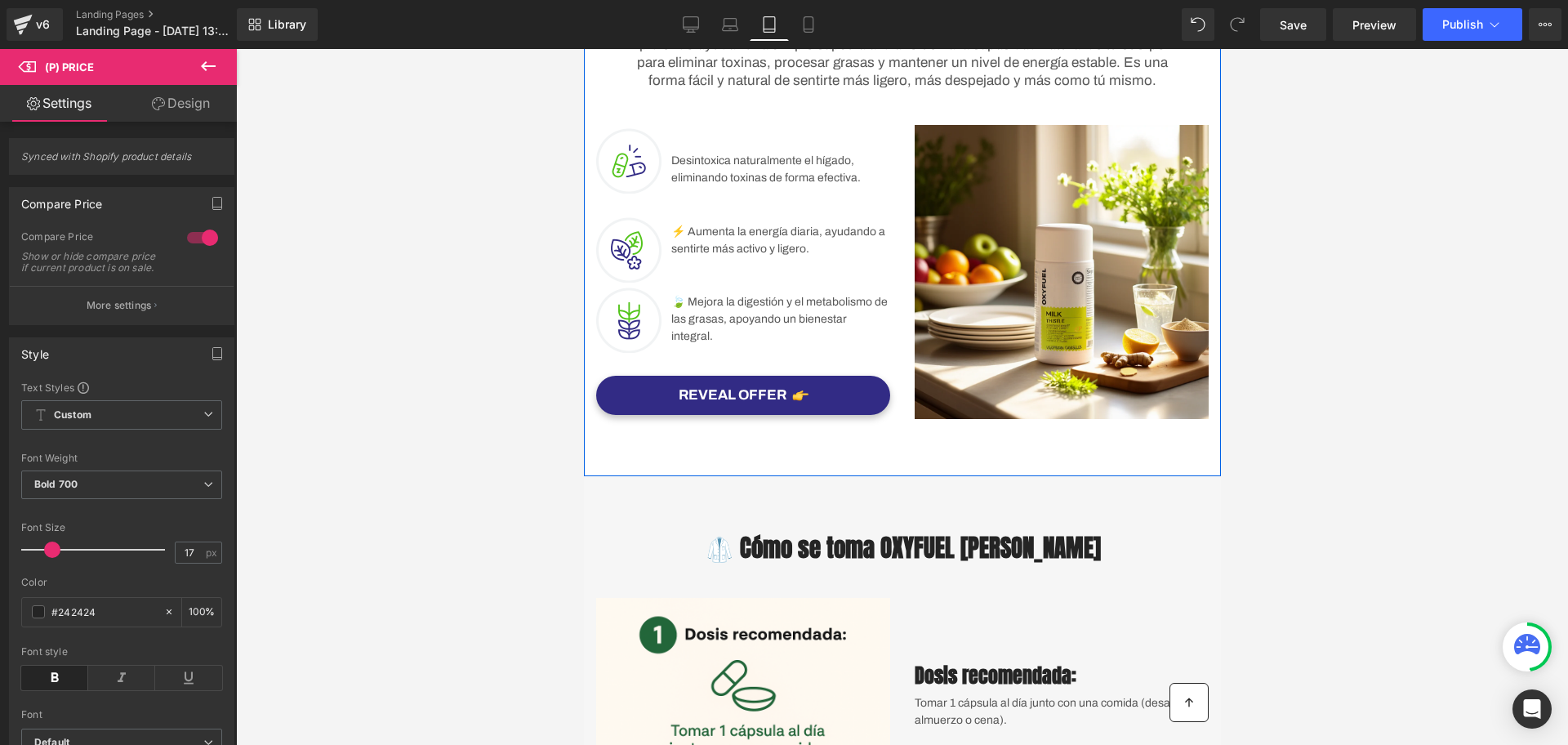
scroll to position [510, 0]
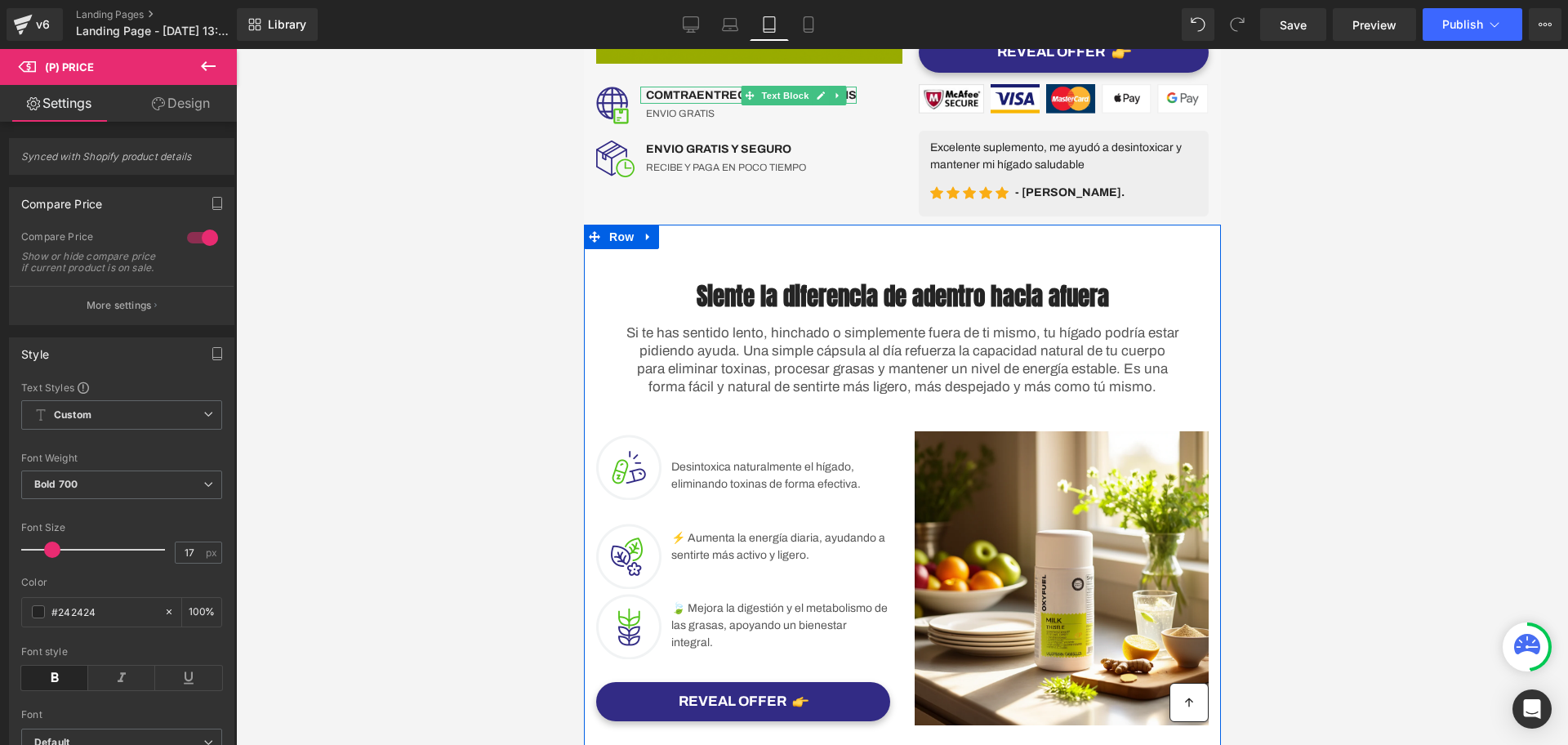
click at [608, 249] on span "Row" at bounding box center [620, 237] width 33 height 25
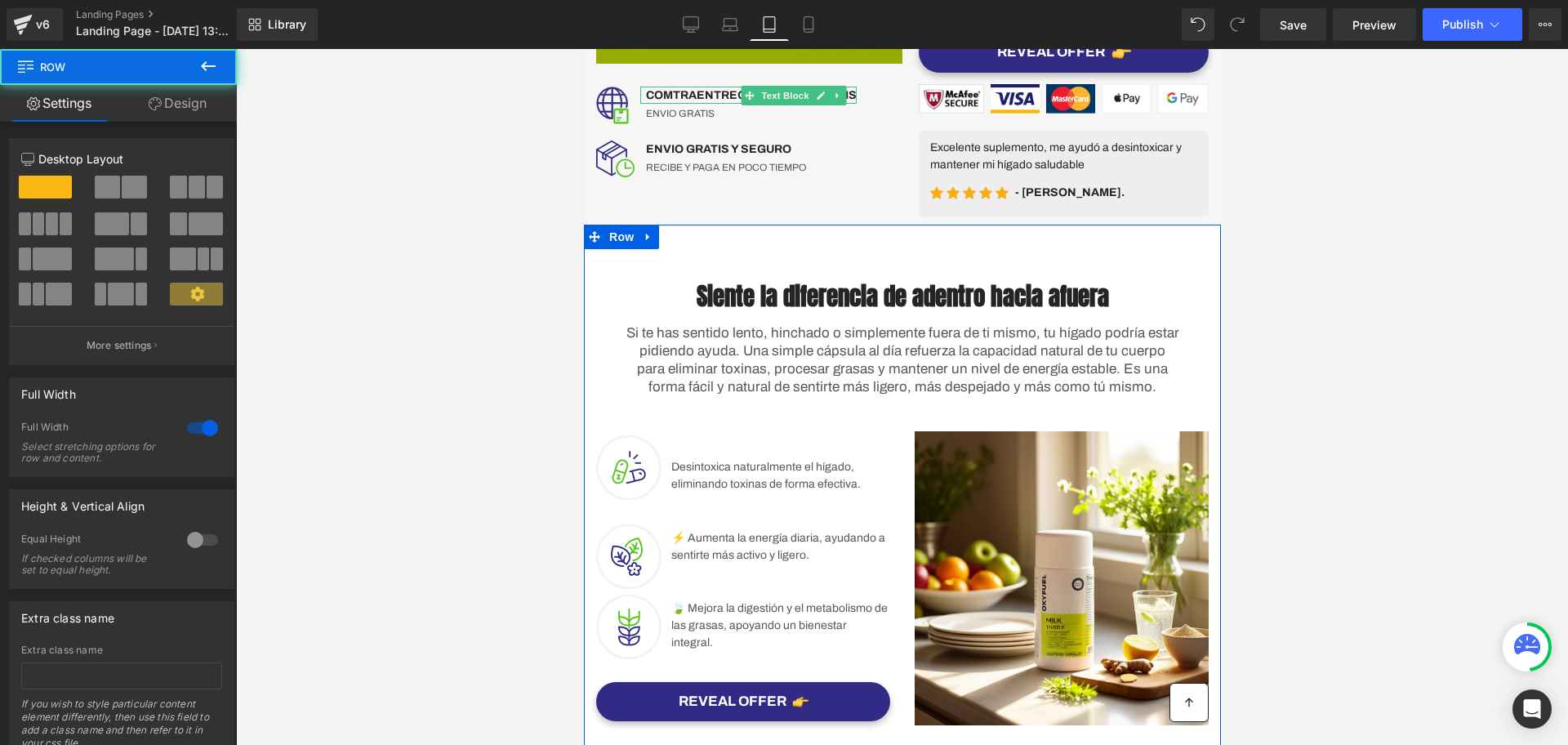
click at [180, 98] on link "Design" at bounding box center [178, 103] width 119 height 36
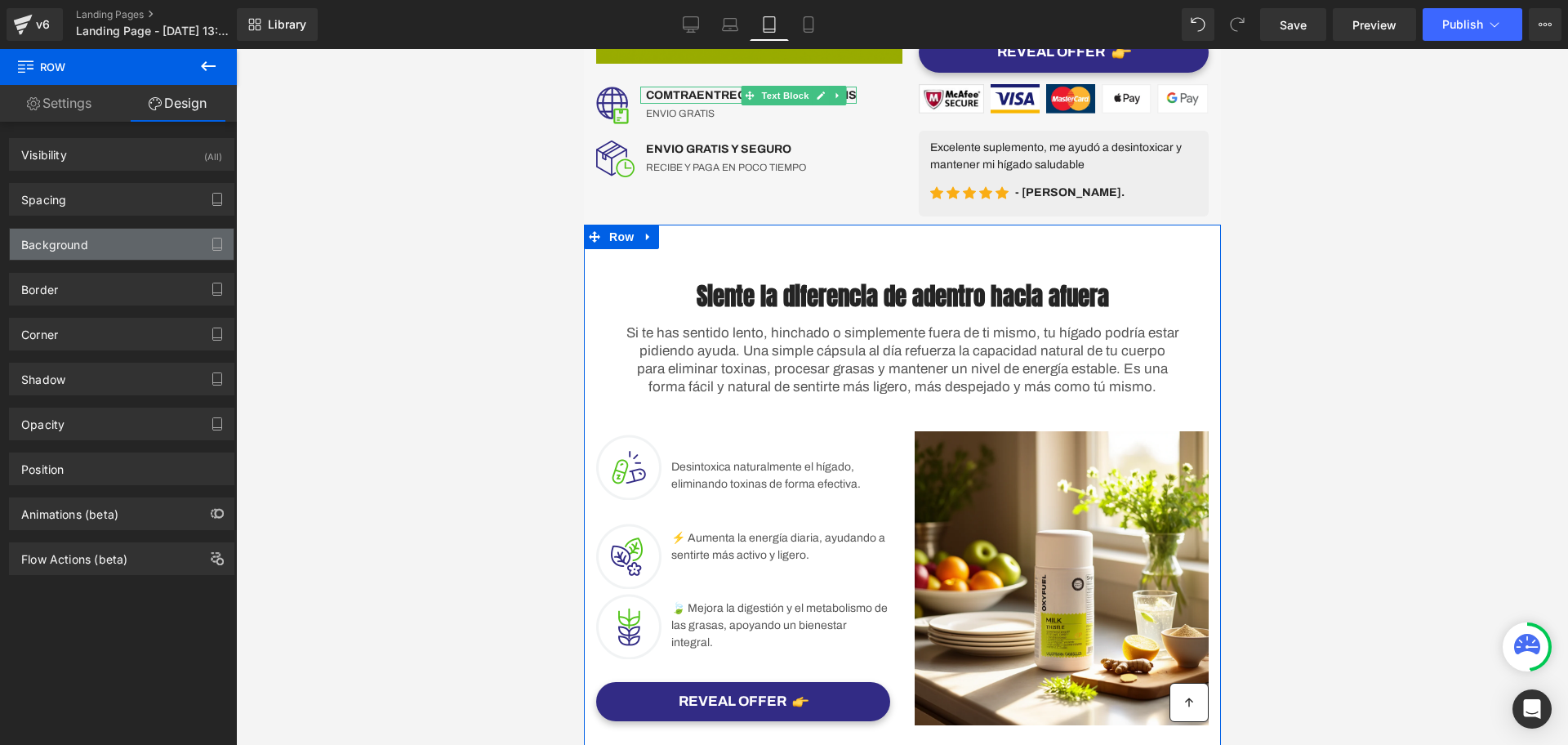
click at [70, 238] on div "Background" at bounding box center [55, 240] width 67 height 23
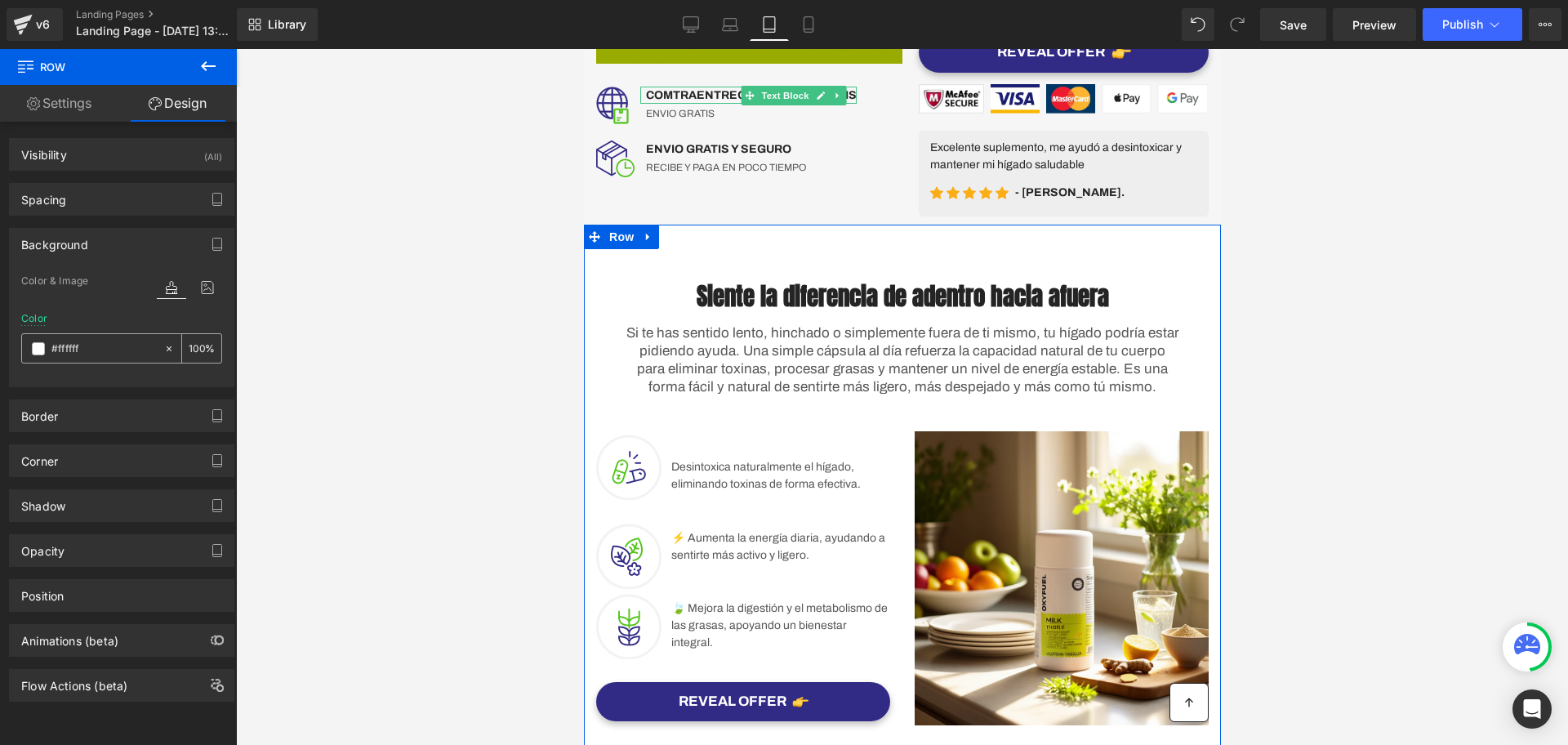
click at [38, 336] on div "#ffffff" at bounding box center [92, 348] width 141 height 28
click at [42, 345] on span at bounding box center [38, 348] width 13 height 13
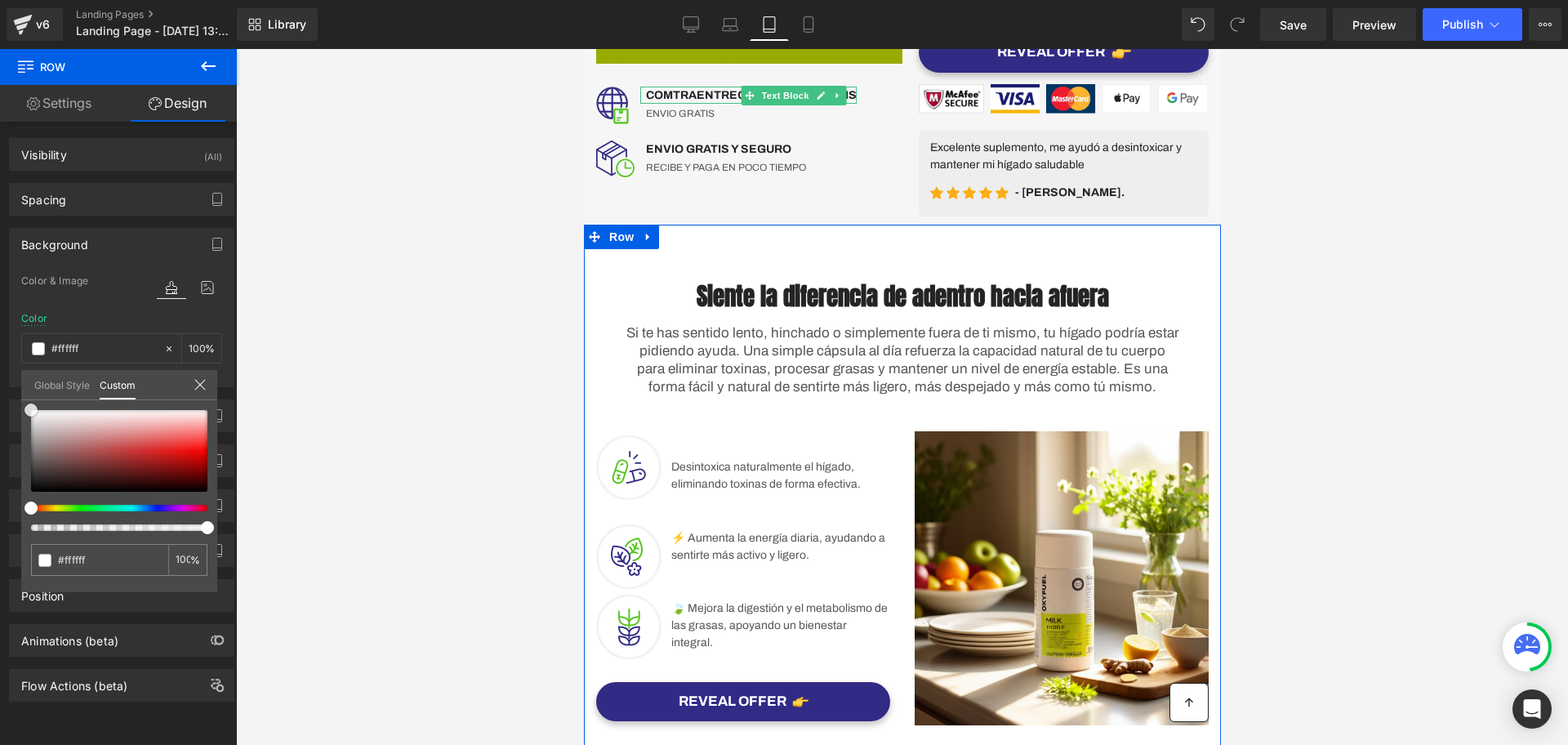
click at [21, 403] on div "#ffffff 100 %" at bounding box center [119, 410] width 196 height 19
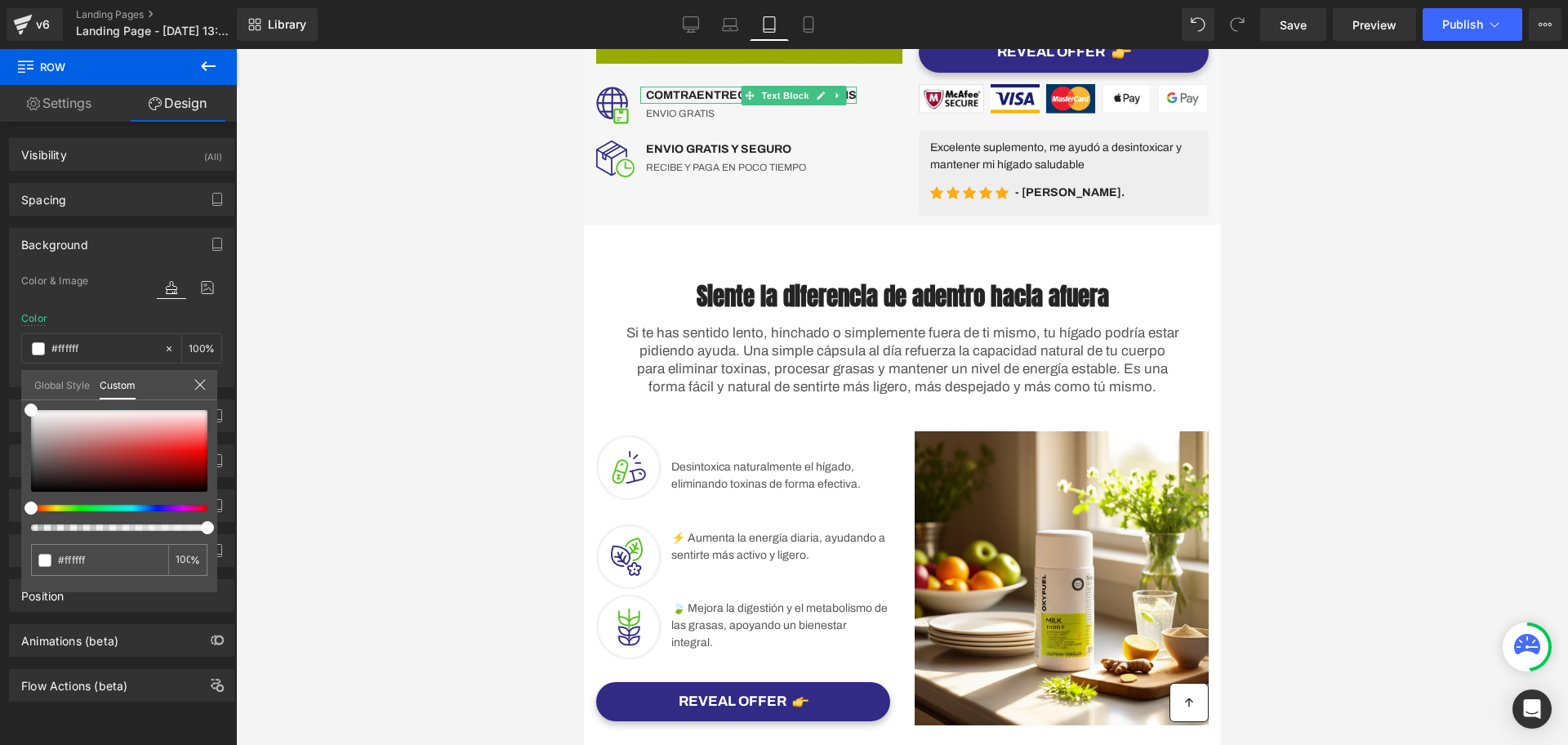
click at [1259, 172] on div at bounding box center [901, 396] width 1331 height 695
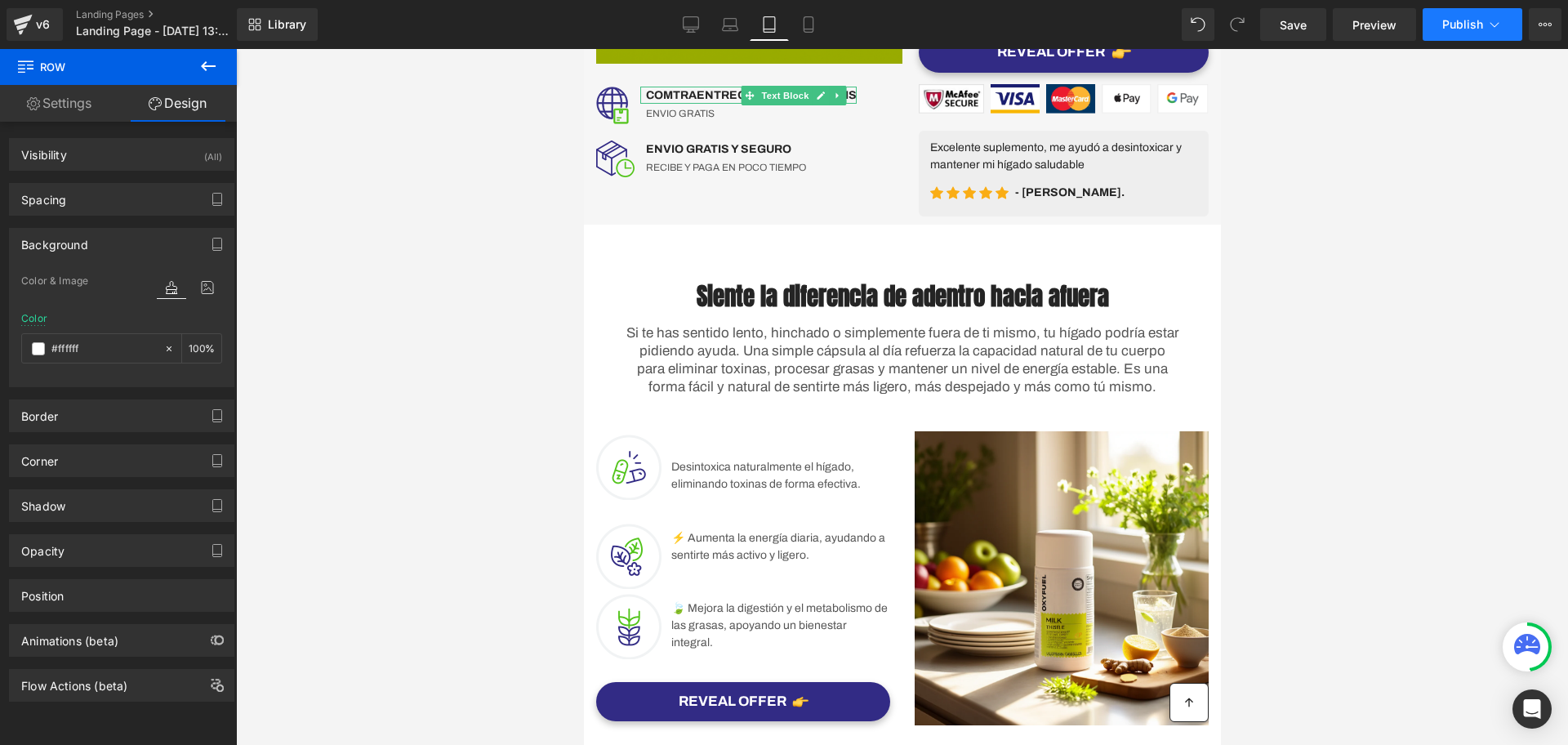
click at [1475, 13] on button "Publish" at bounding box center [1472, 24] width 99 height 33
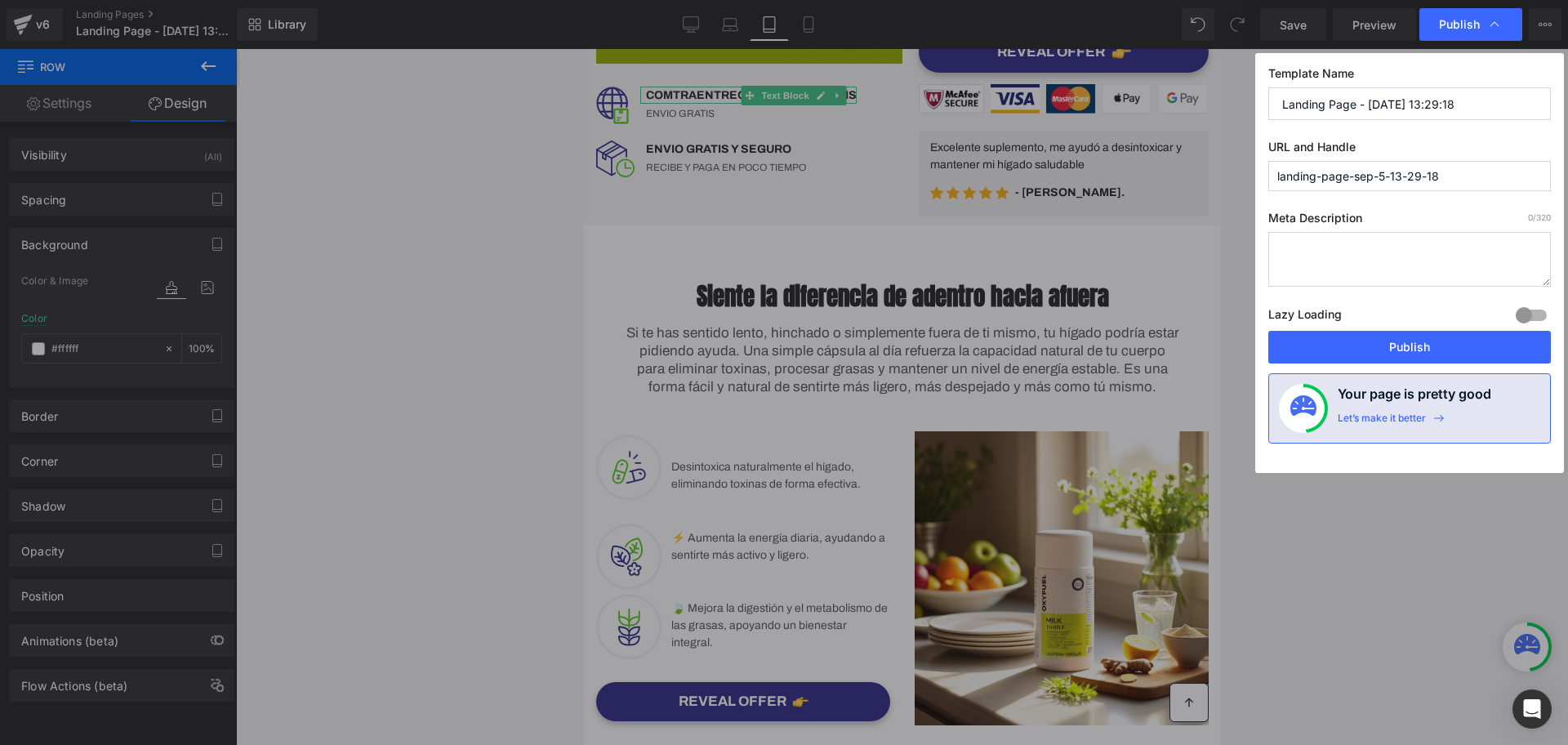
click at [1377, 172] on input "landing-page-sep-5-13-29-18" at bounding box center [1409, 176] width 283 height 30
click at [1360, 110] on input "Landing Page - [DATE] 13:29:18" at bounding box center [1409, 104] width 283 height 33
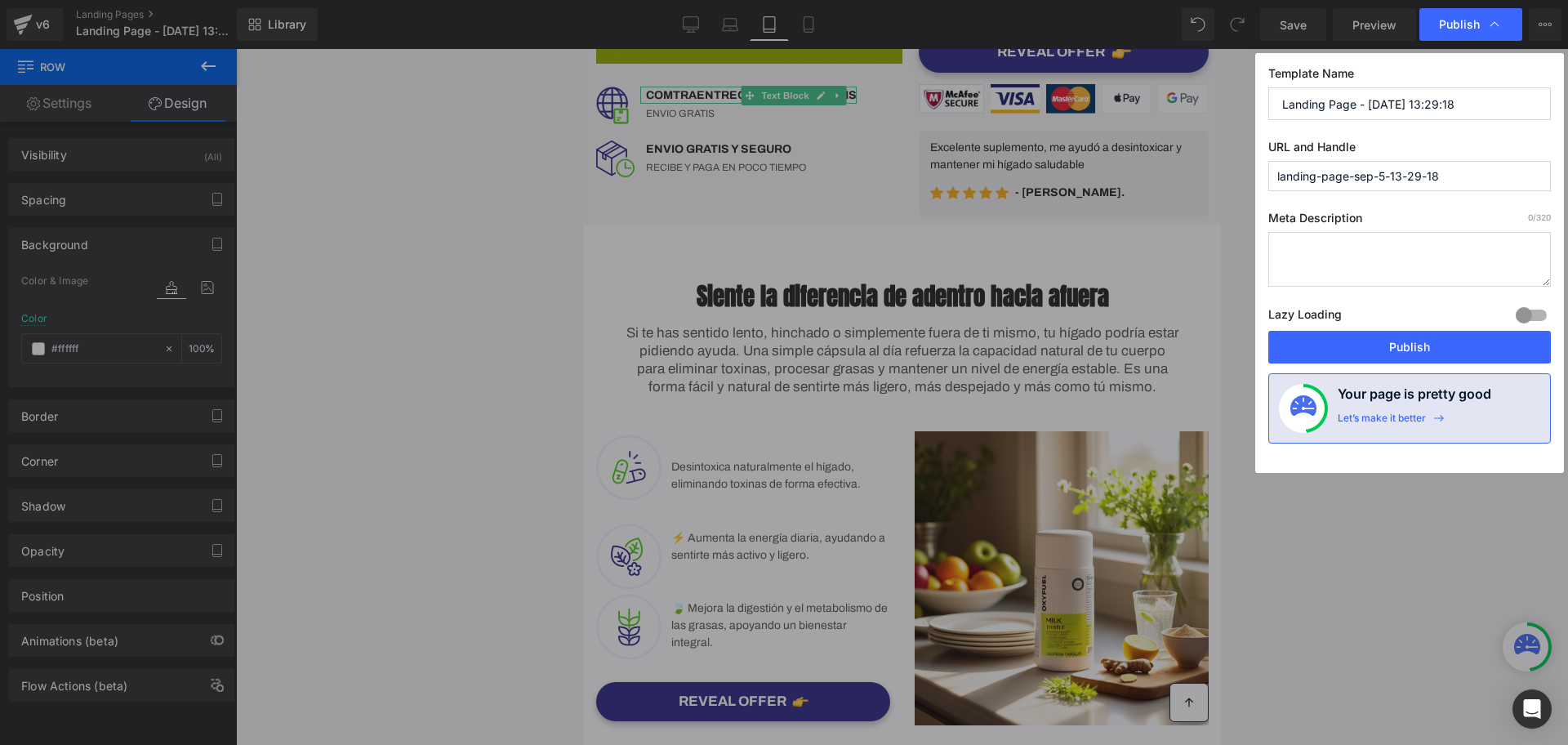
click at [1360, 110] on input "Landing Page - [DATE] 13:29:18" at bounding box center [1409, 104] width 283 height 33
type input "P"
type input "SALUD [DATE]"
click at [1414, 333] on button "Publish" at bounding box center [1409, 346] width 283 height 33
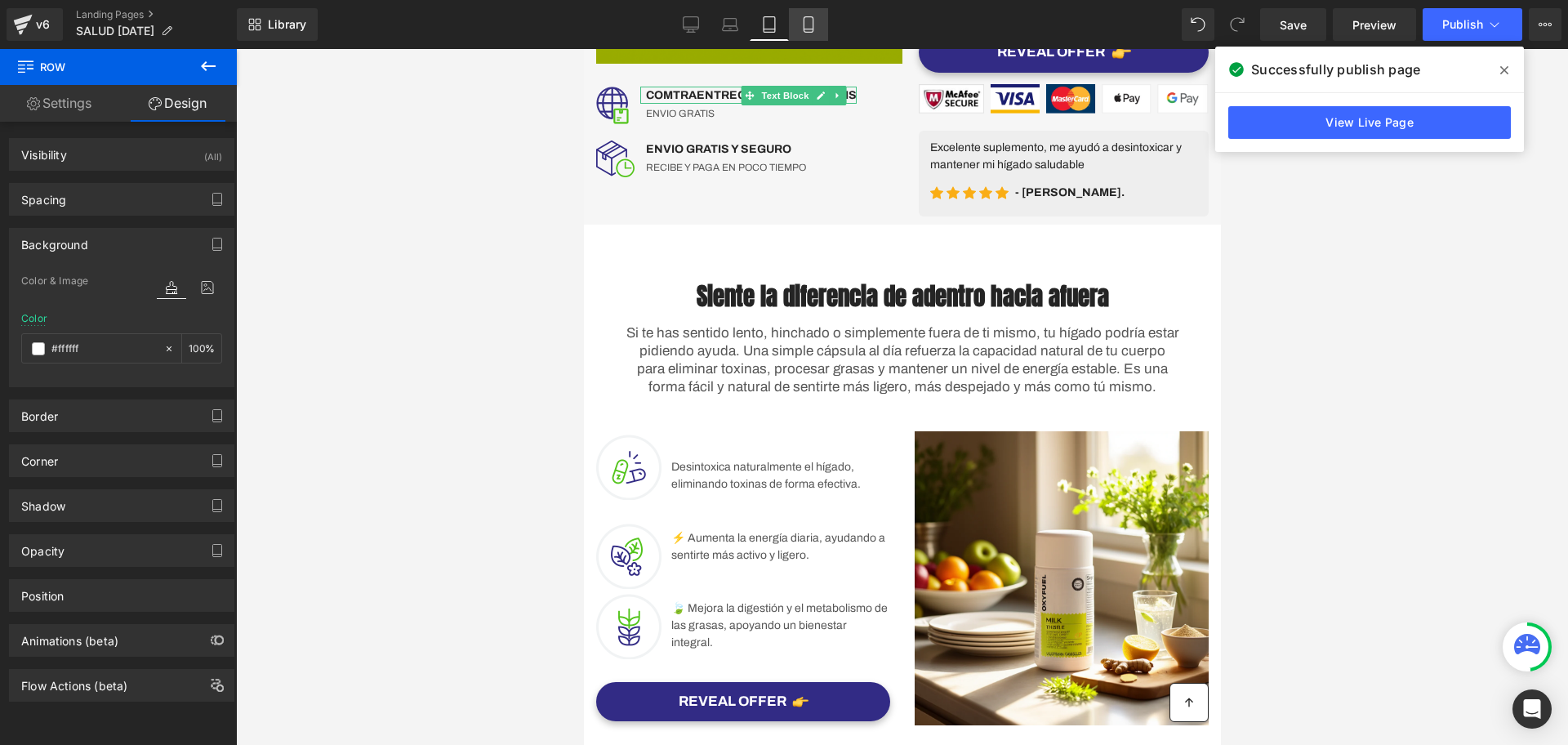
drag, startPoint x: 819, startPoint y: 18, endPoint x: 112, endPoint y: 50, distance: 707.7
click at [819, 18] on link "Mobile" at bounding box center [808, 24] width 39 height 33
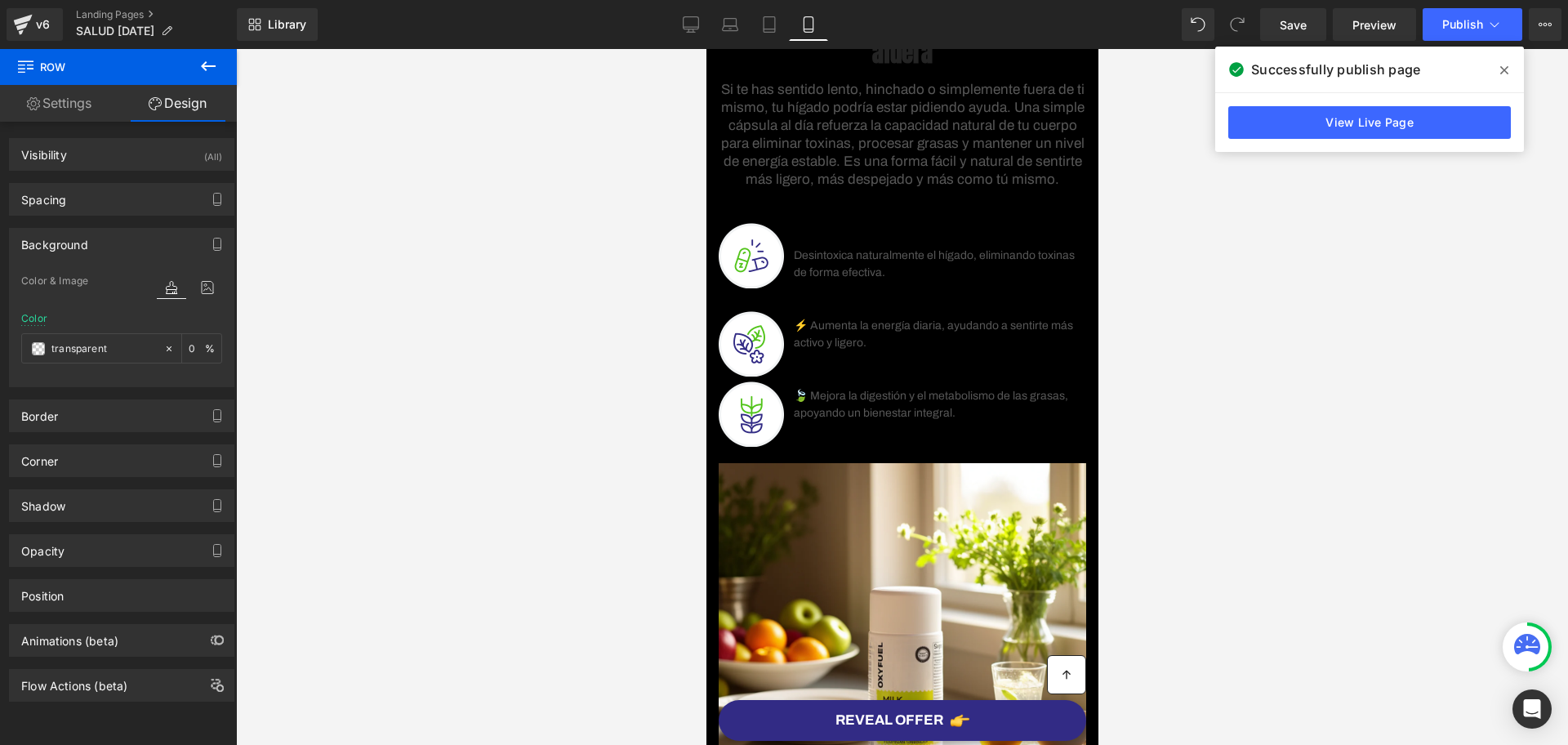
type input "transparent"
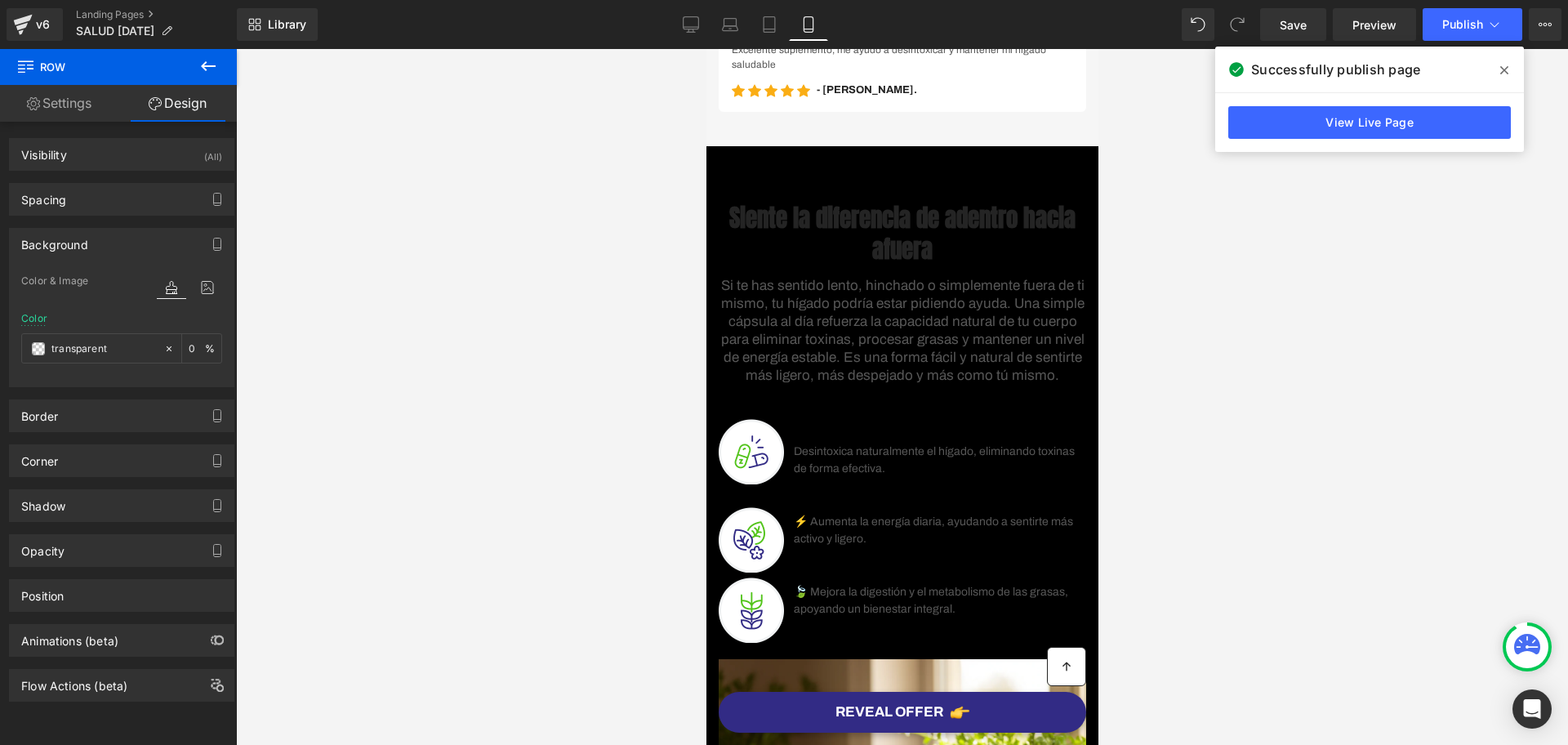
scroll to position [307, 0]
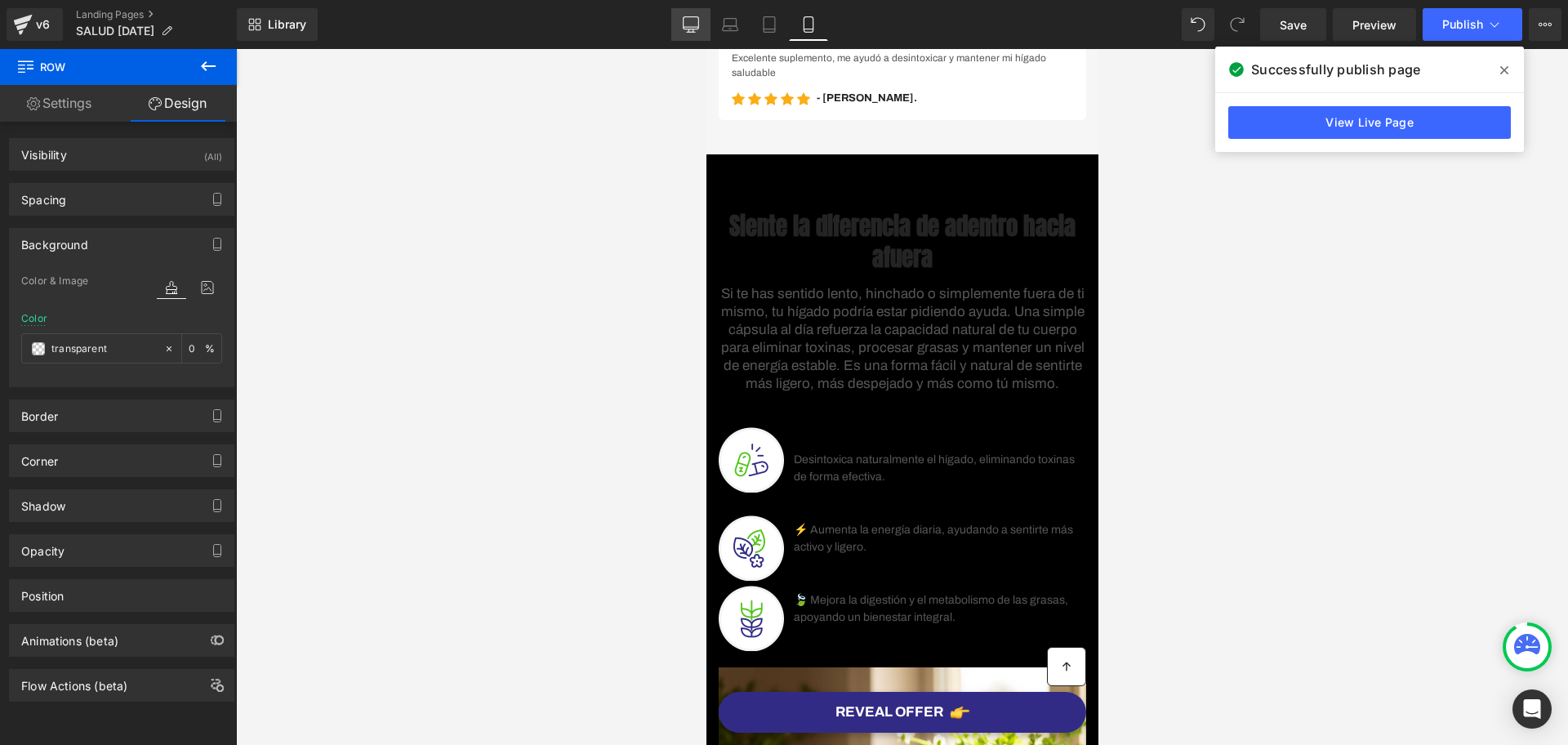
click at [698, 24] on icon at bounding box center [691, 24] width 16 height 16
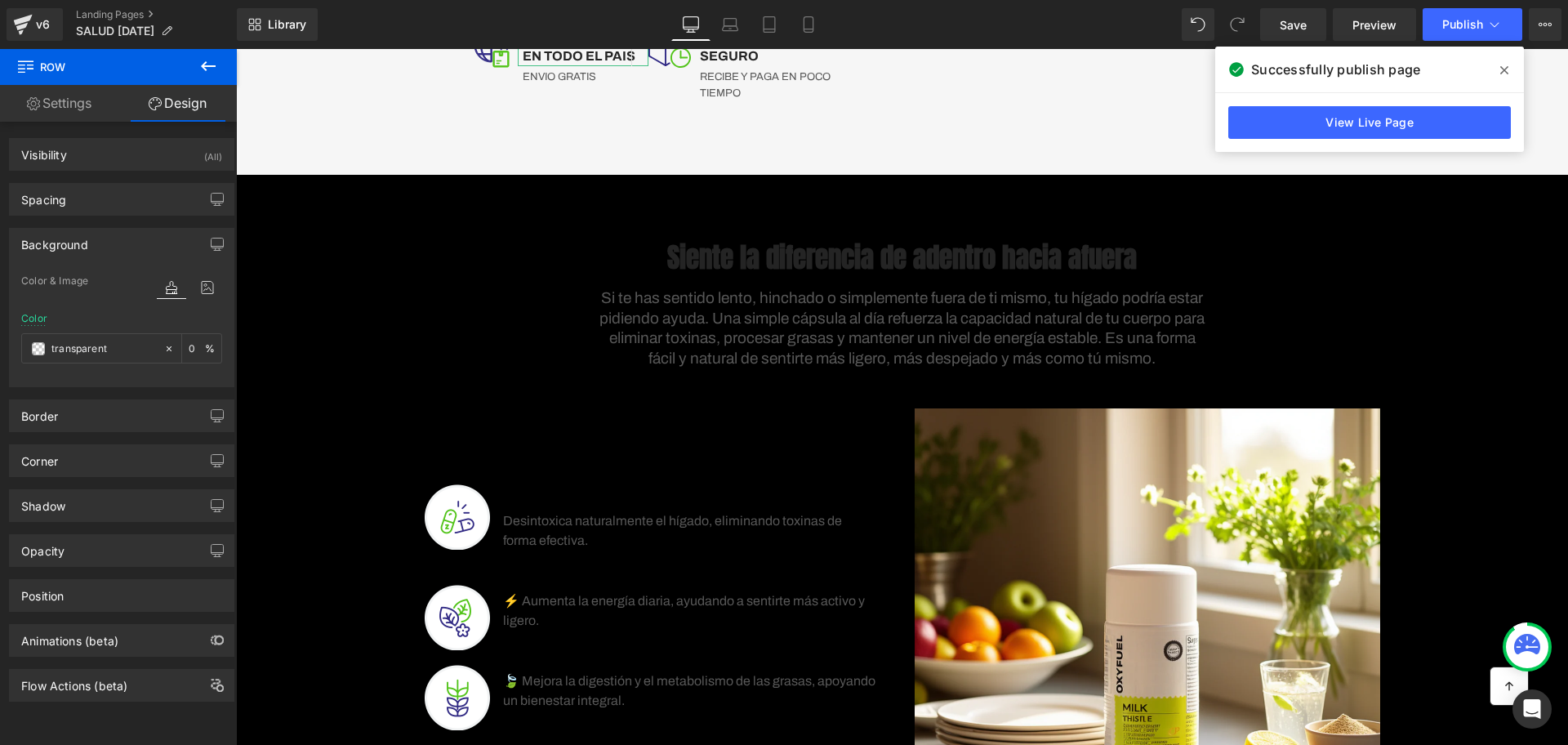
scroll to position [0, 0]
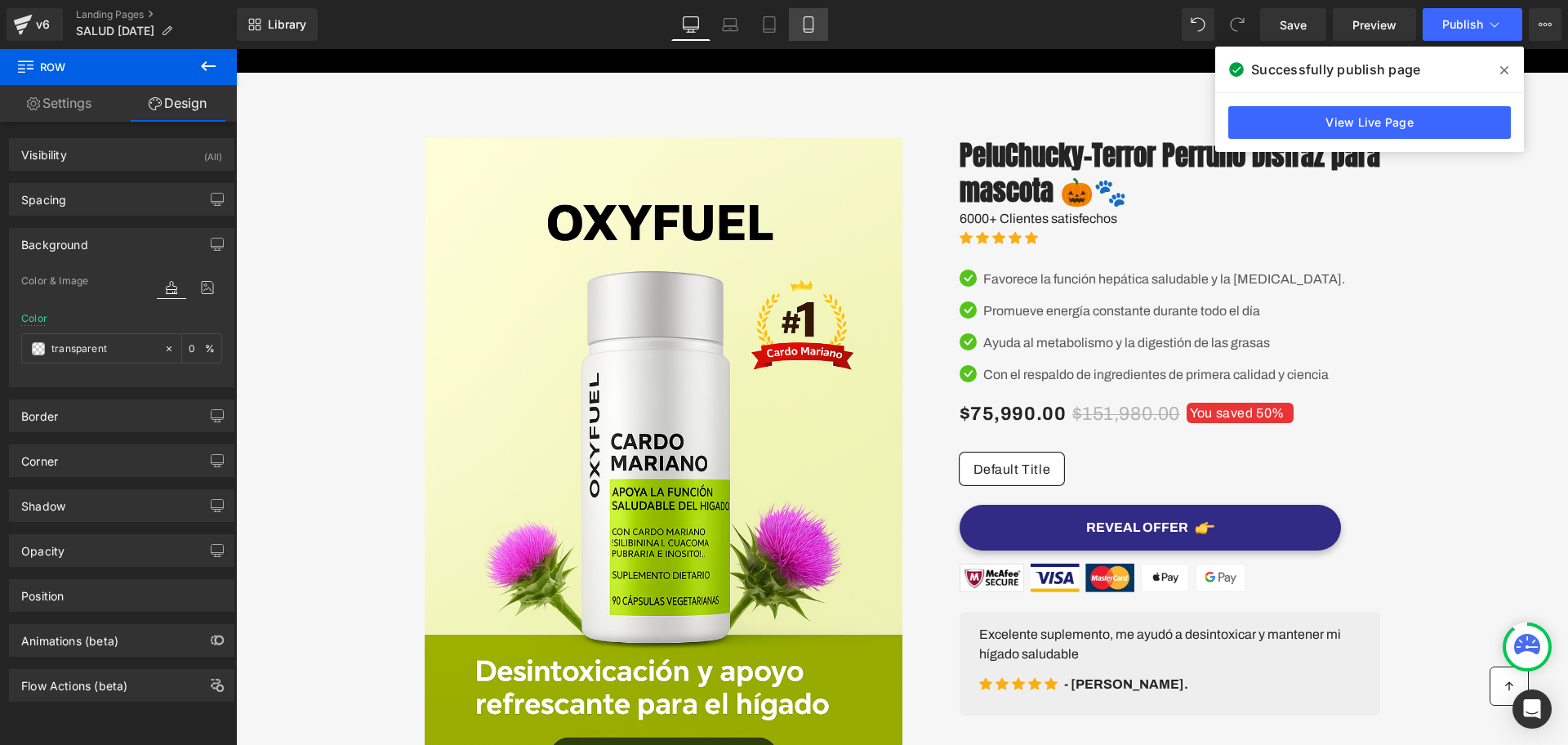
click at [812, 16] on icon at bounding box center [808, 24] width 16 height 16
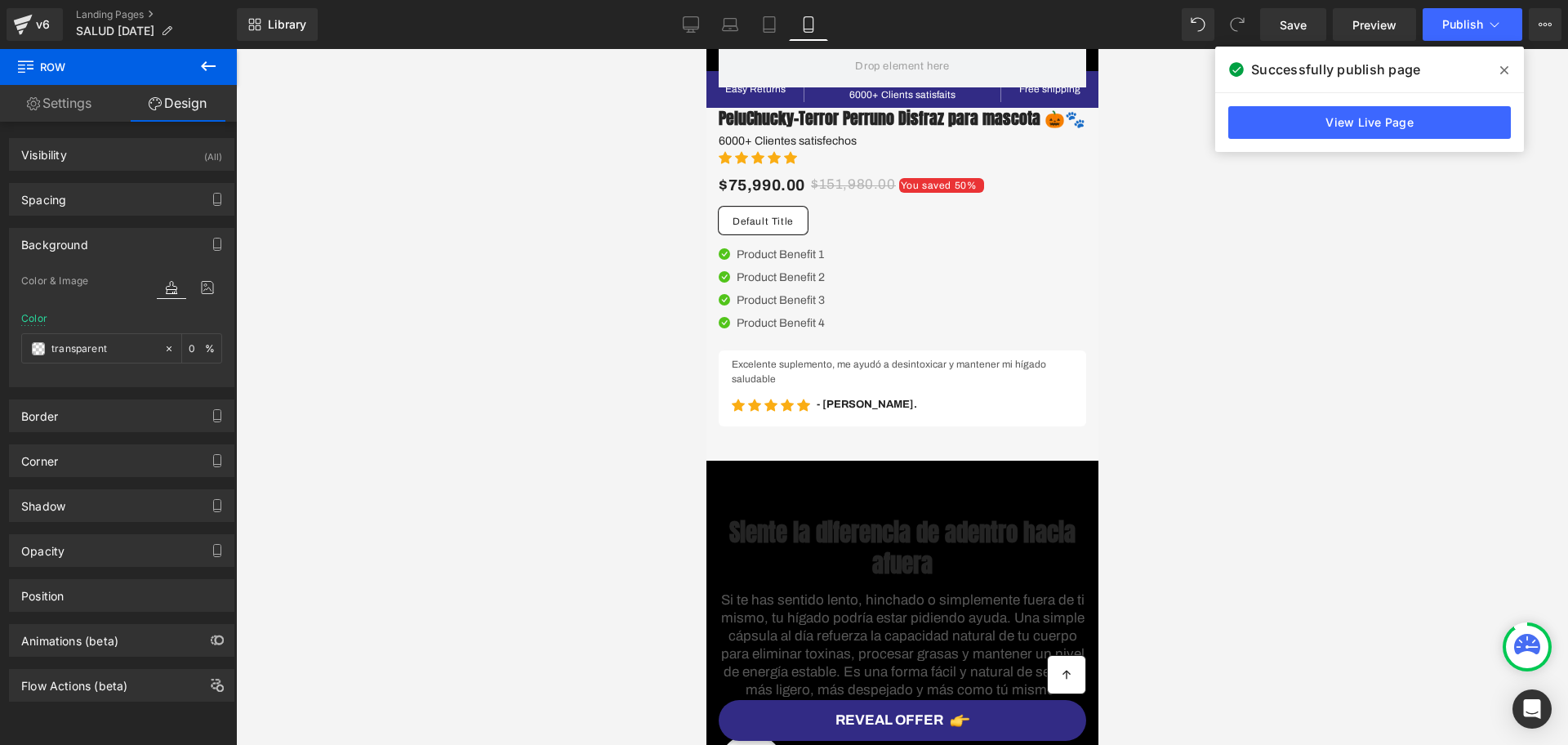
type input "0"
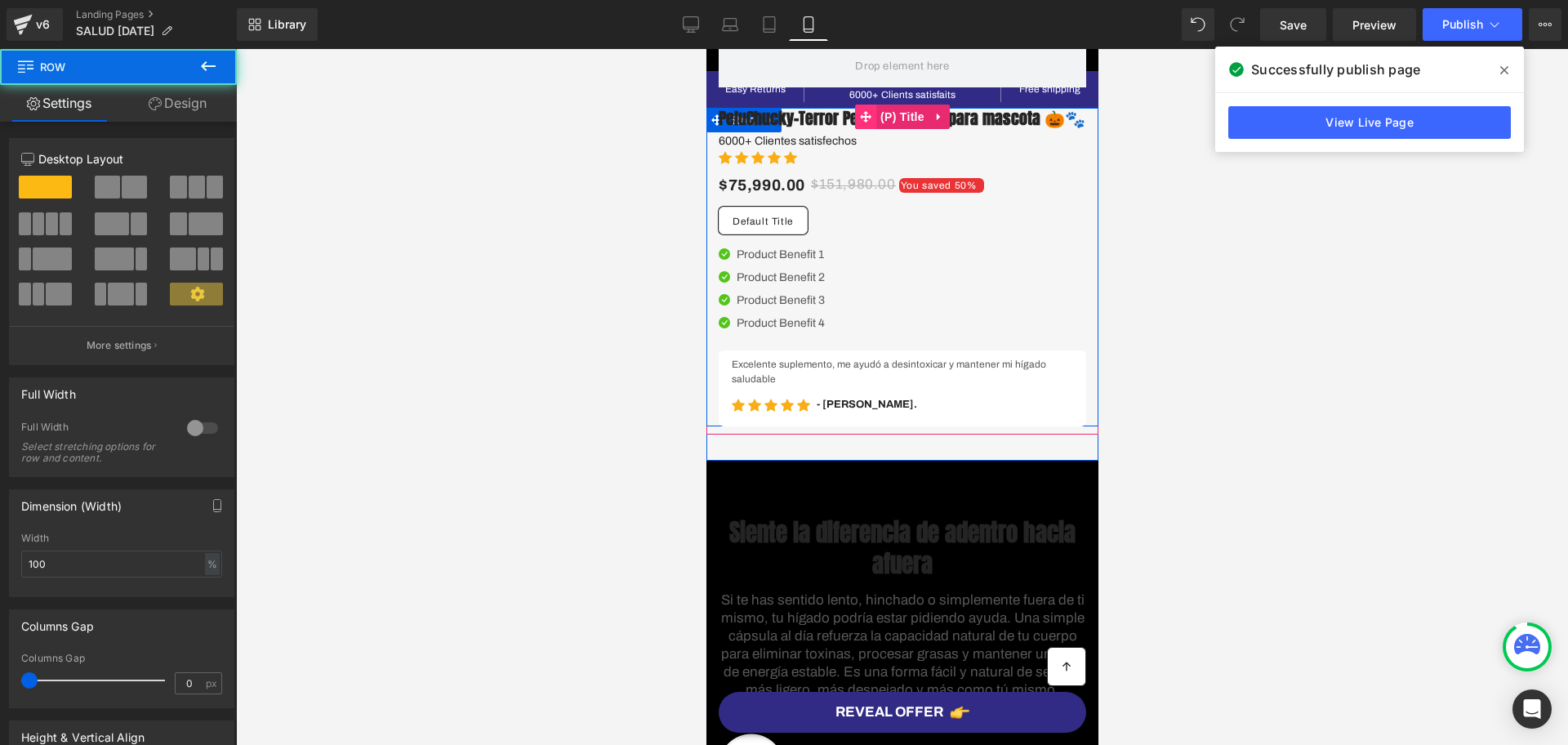
drag, startPoint x: 834, startPoint y: 54, endPoint x: 851, endPoint y: 127, distance: 75.0
click at [851, 127] on div "Row PeluChucky-Terror Perruno Disfraz para mascota 🎃🐾 (P) Title 6000+ Clientes …" at bounding box center [901, 267] width 368 height 318
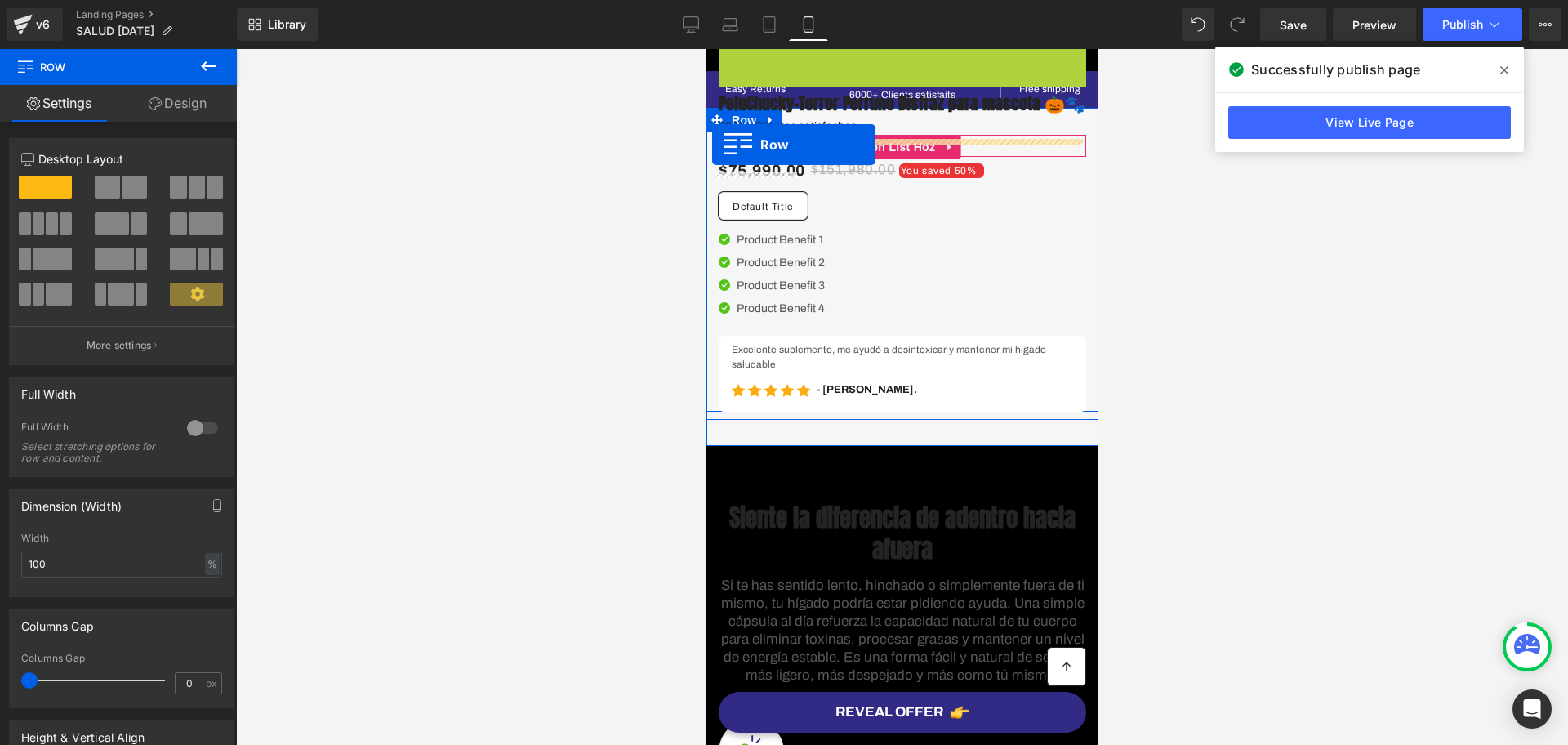
drag, startPoint x: 714, startPoint y: 62, endPoint x: 711, endPoint y: 144, distance: 82.1
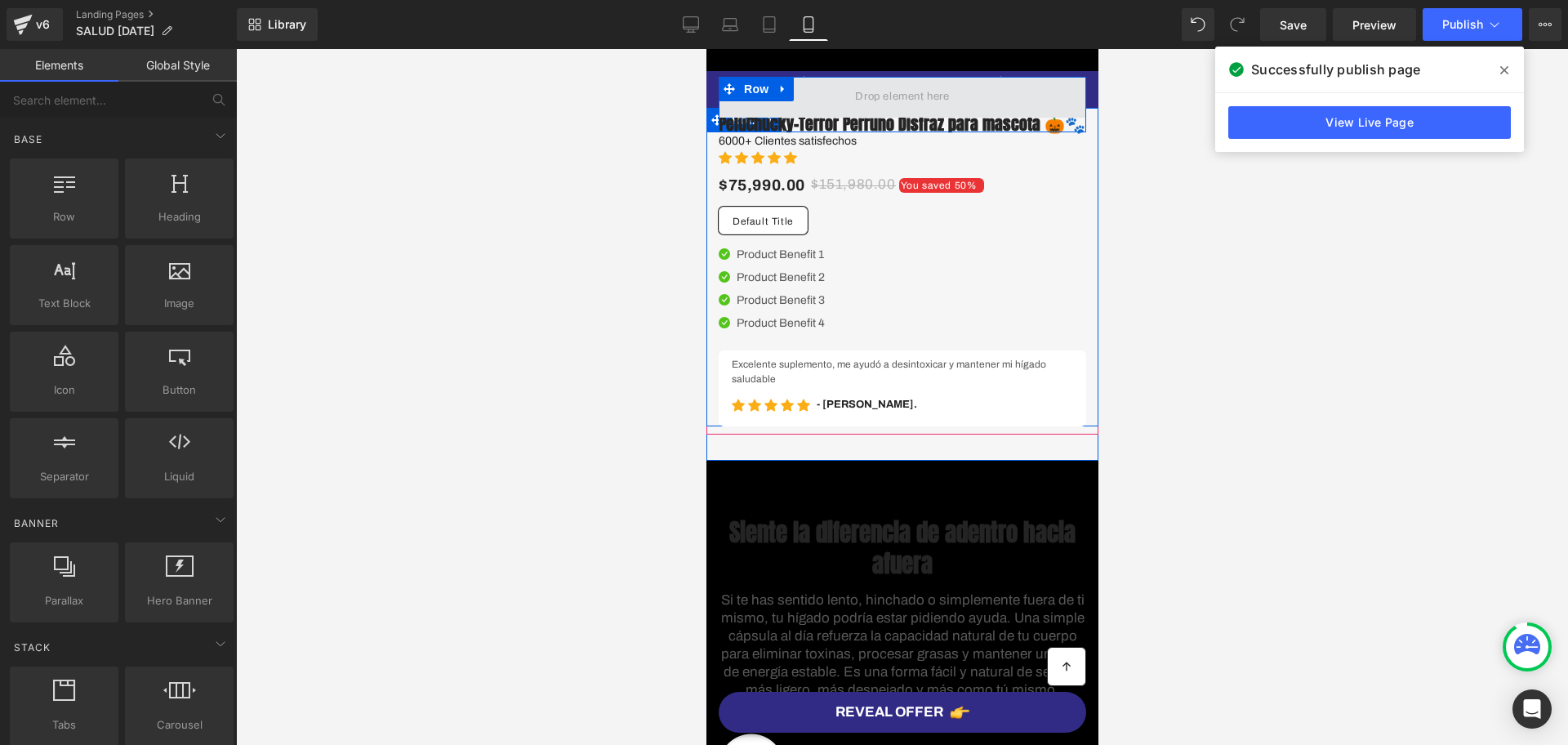
click at [890, 110] on span at bounding box center [901, 97] width 105 height 27
click at [777, 95] on icon at bounding box center [782, 89] width 12 height 12
click at [819, 95] on icon at bounding box center [824, 89] width 12 height 12
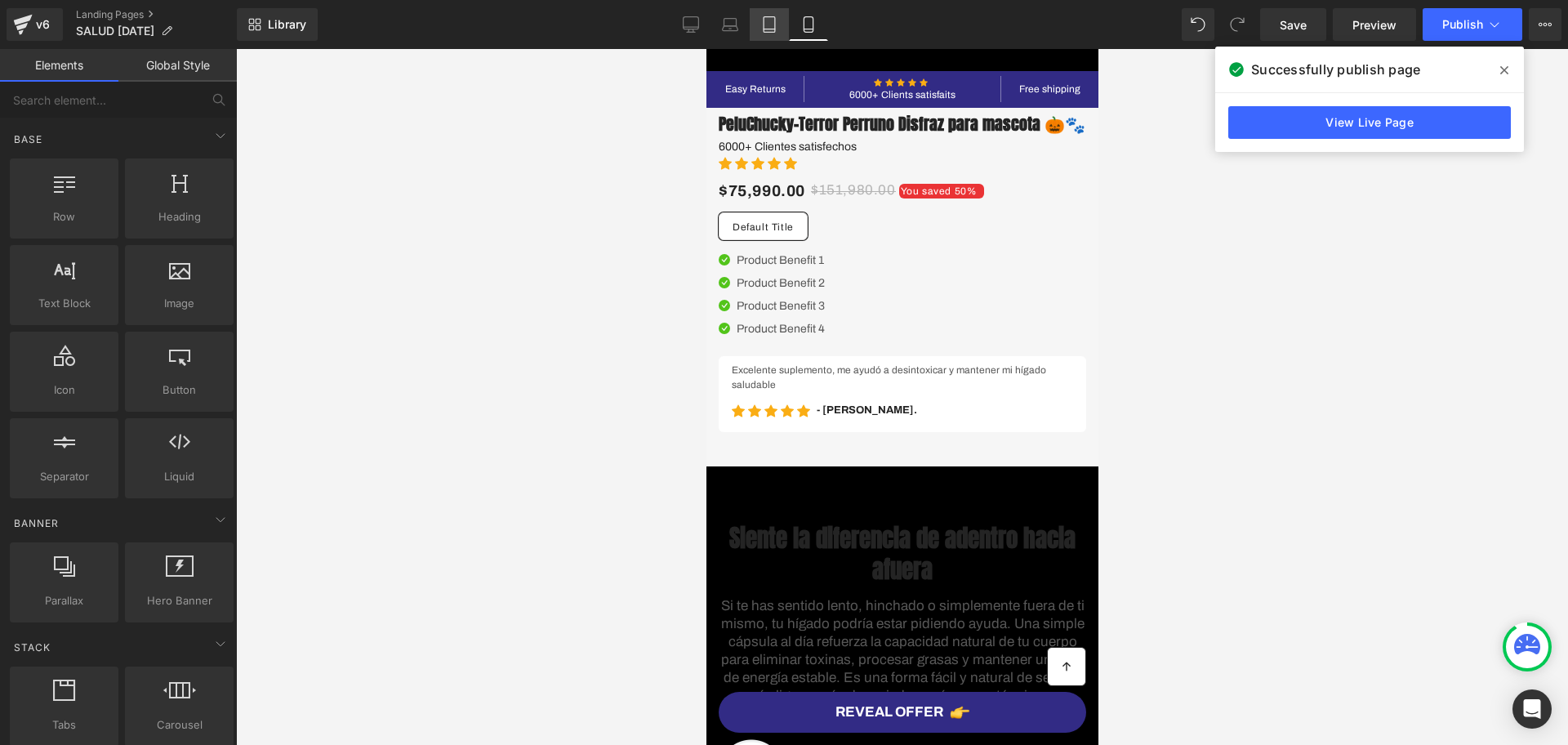
click at [774, 36] on link "Tablet" at bounding box center [769, 24] width 39 height 33
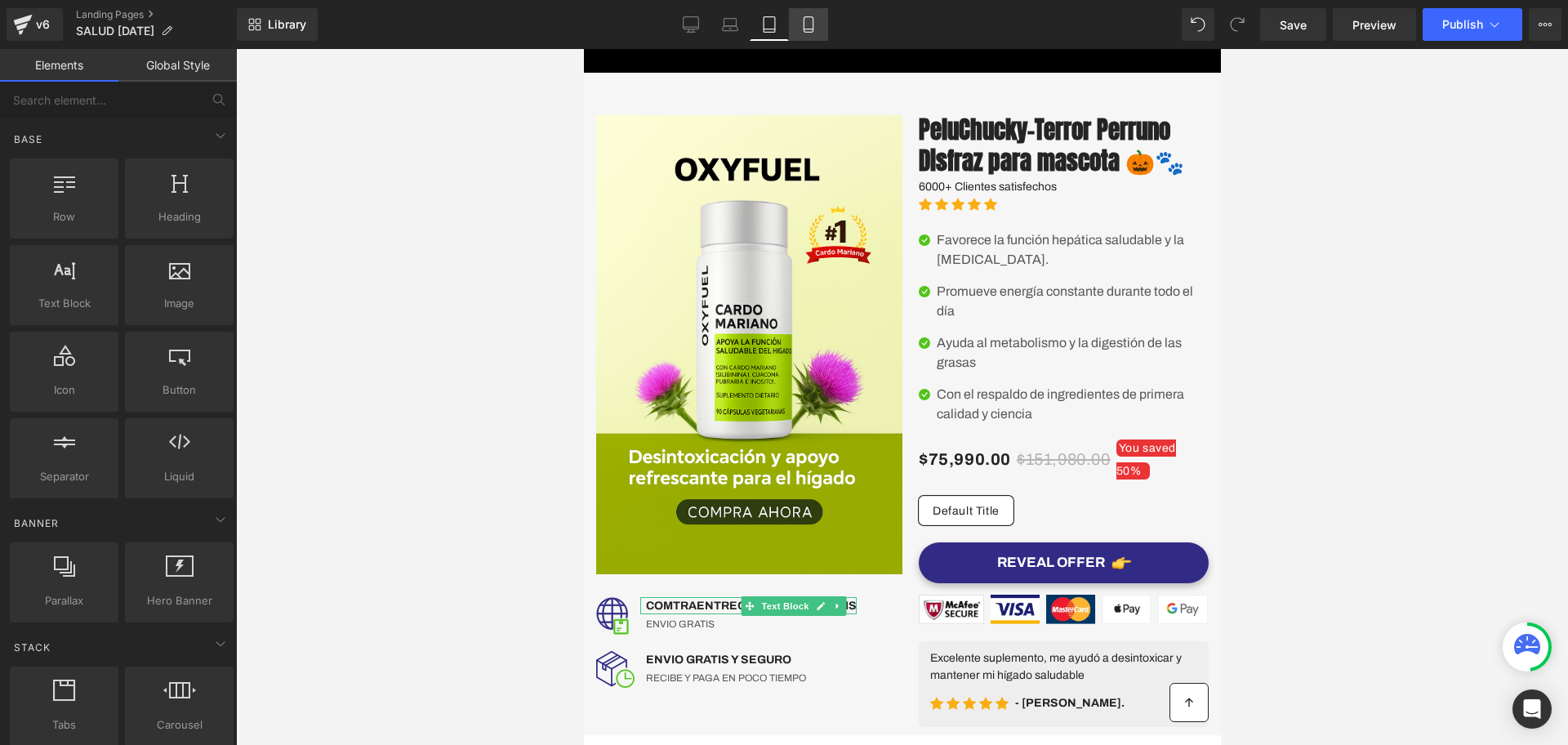
click at [817, 16] on icon at bounding box center [808, 24] width 16 height 16
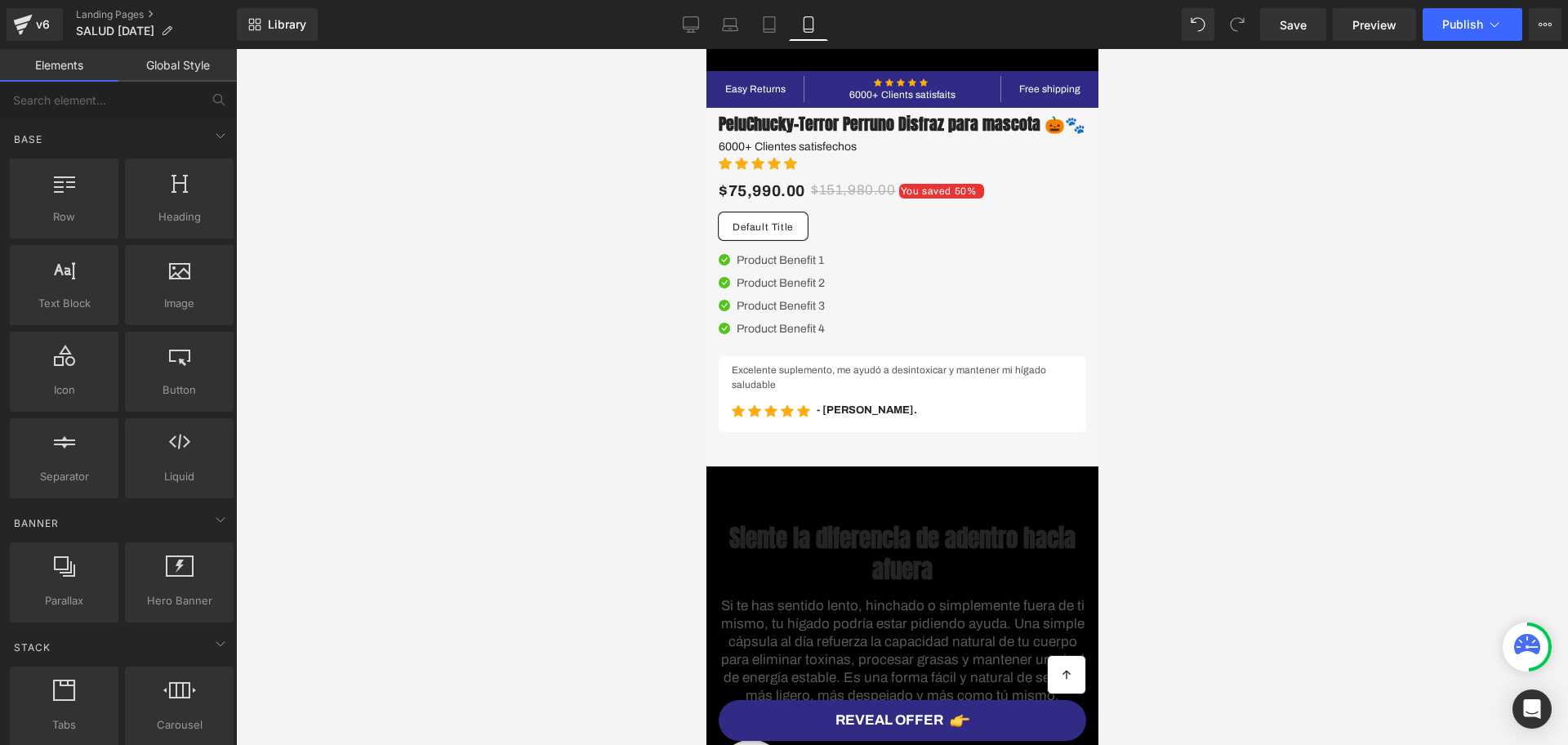
scroll to position [22, 0]
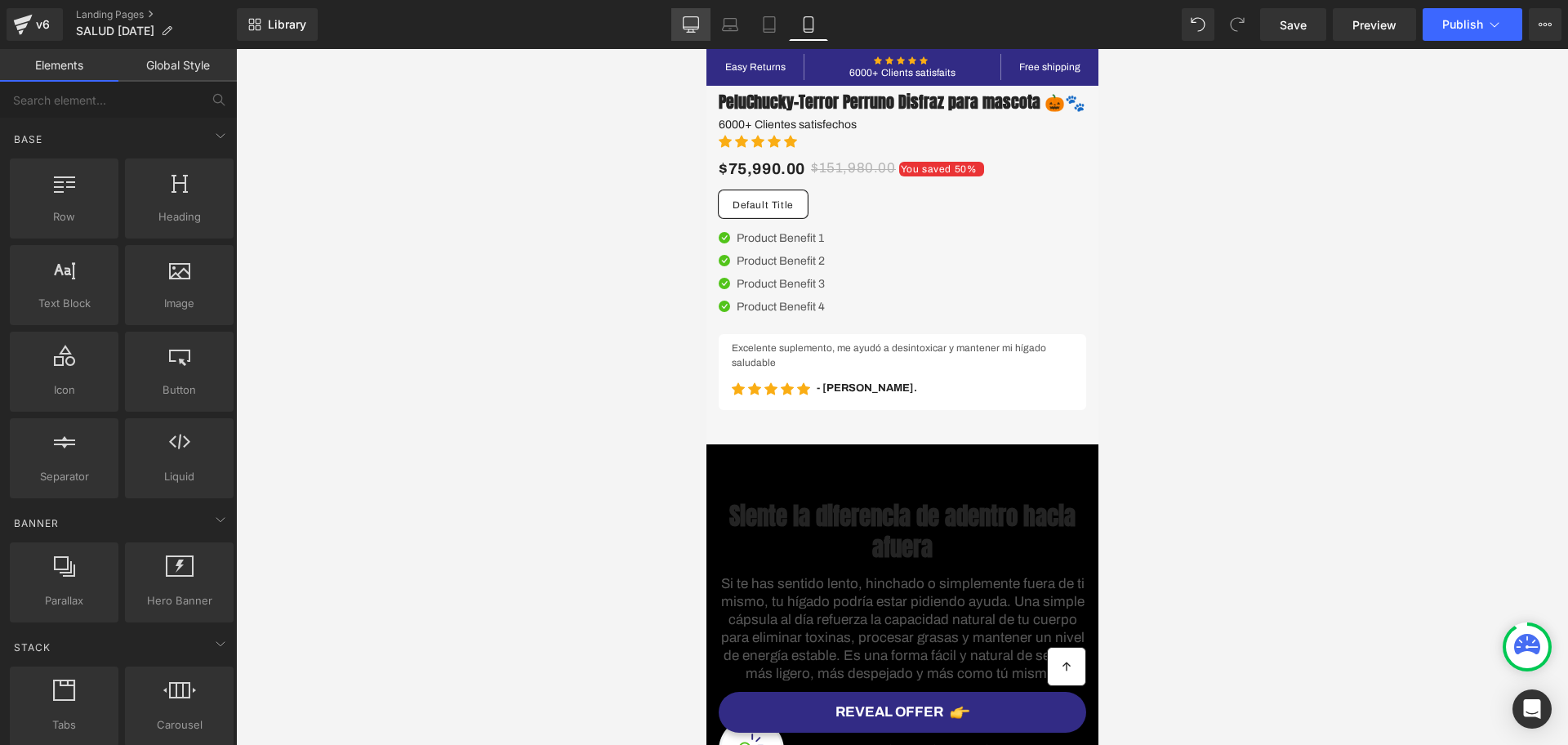
drag, startPoint x: 701, startPoint y: 16, endPoint x: 563, endPoint y: 117, distance: 171.0
click at [701, 16] on link "Desktop" at bounding box center [691, 24] width 39 height 33
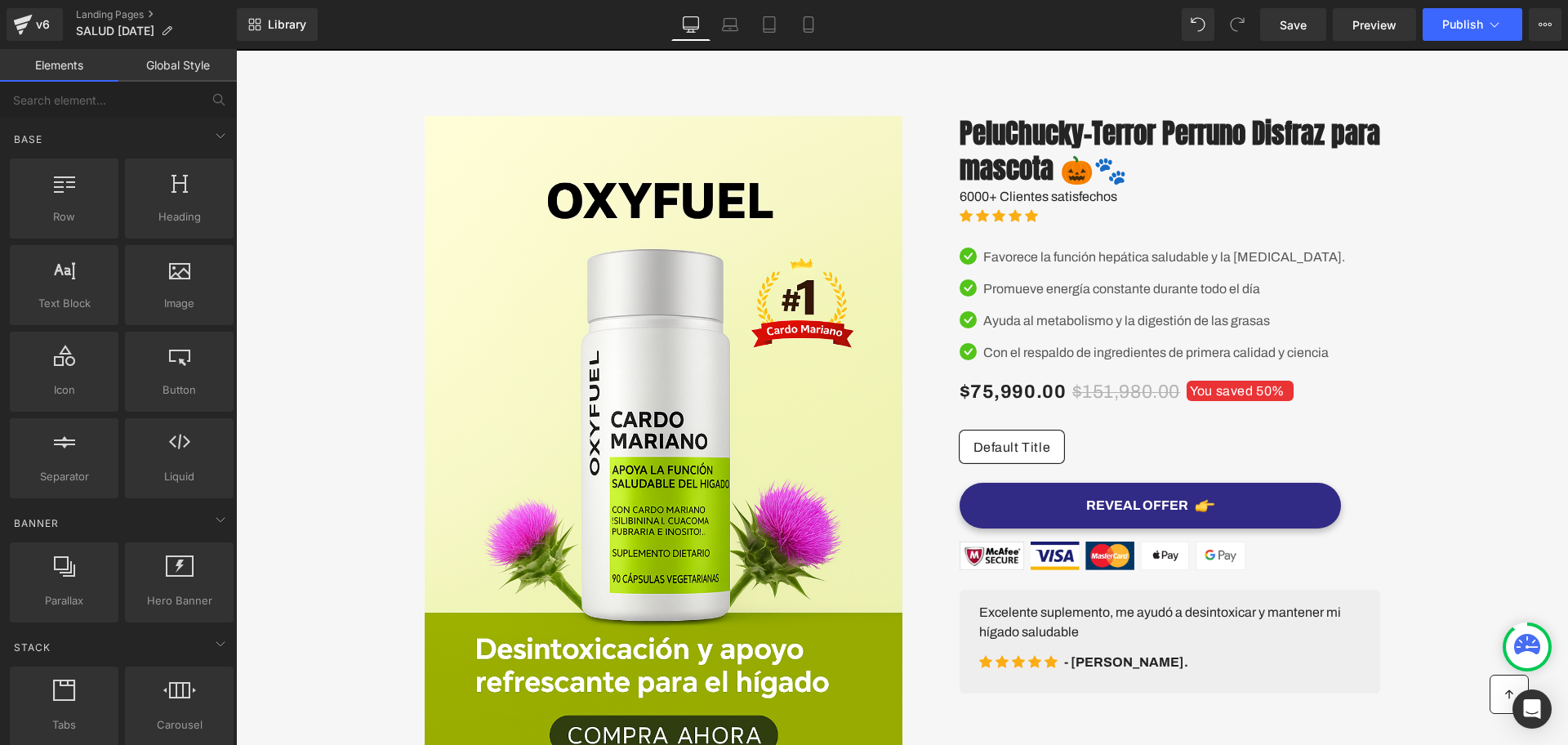
scroll to position [24, 0]
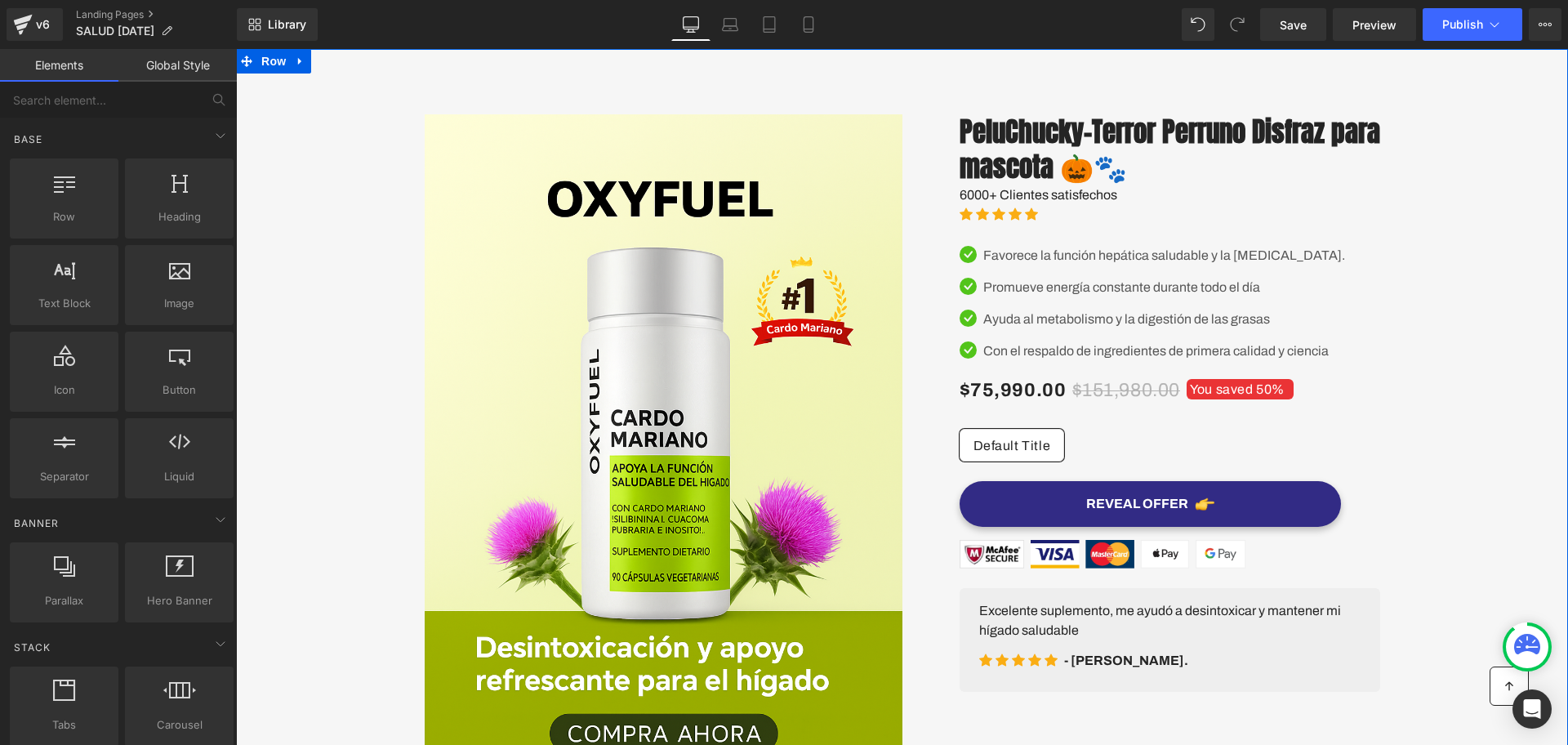
click at [478, 90] on div "Image Image COMTRAENTREGA EN TODO EL PAIS Text Block ENVIO GRATIS Text Block Ic…" at bounding box center [902, 516] width 980 height 854
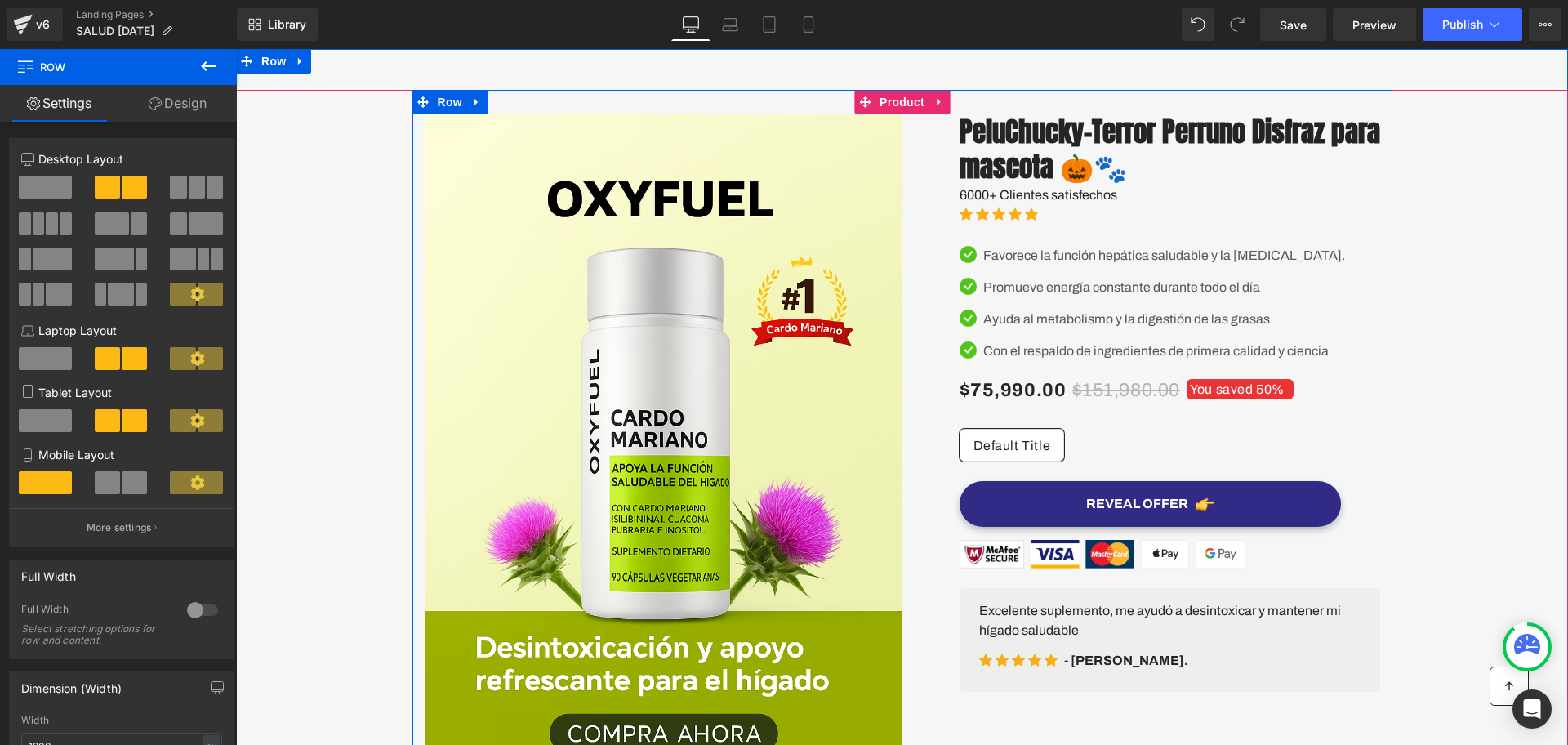
drag, startPoint x: 431, startPoint y: 98, endPoint x: 395, endPoint y: 109, distance: 37.6
click at [433, 98] on span "Row" at bounding box center [449, 102] width 33 height 25
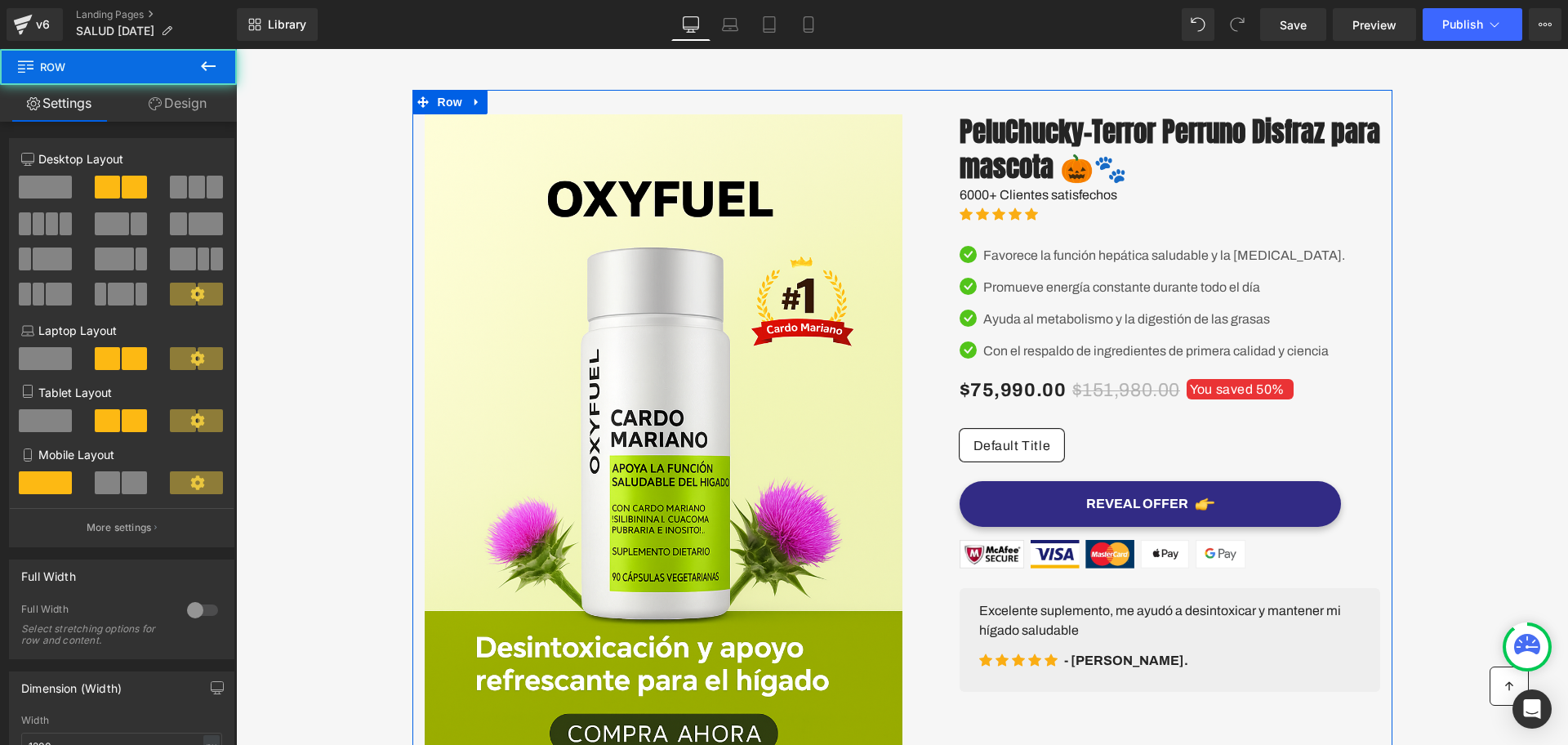
click at [142, 116] on link "Design" at bounding box center [178, 103] width 119 height 36
click at [812, 33] on link "Mobile" at bounding box center [808, 24] width 39 height 33
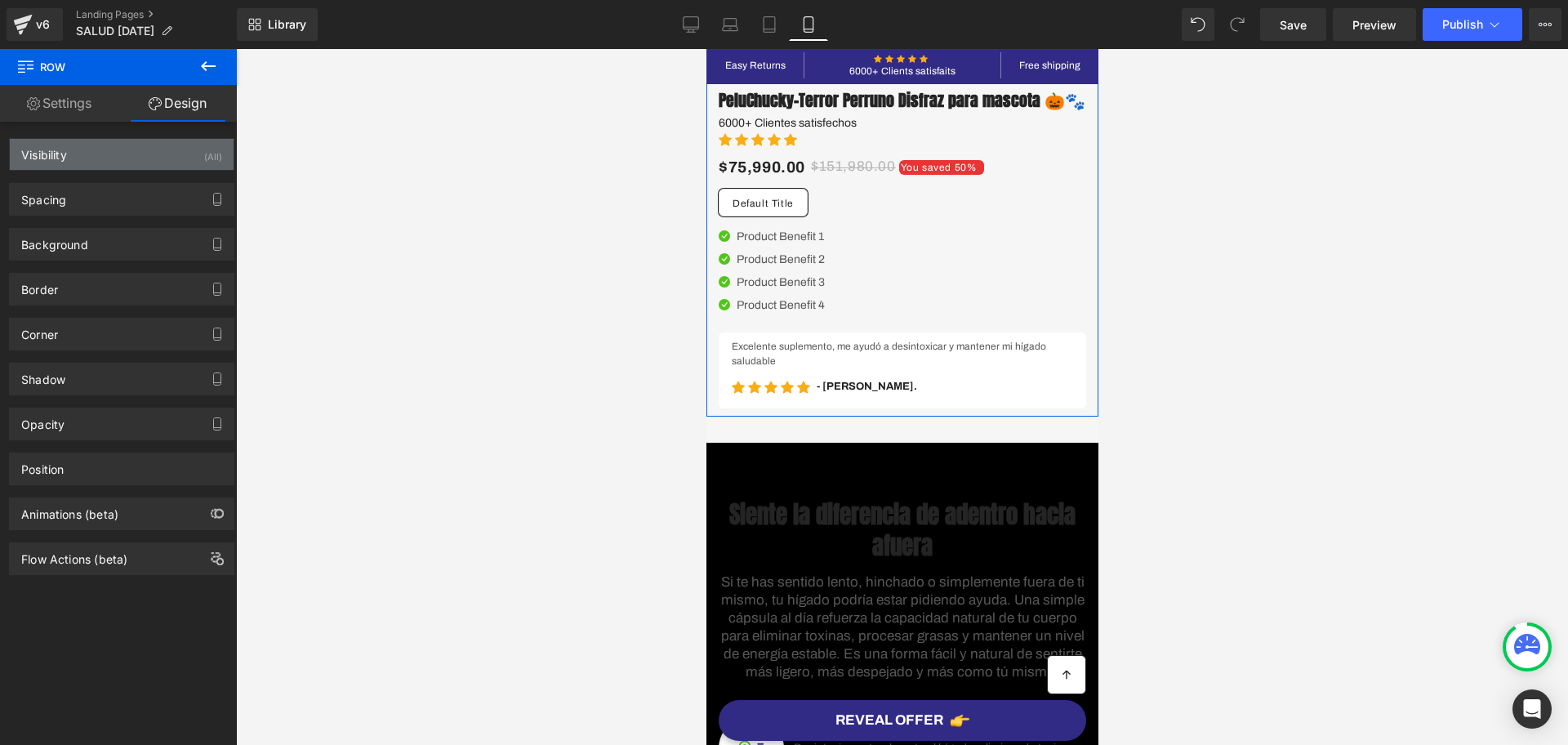
scroll to position [0, 0]
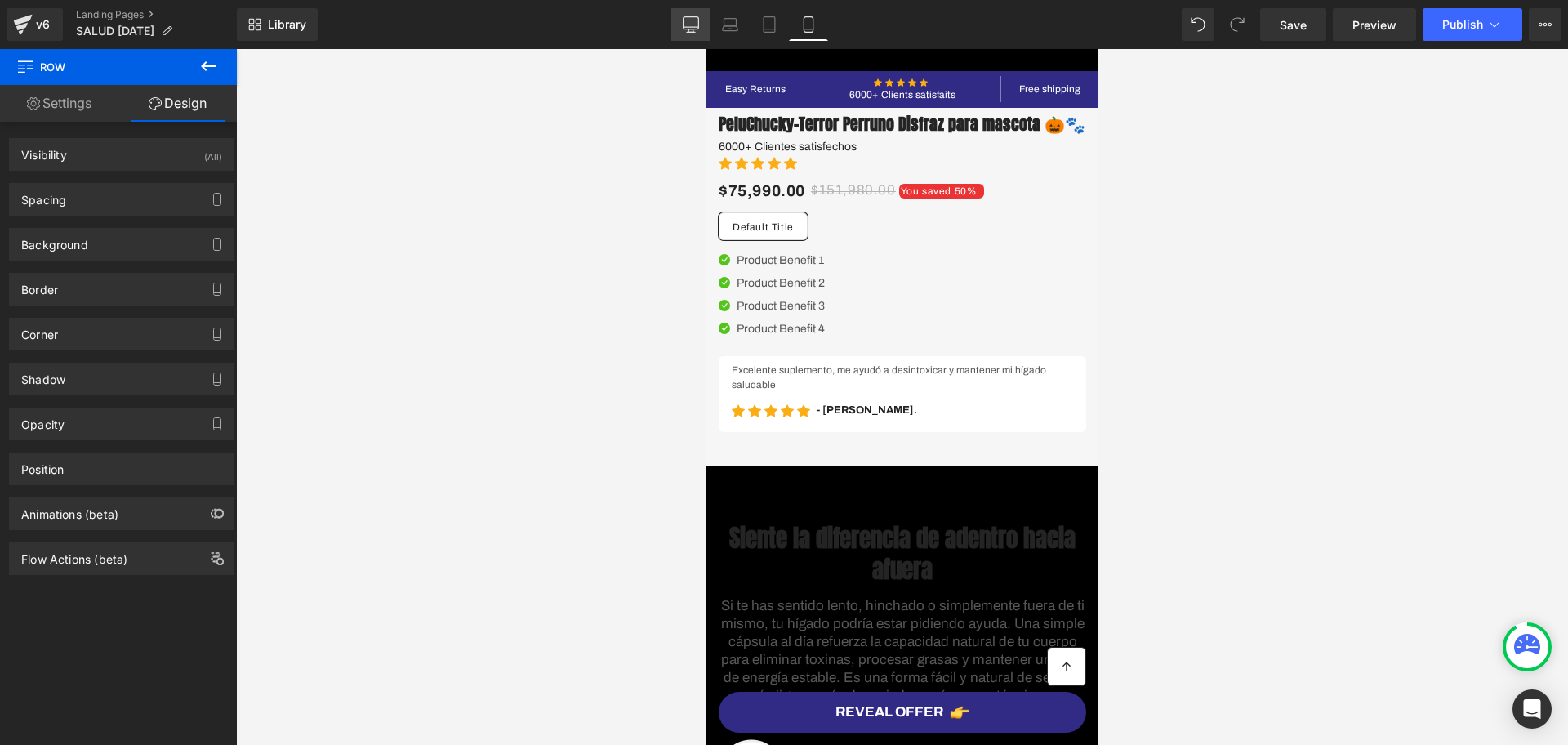
click at [691, 28] on icon at bounding box center [691, 23] width 16 height 12
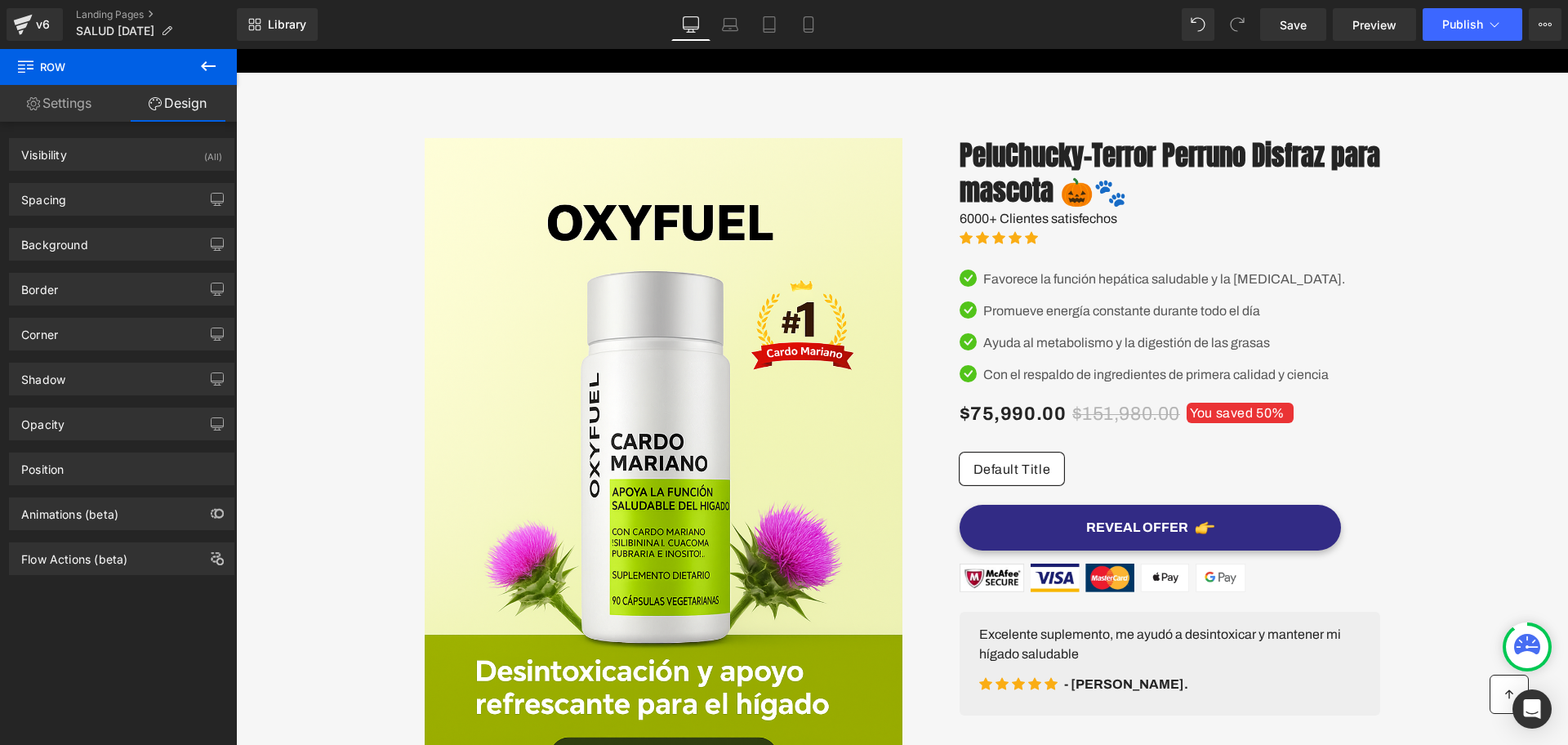
scroll to position [43, 0]
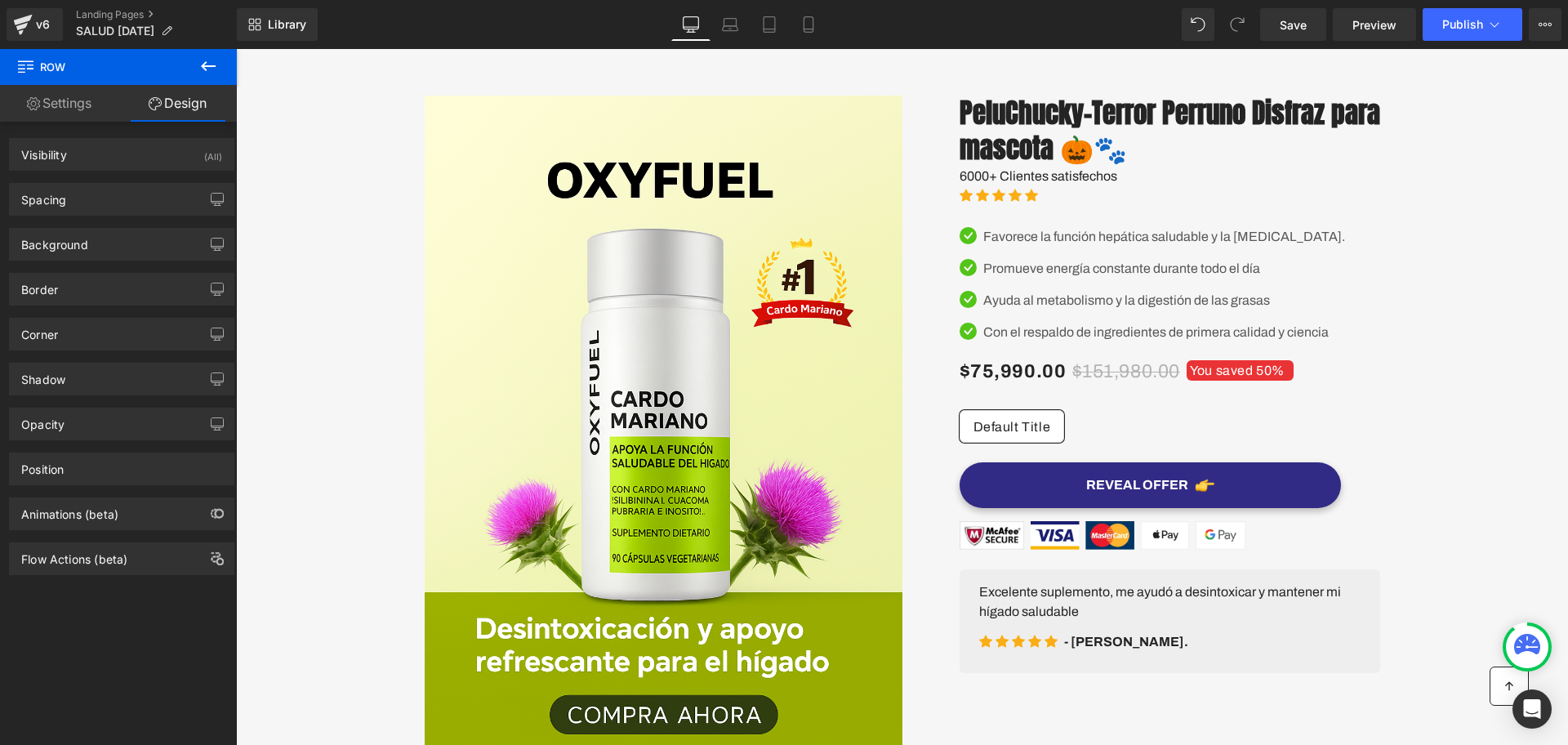
click at [360, 82] on div "Image Image COMTRAENTREGA EN TODO EL PAIS Text Block ENVIO GRATIS Text Block Ic…" at bounding box center [901, 498] width 1331 height 854
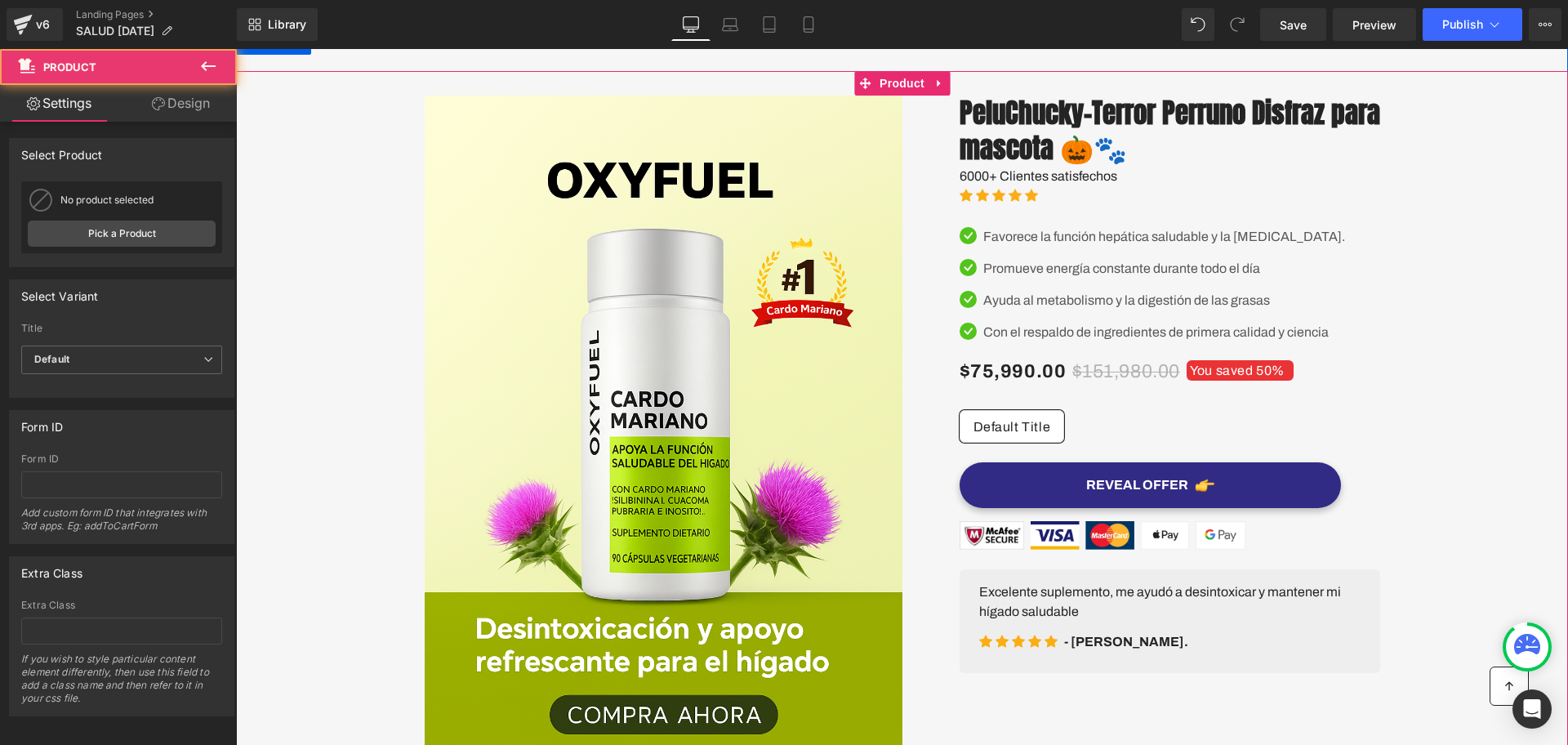
click at [430, 83] on div "Image Image COMTRAENTREGA EN TODO EL PAIS Text Block ENVIO GRATIS Text Block Ic…" at bounding box center [902, 498] width 980 height 854
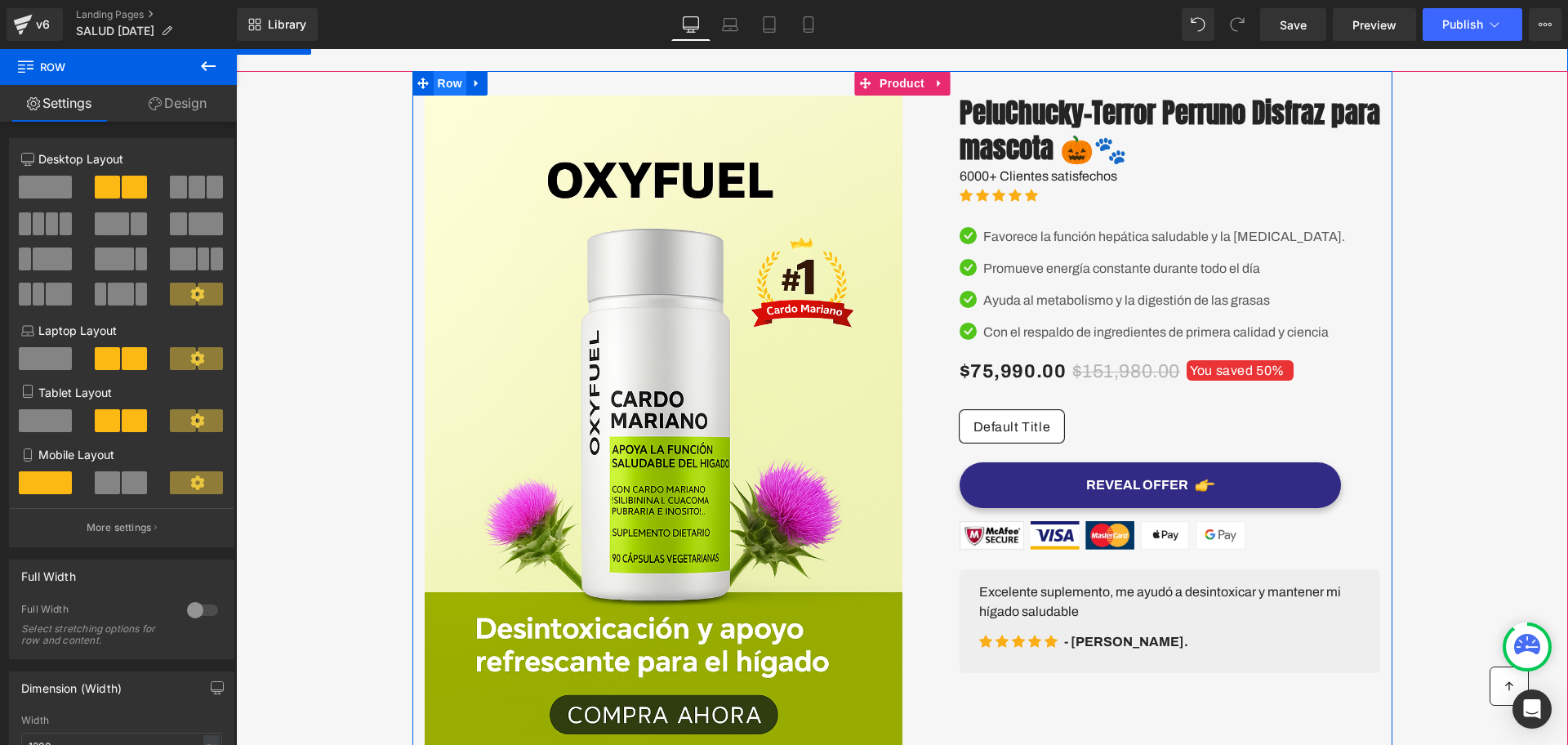
click at [445, 93] on span "Row" at bounding box center [449, 83] width 33 height 25
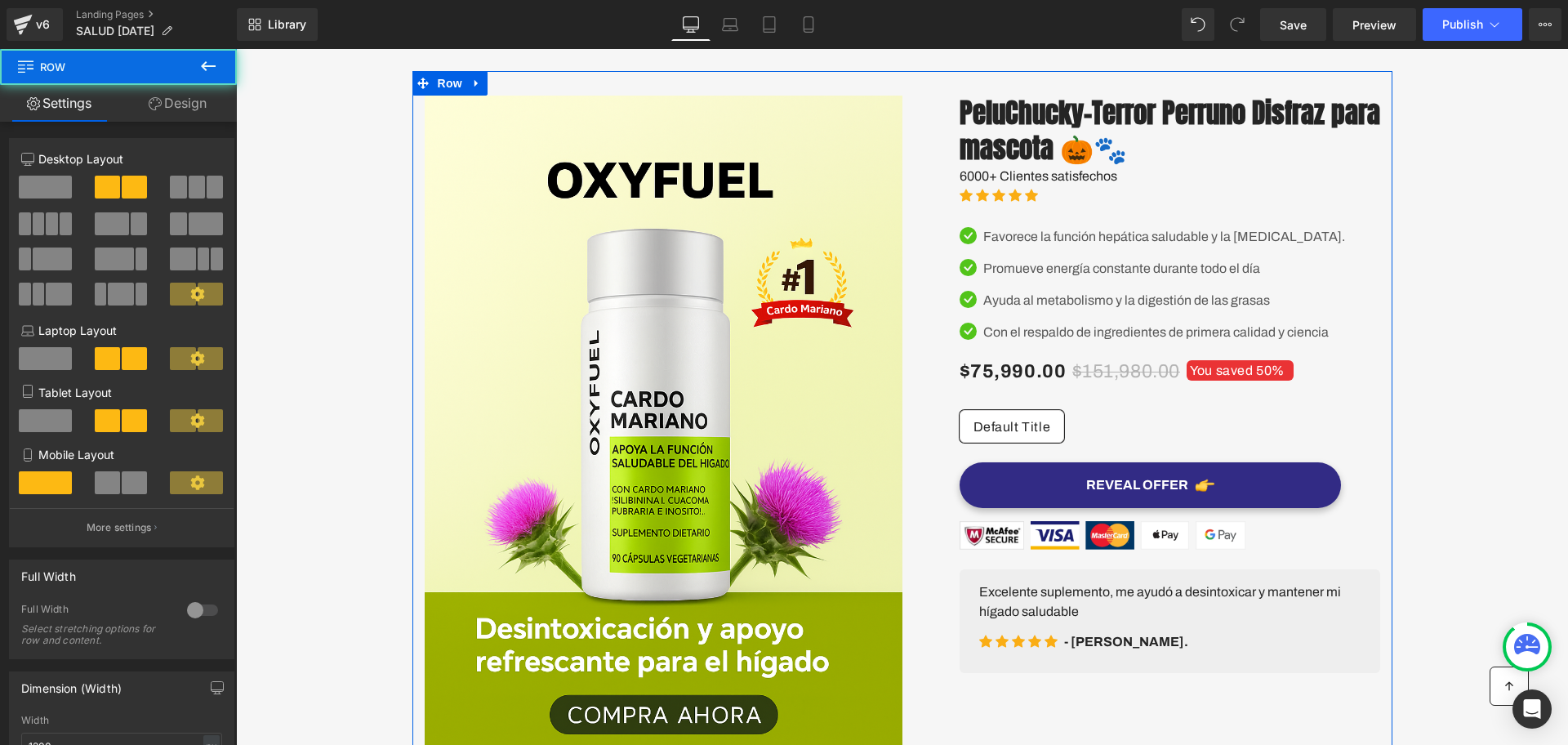
click at [165, 105] on link "Design" at bounding box center [178, 103] width 119 height 36
click at [0, 0] on div "Visibility" at bounding box center [0, 0] width 0 height 0
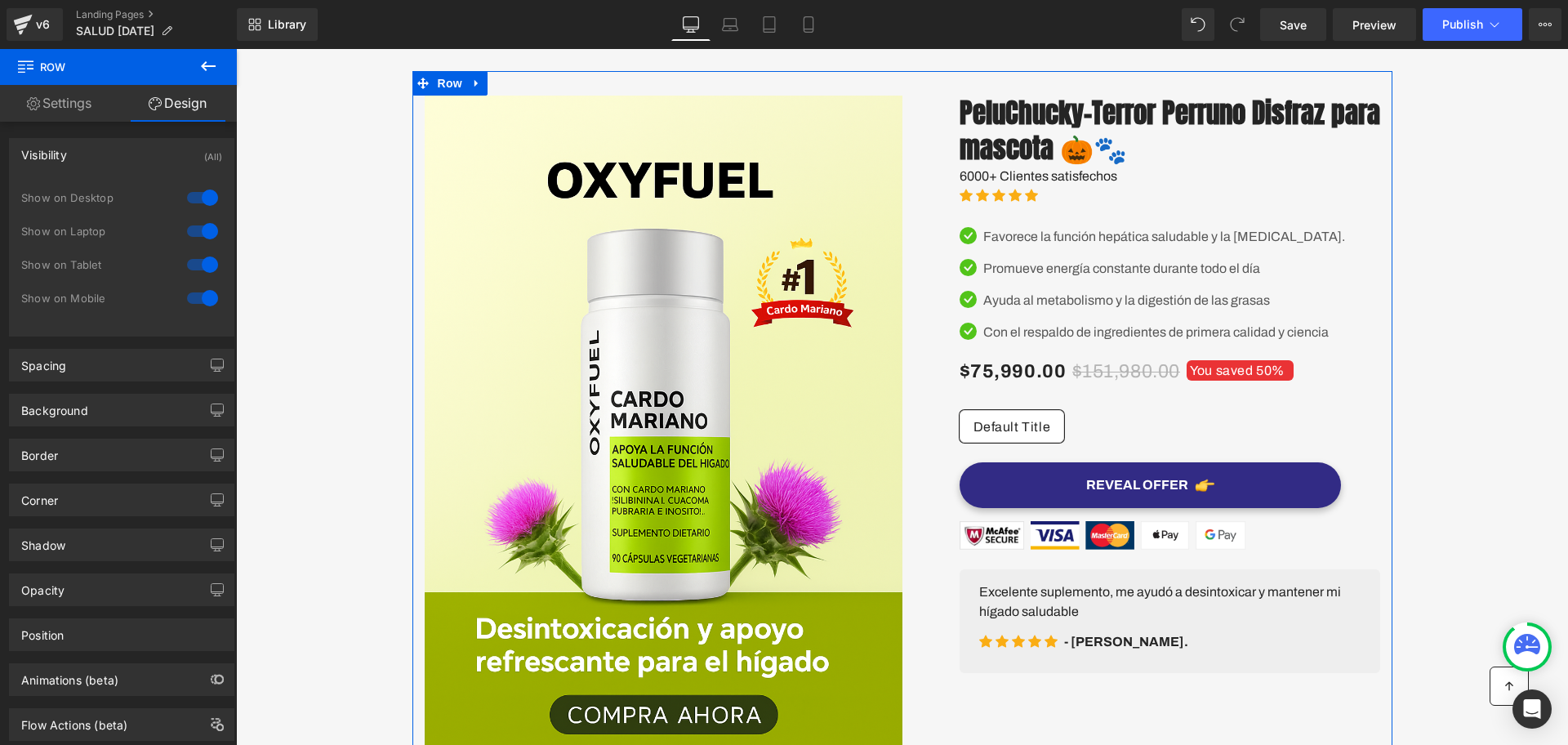
click at [266, 205] on div "Image Image COMTRAENTREGA EN TODO EL PAIS Text Block ENVIO GRATIS Text Block Ic…" at bounding box center [901, 498] width 1331 height 854
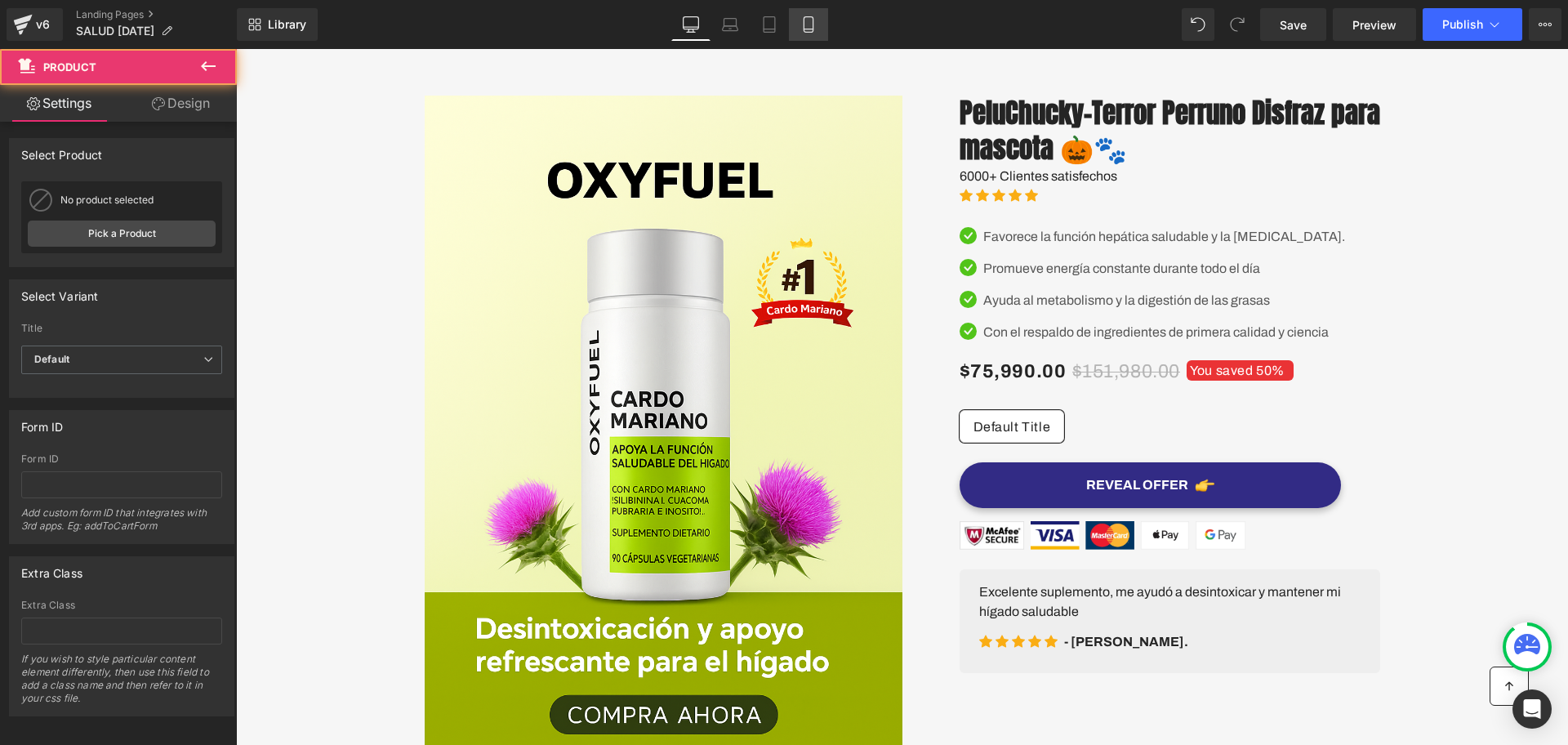
click at [824, 22] on link "Mobile" at bounding box center [808, 24] width 39 height 33
click at [812, 22] on icon at bounding box center [808, 25] width 9 height 16
click at [815, 16] on icon at bounding box center [808, 24] width 16 height 16
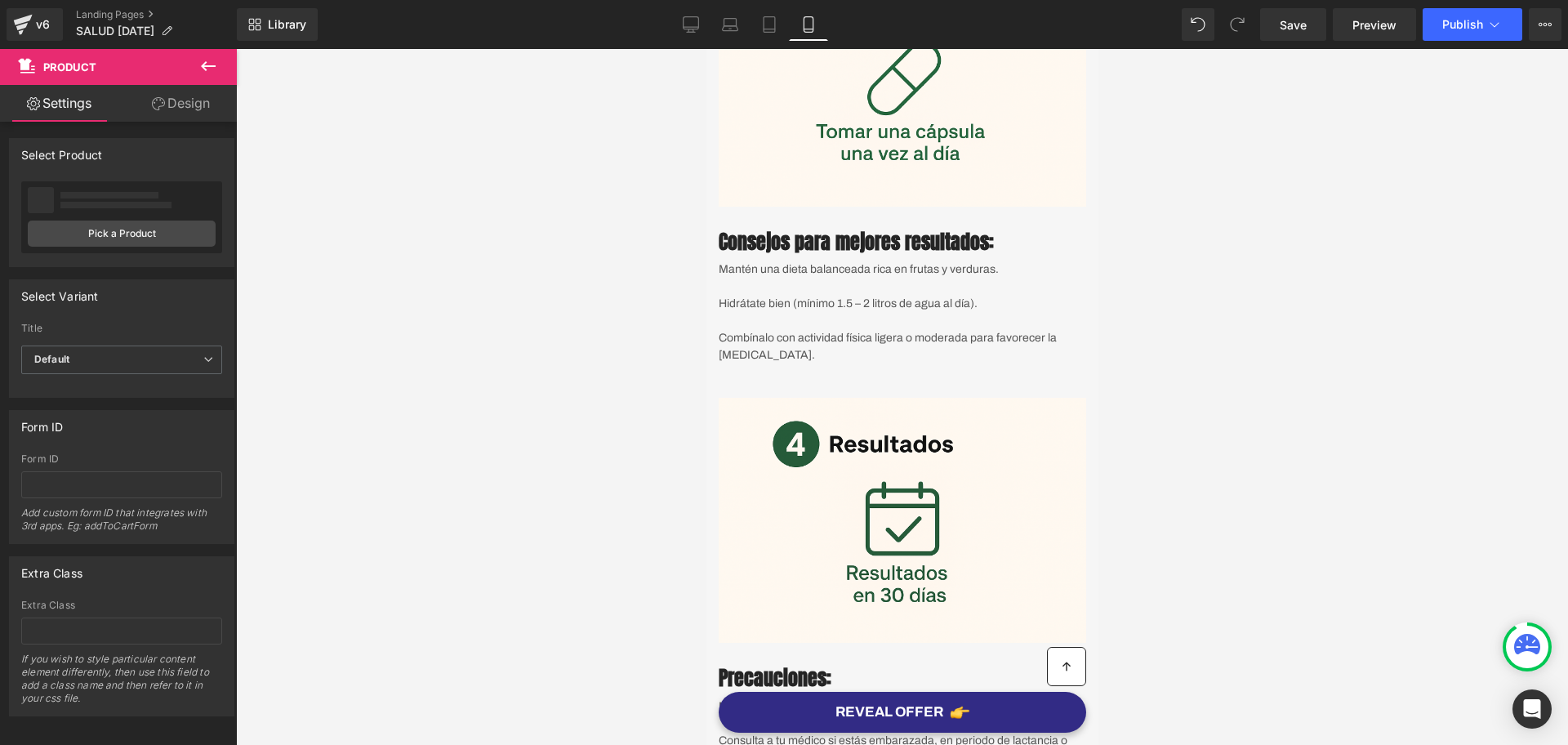
scroll to position [3675, 0]
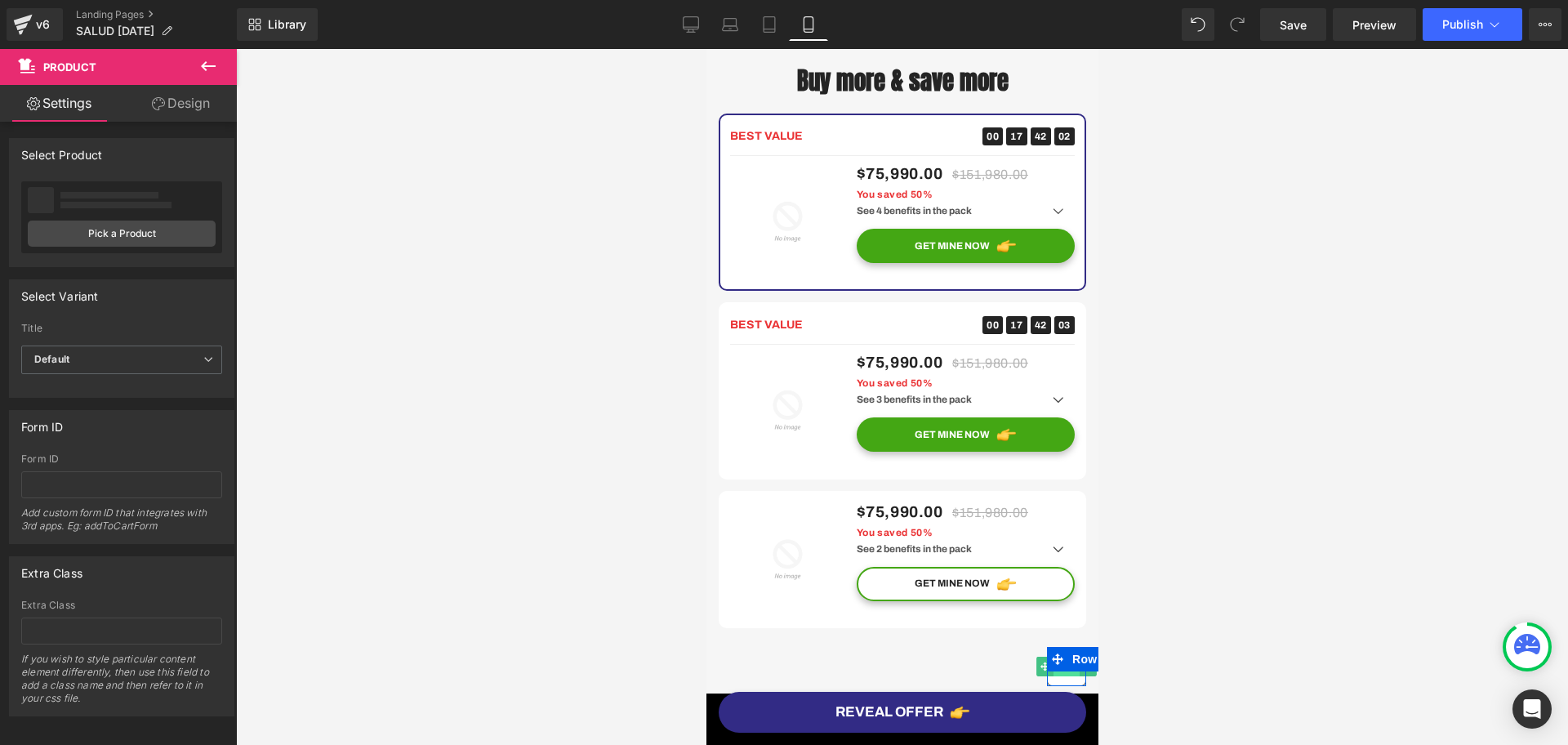
click at [1052, 672] on span "Icon" at bounding box center [1065, 666] width 26 height 19
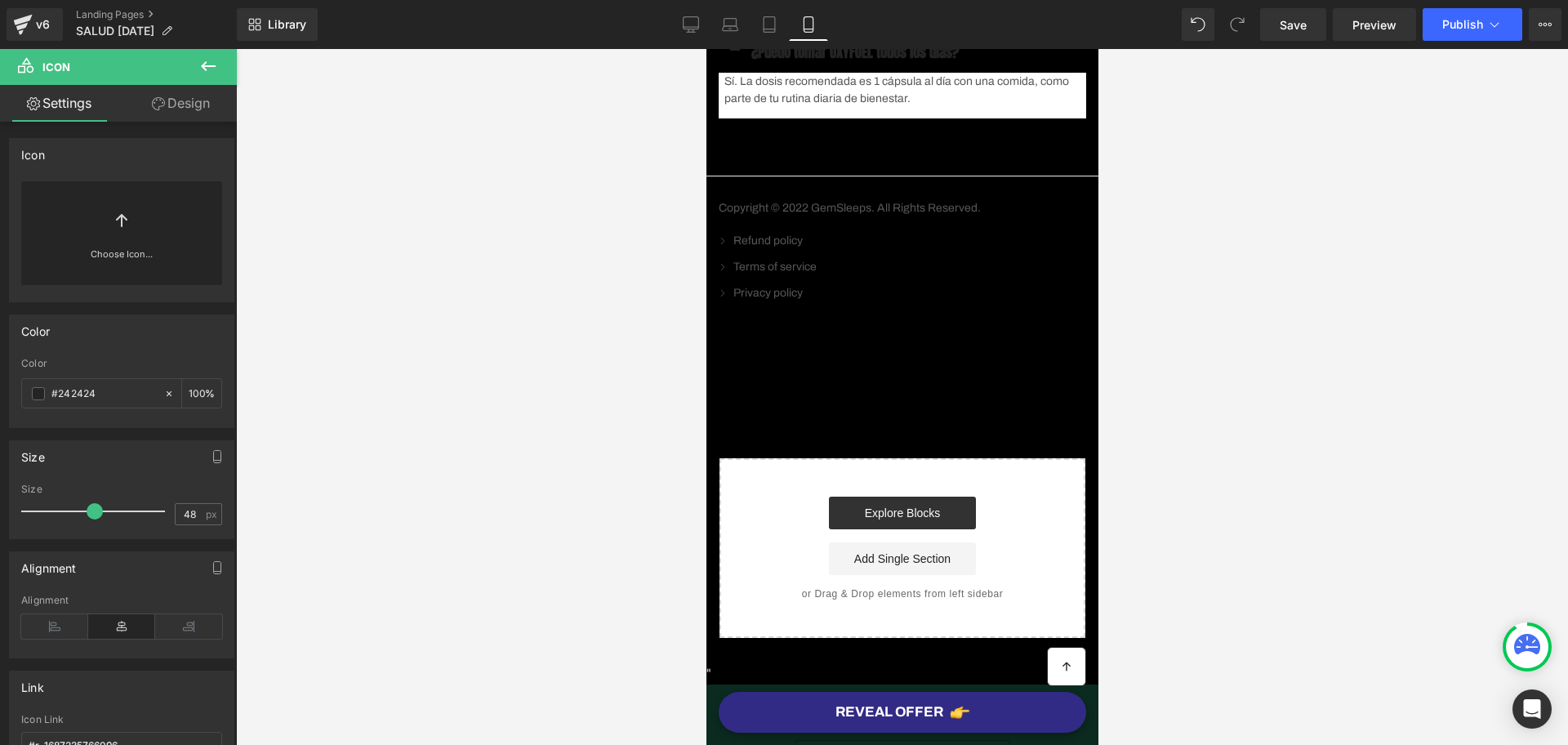
scroll to position [6222, 0]
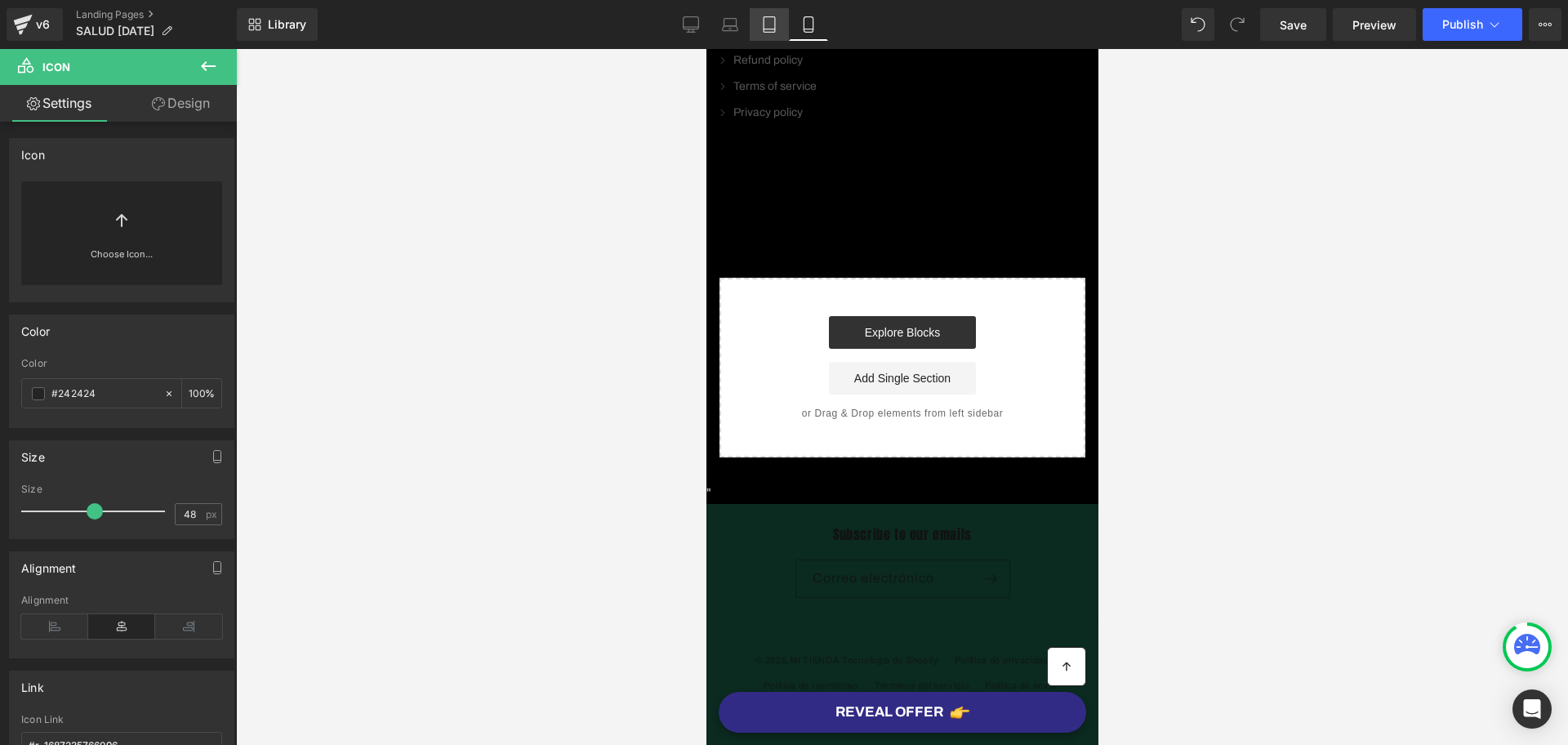
click at [771, 22] on icon at bounding box center [769, 24] width 16 height 16
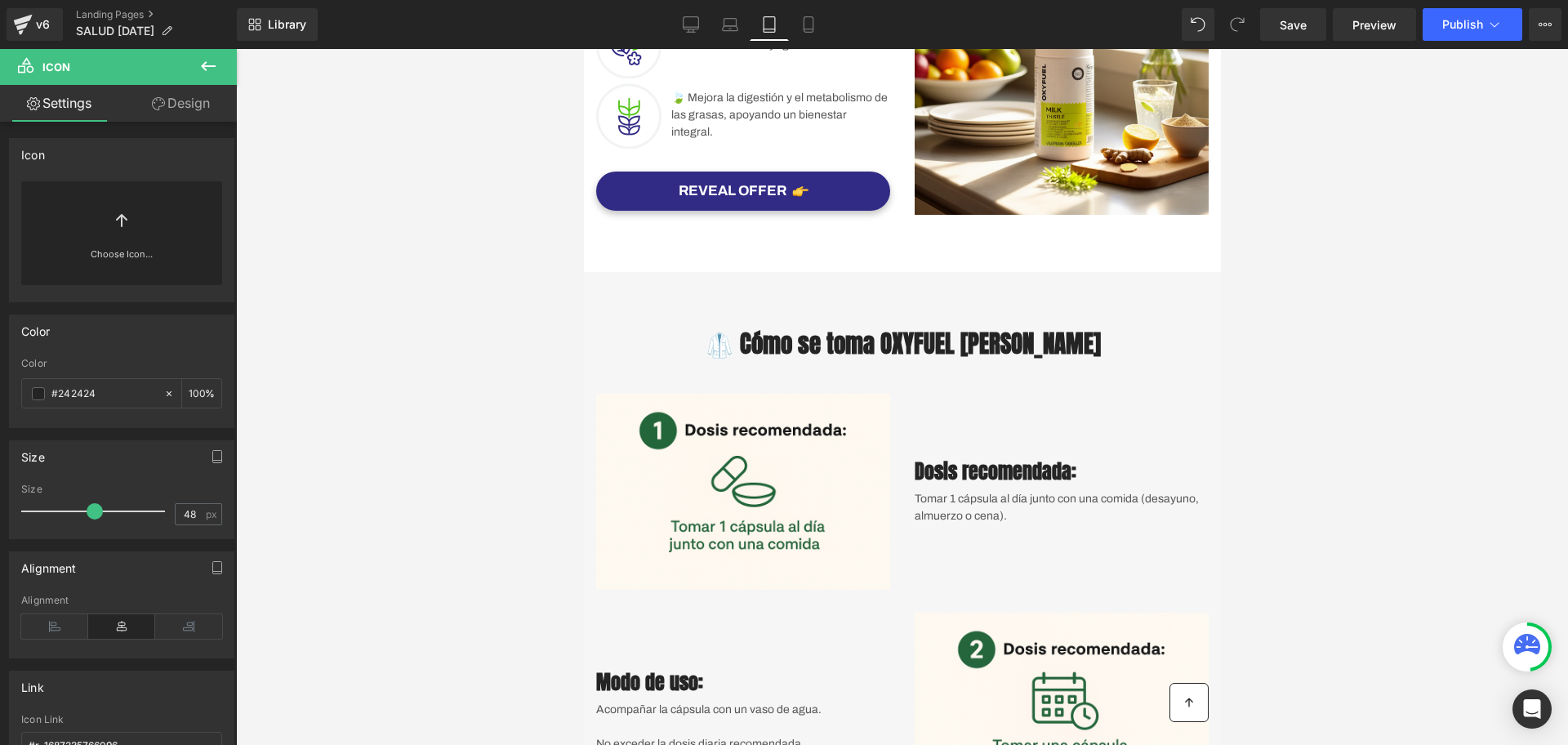
scroll to position [1531, 0]
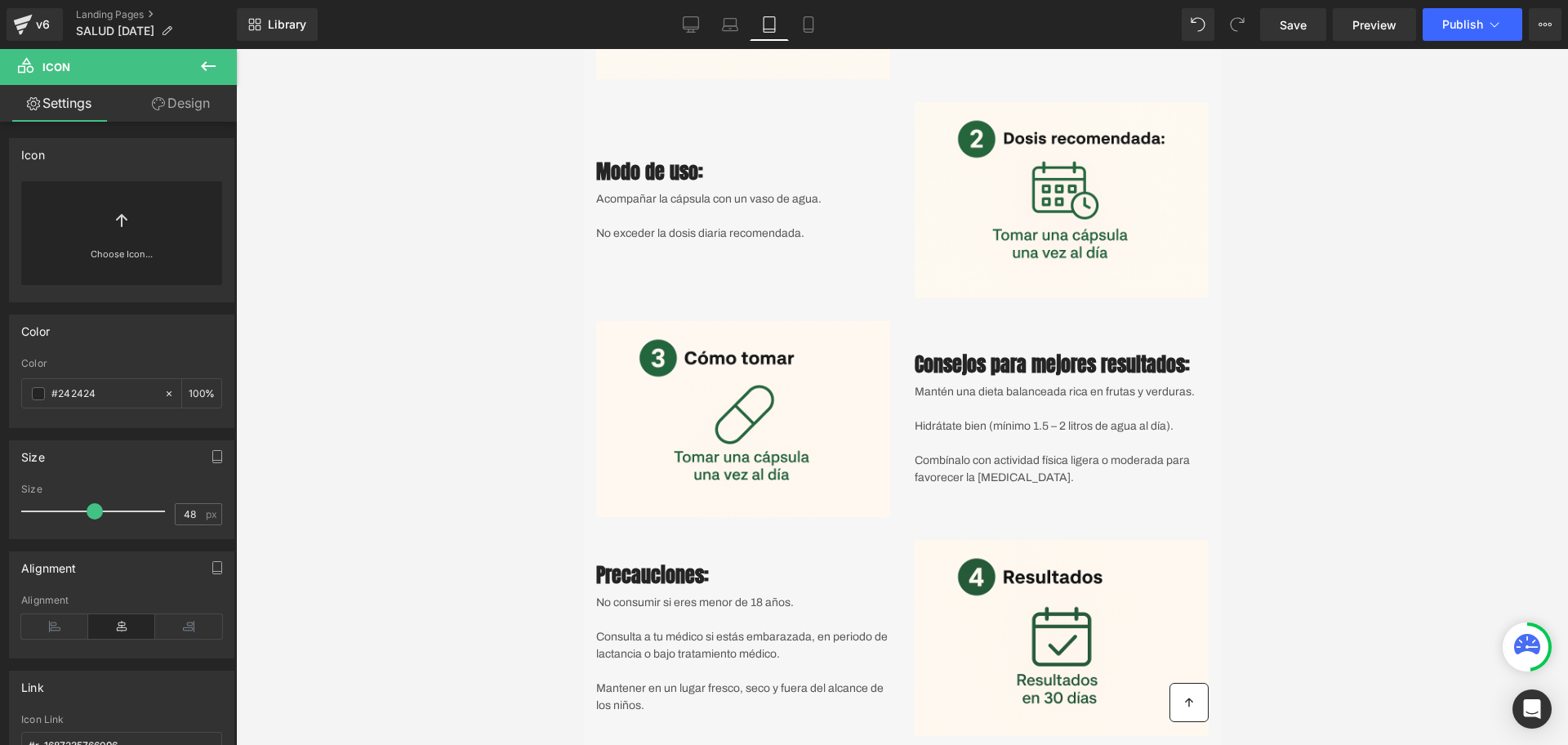
click at [293, 110] on div at bounding box center [901, 396] width 1331 height 695
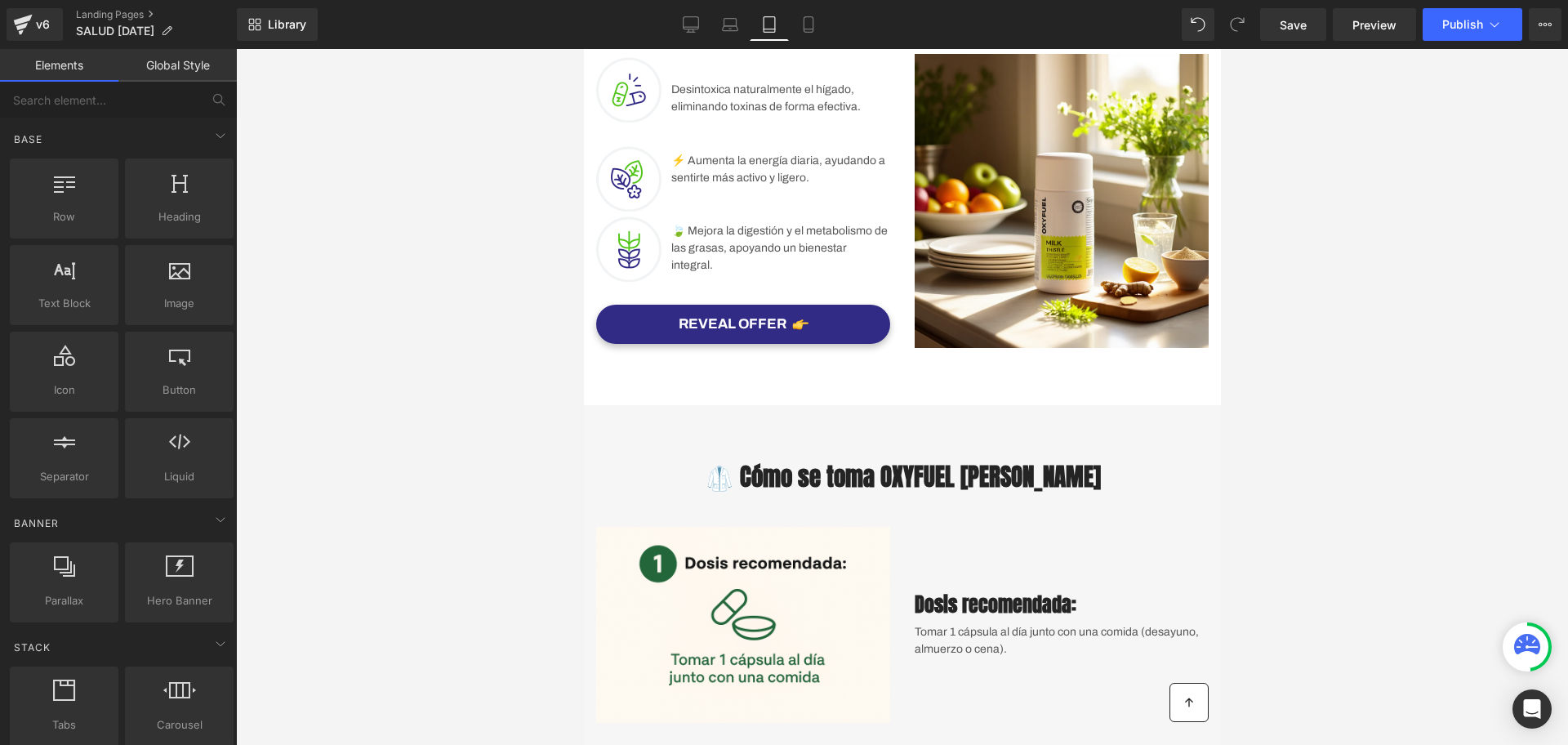
scroll to position [510, 0]
